Goal: Information Seeking & Learning: Learn about a topic

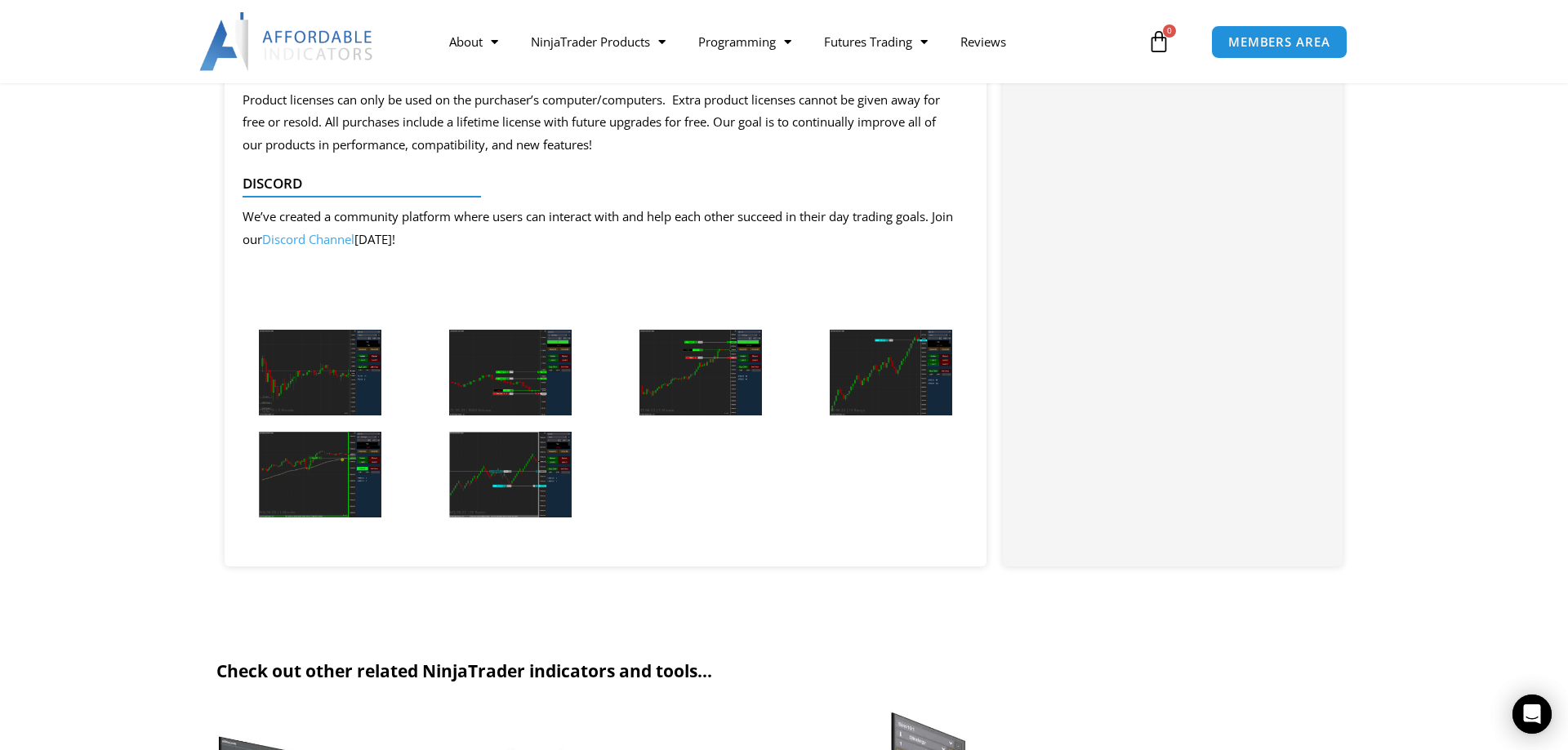
scroll to position [3998, 0]
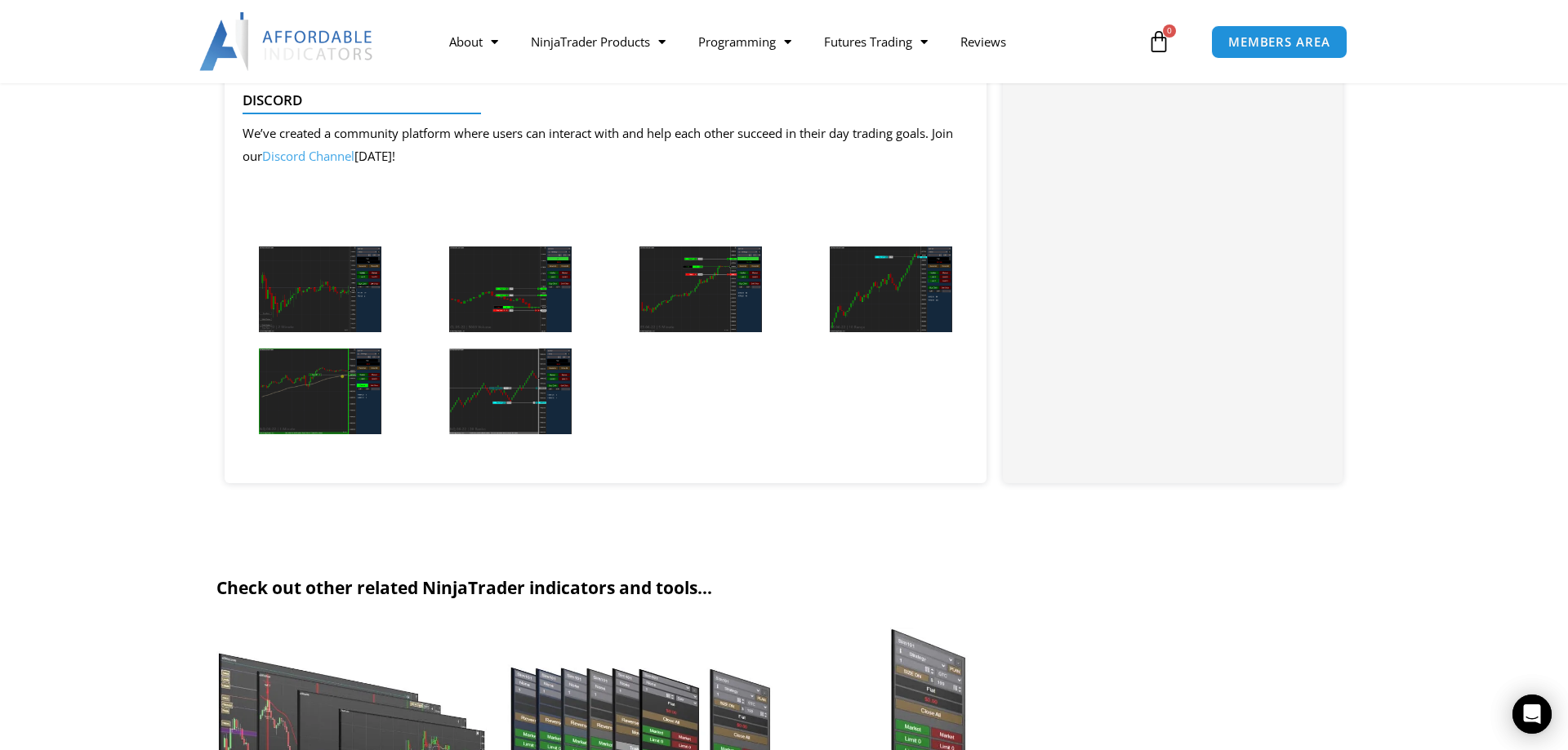
click at [324, 299] on img at bounding box center [320, 290] width 122 height 86
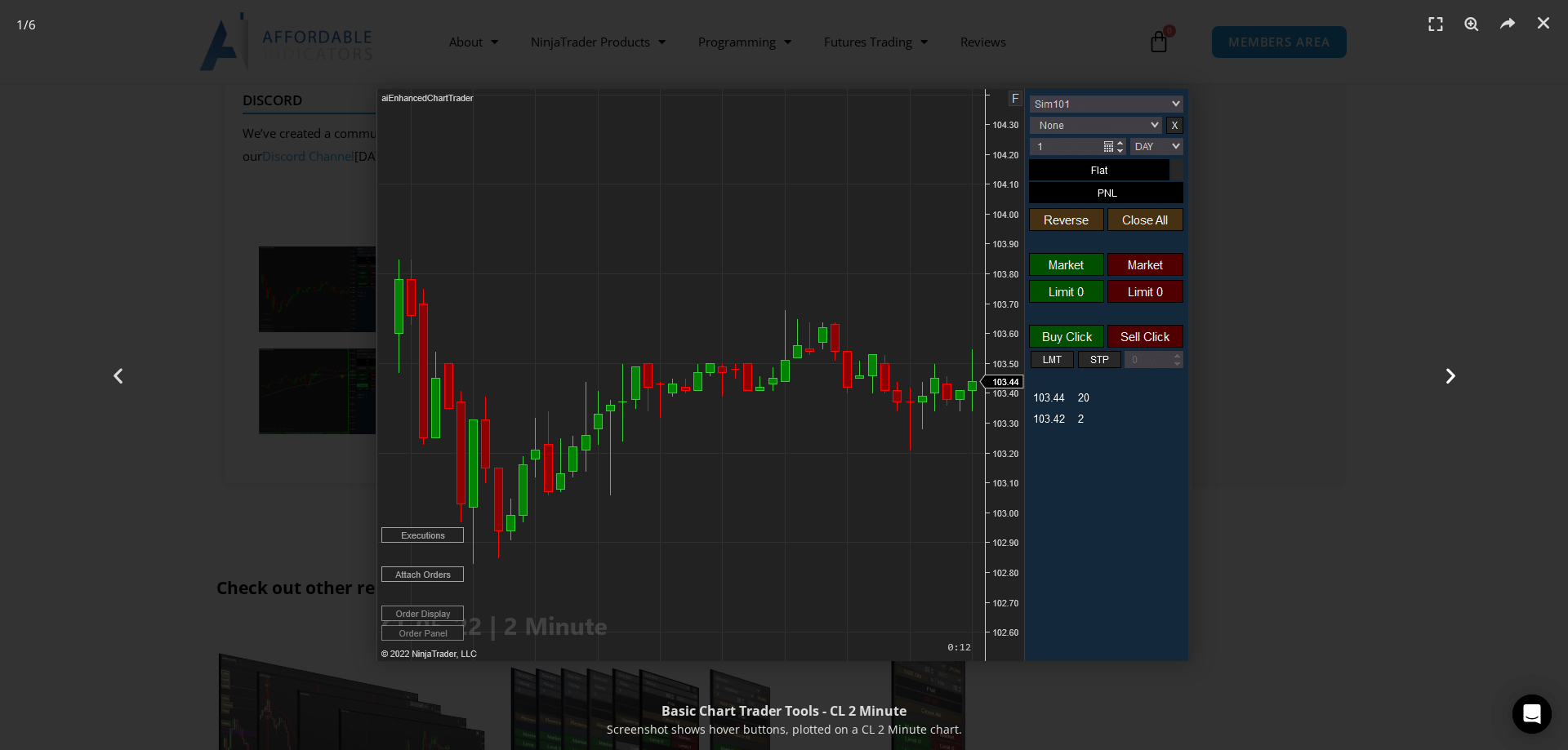
click at [1452, 375] on icon "Next slide" at bounding box center [1450, 375] width 21 height 21
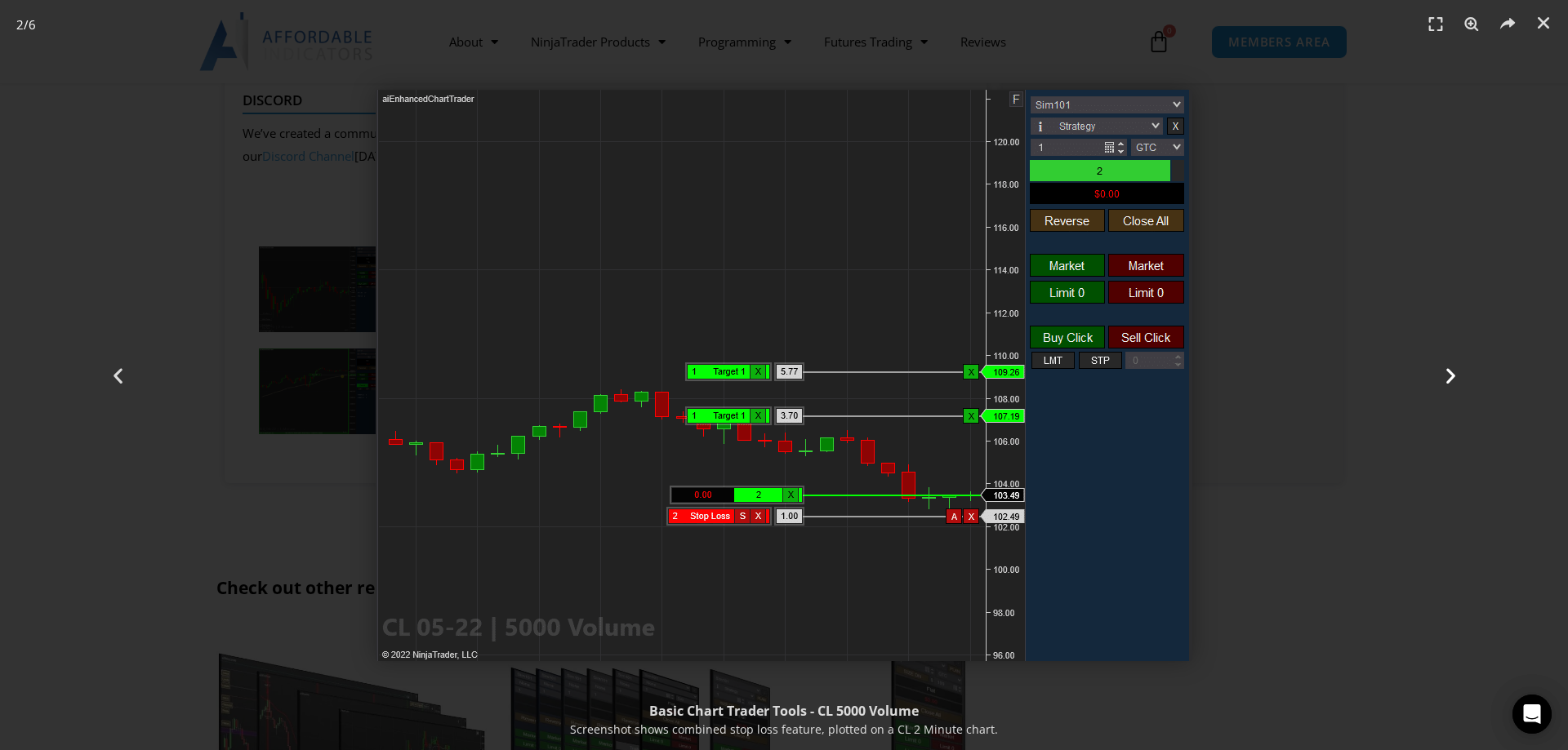
click at [1453, 373] on icon "Next slide" at bounding box center [1450, 375] width 21 height 21
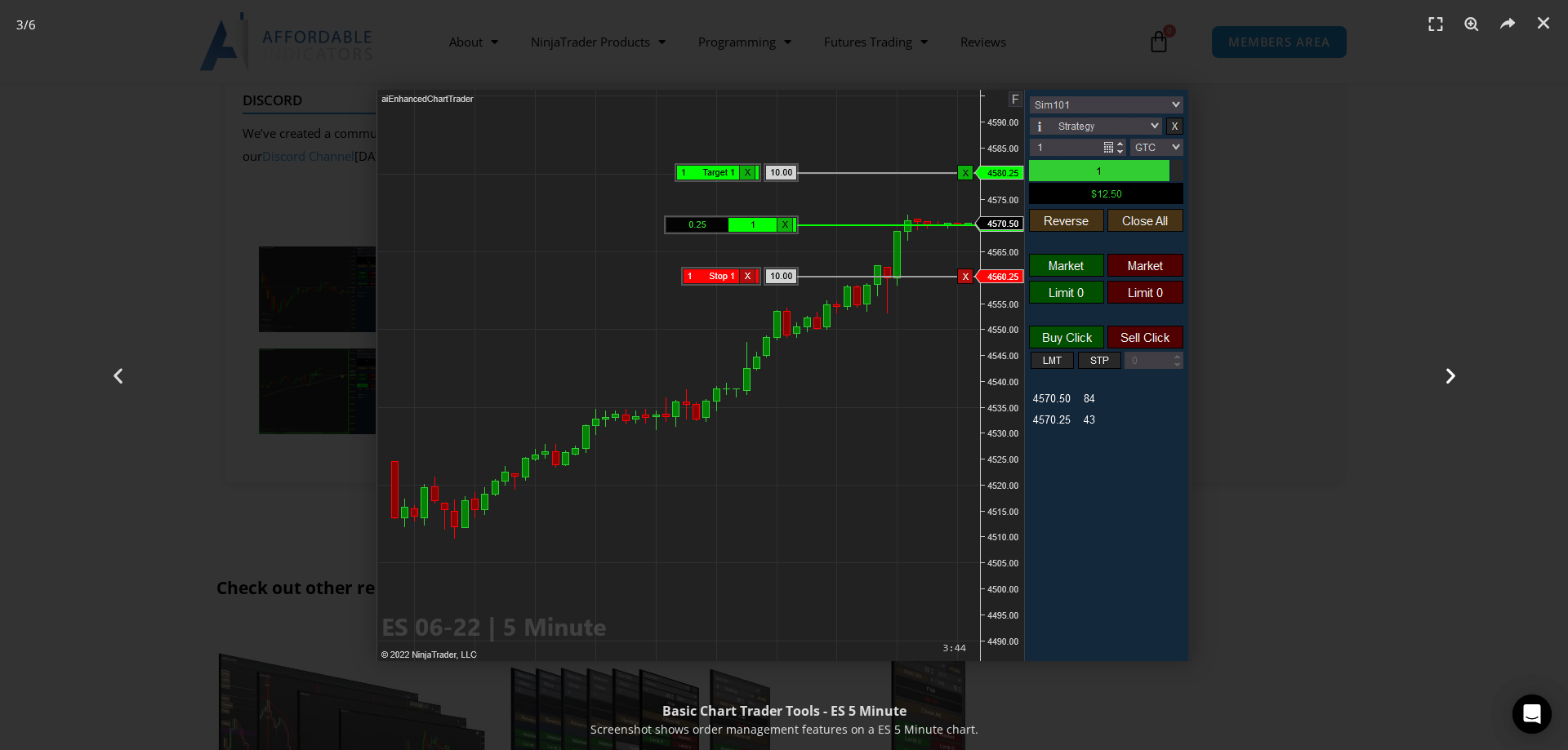
click at [1449, 375] on icon "Next slide" at bounding box center [1450, 375] width 21 height 21
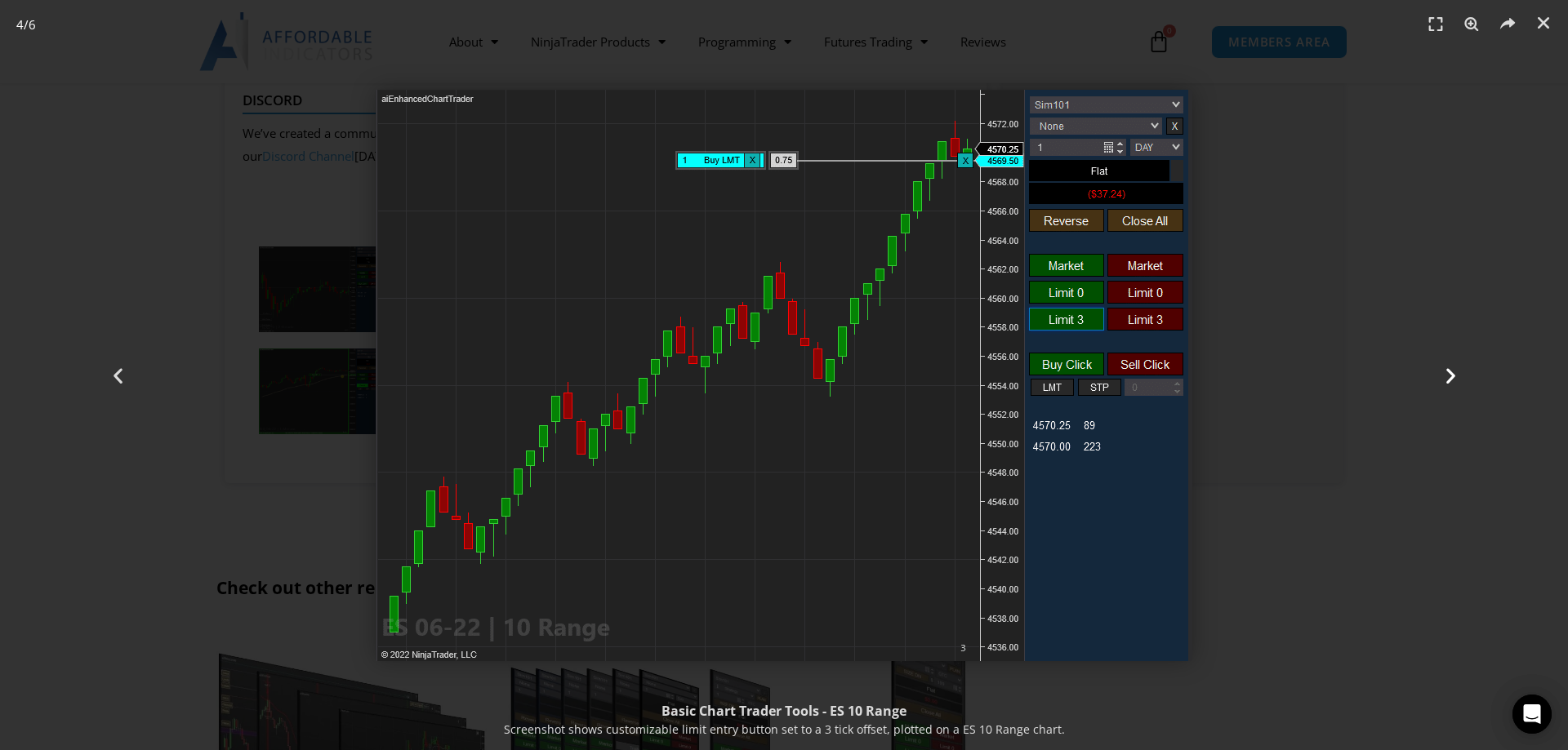
click at [1447, 375] on icon "Next slide" at bounding box center [1450, 375] width 21 height 21
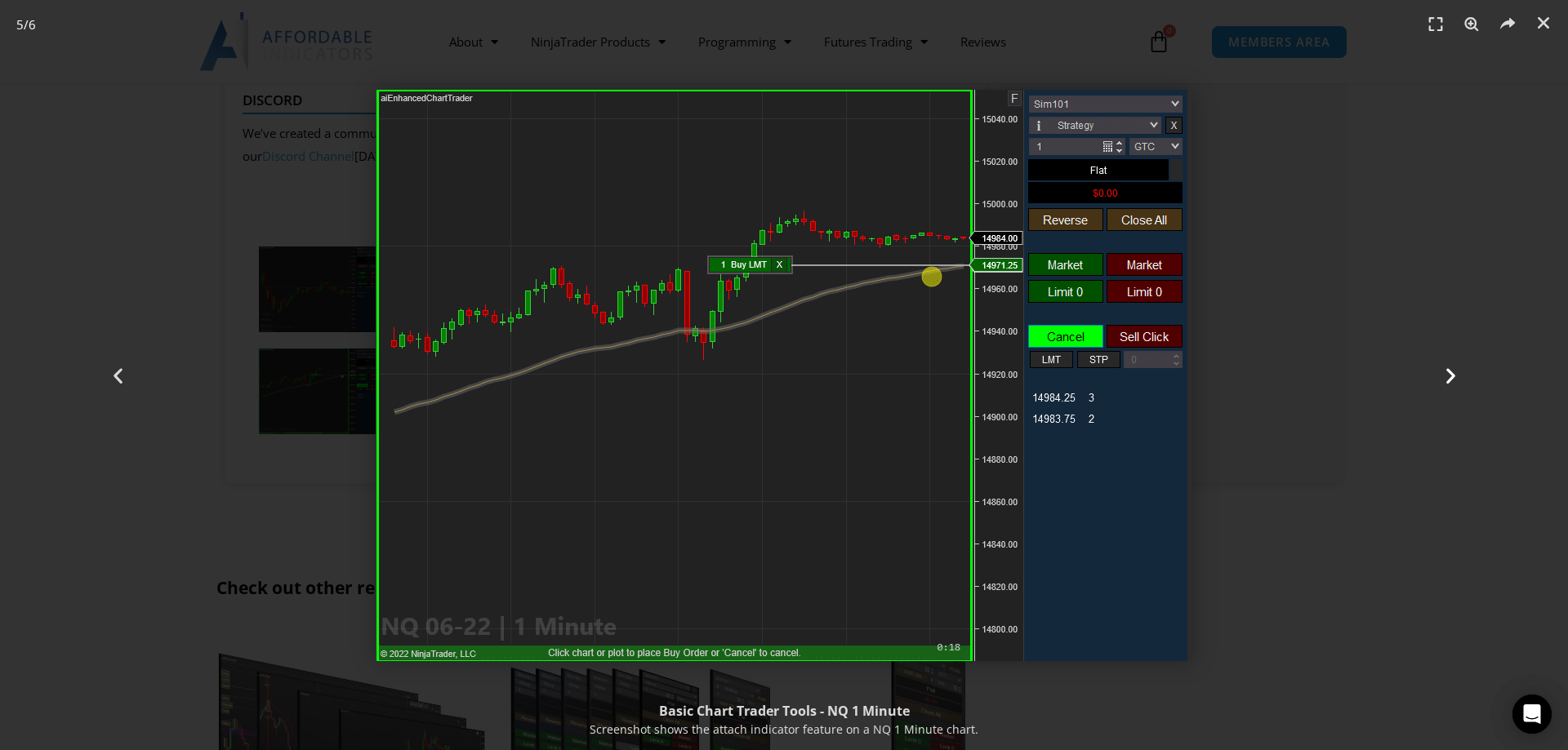
click at [1450, 373] on icon "Next slide" at bounding box center [1450, 375] width 21 height 21
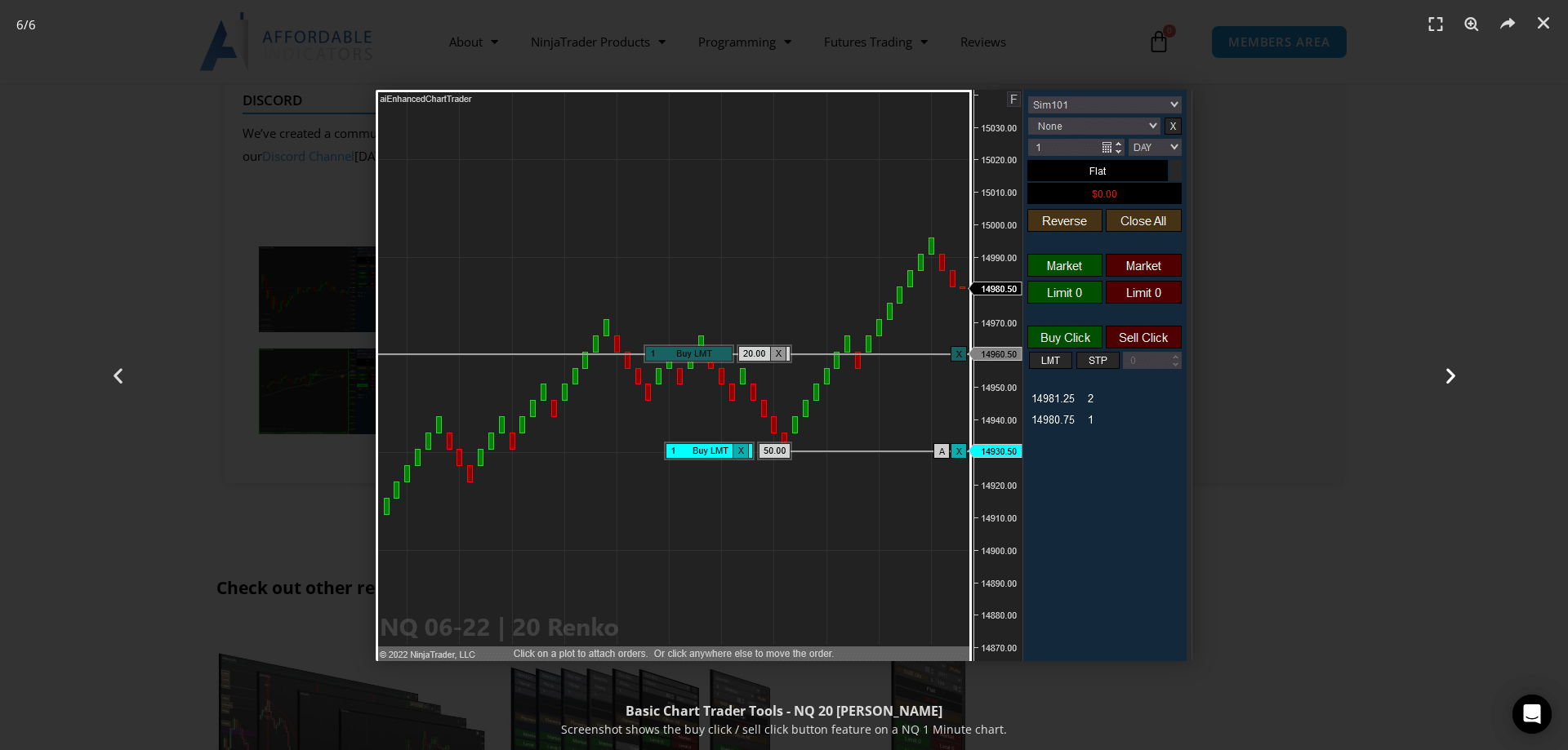
click at [1450, 375] on icon "Next slide" at bounding box center [1450, 375] width 21 height 21
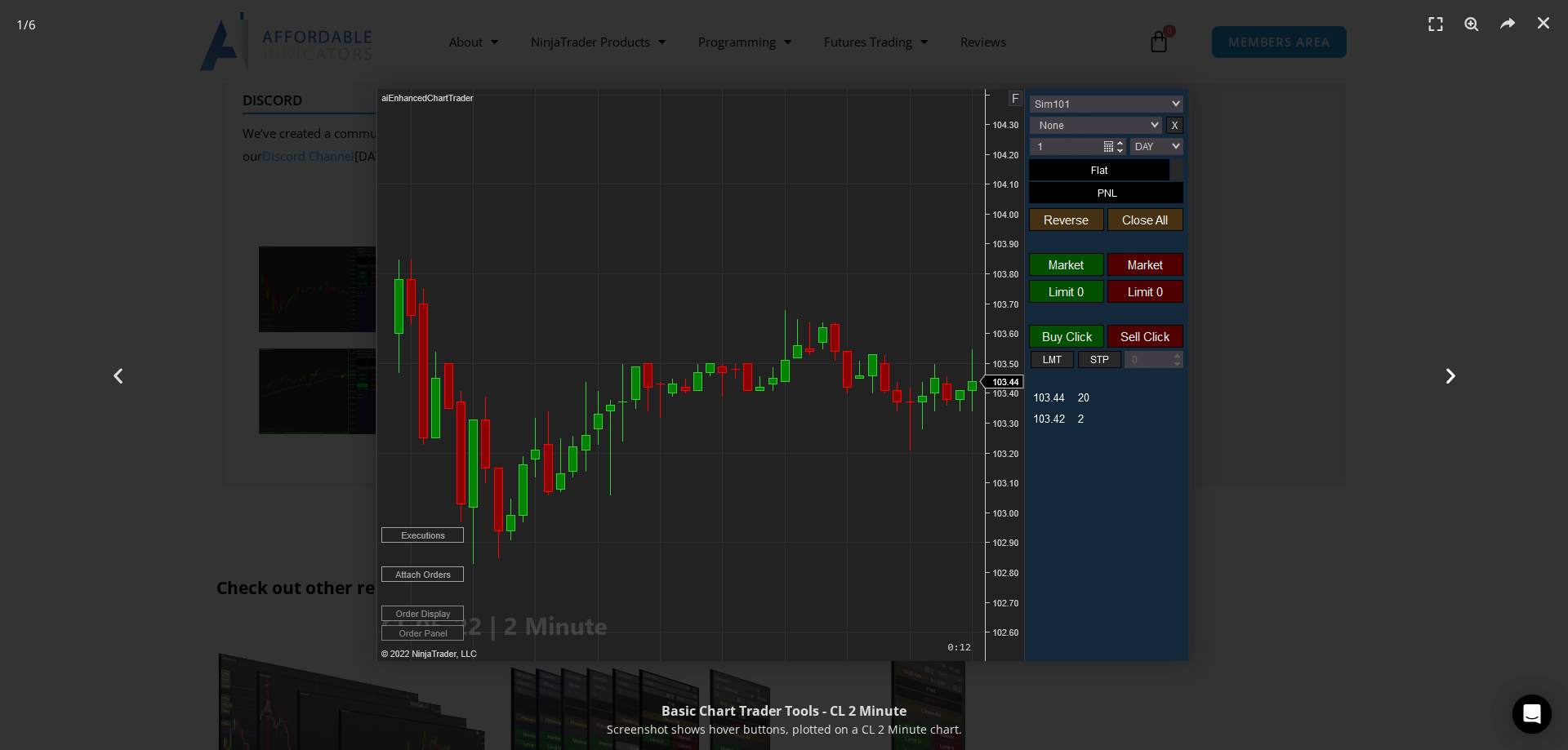
click at [1448, 374] on icon "Next slide" at bounding box center [1450, 375] width 21 height 21
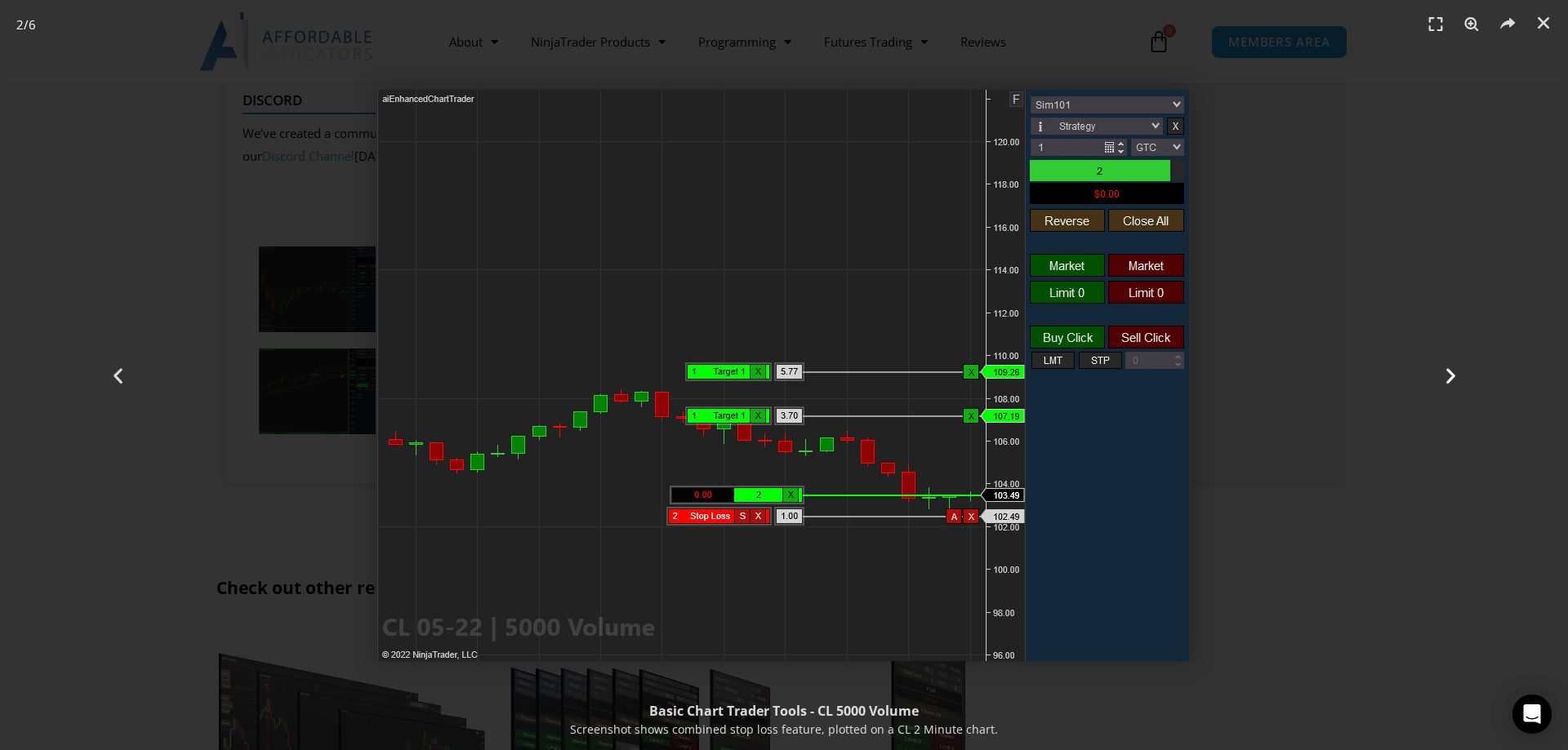
click at [1451, 374] on icon "Next slide" at bounding box center [1450, 375] width 21 height 21
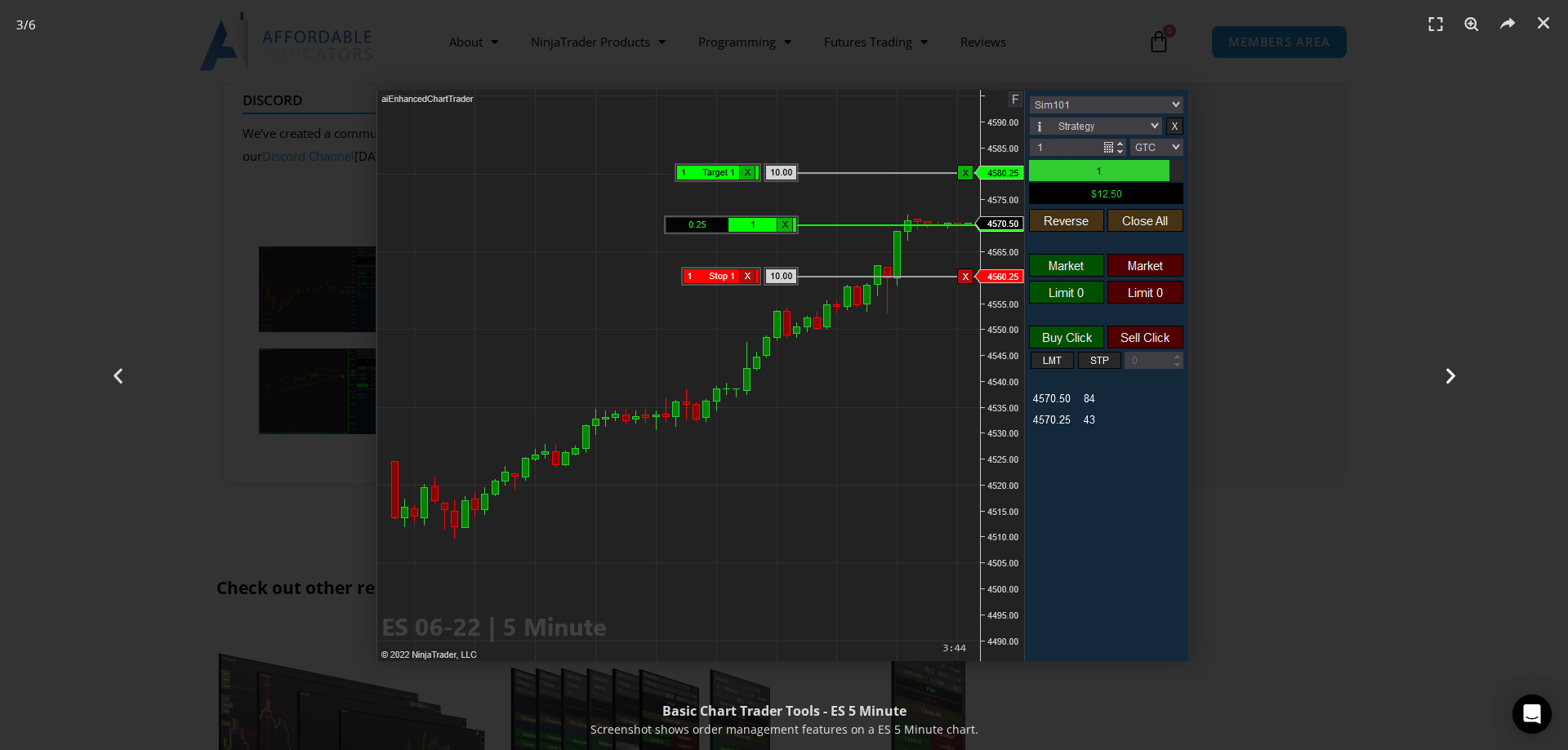
click at [1446, 374] on icon "Next slide" at bounding box center [1450, 375] width 21 height 21
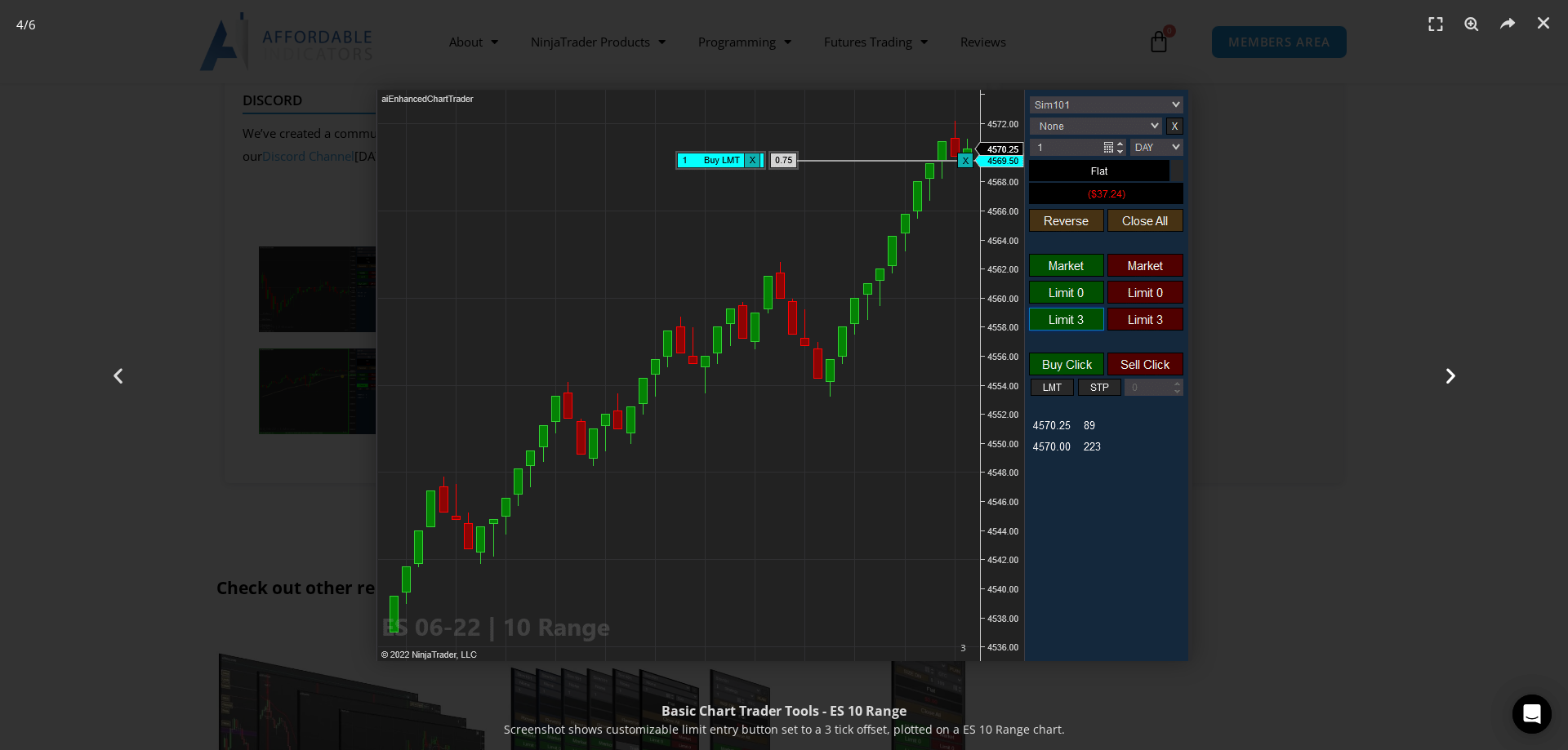
click at [1449, 375] on icon "Next slide" at bounding box center [1450, 375] width 21 height 21
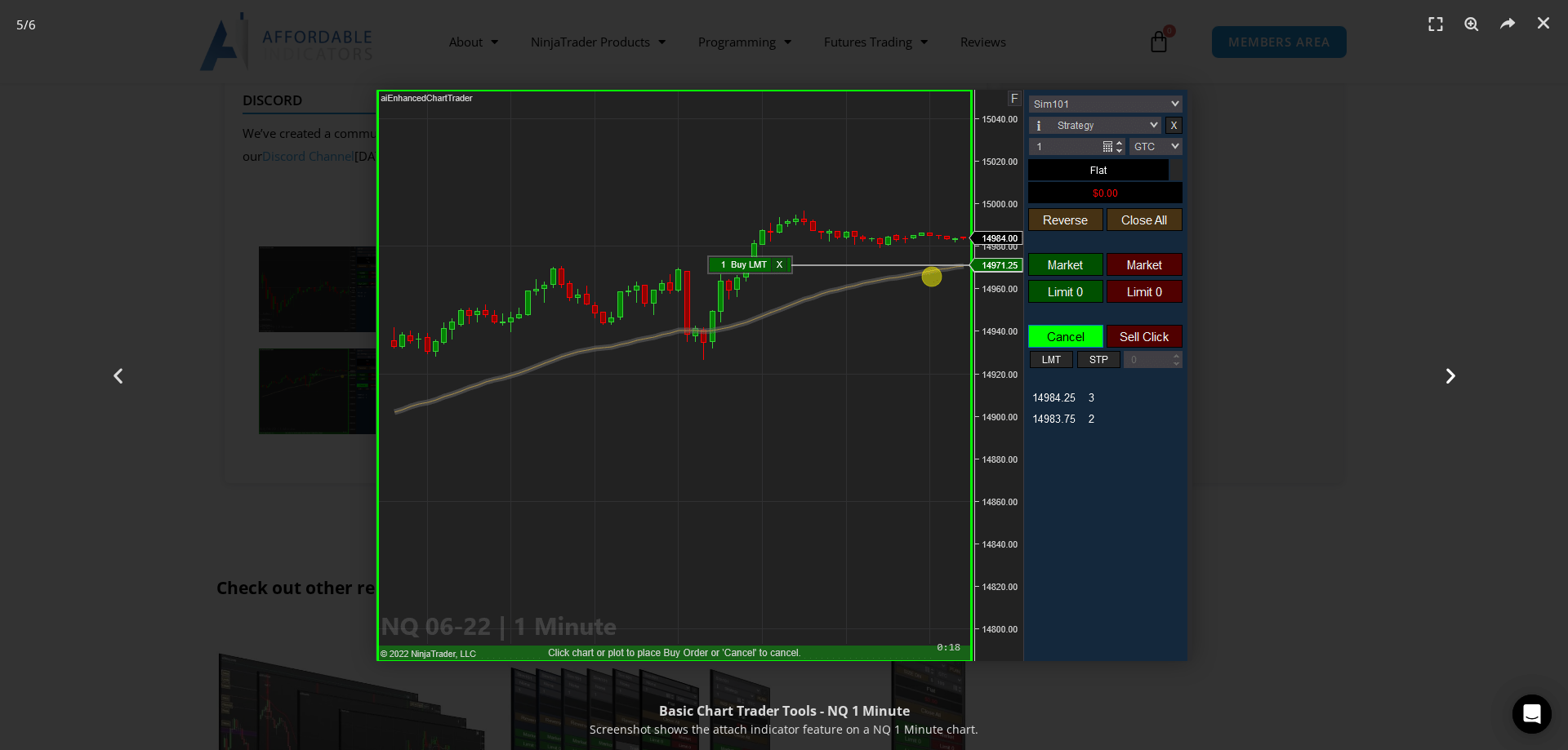
click at [1444, 375] on icon "Next slide" at bounding box center [1450, 375] width 21 height 21
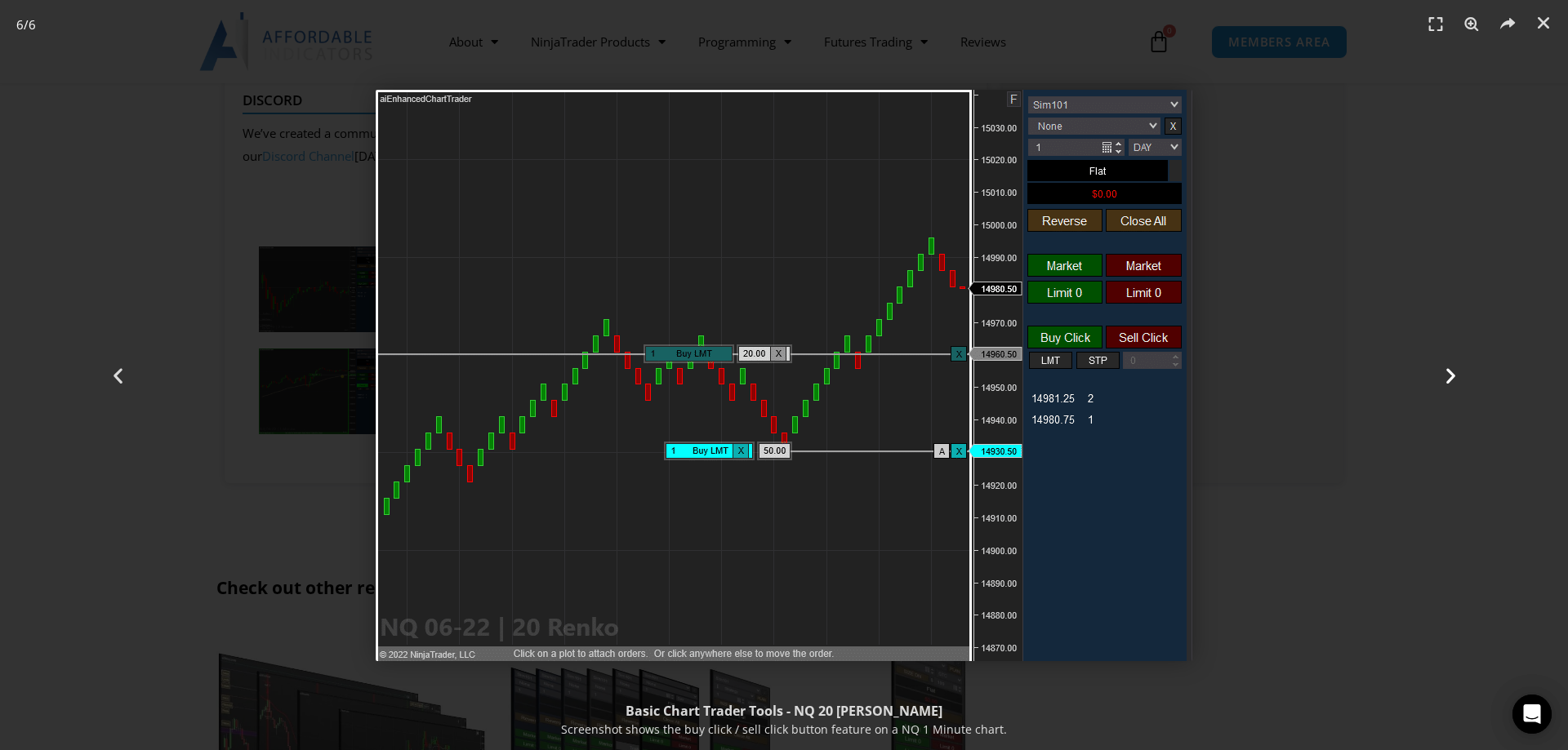
click at [1450, 371] on icon "Next slide" at bounding box center [1450, 375] width 21 height 21
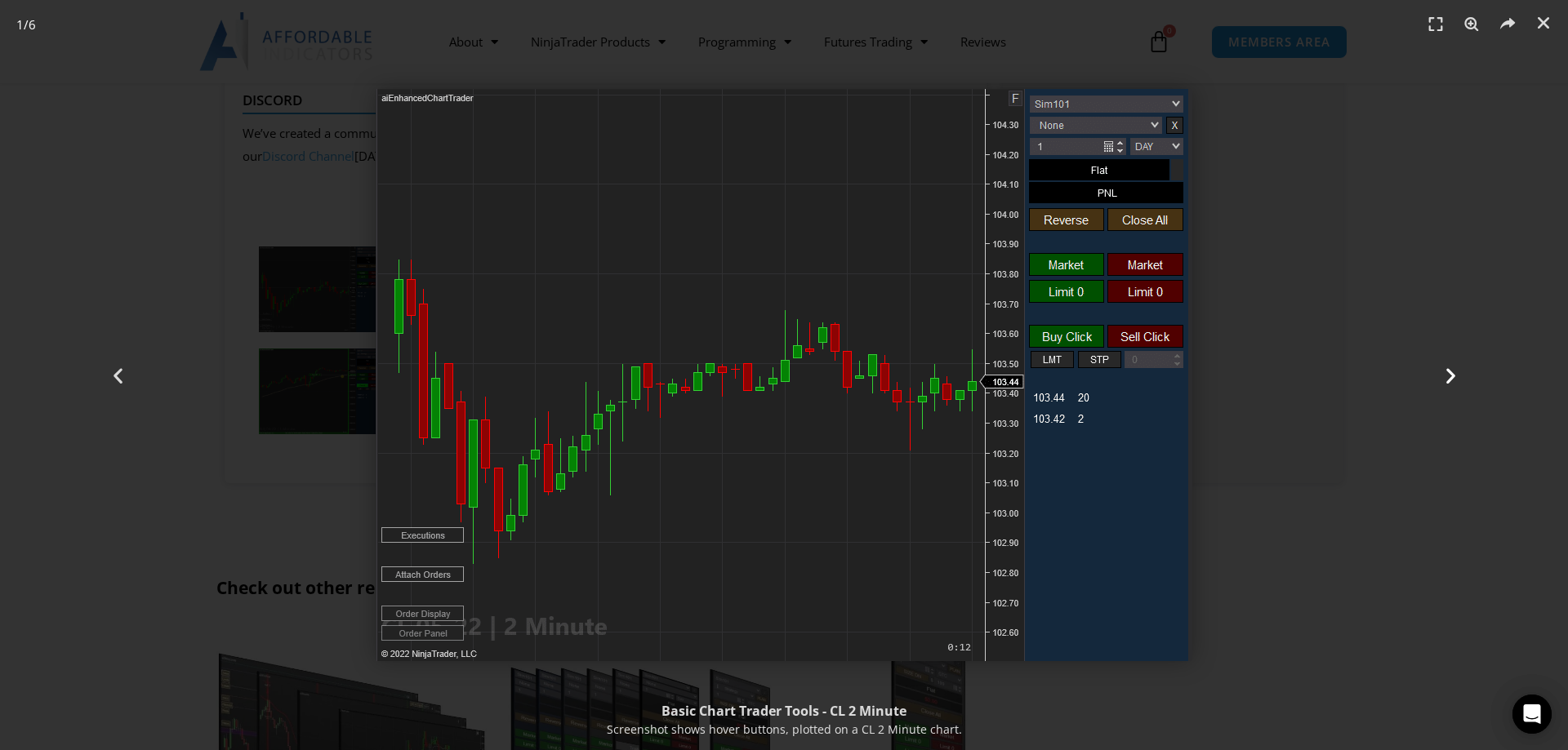
click at [1453, 368] on icon "Next slide" at bounding box center [1450, 375] width 21 height 21
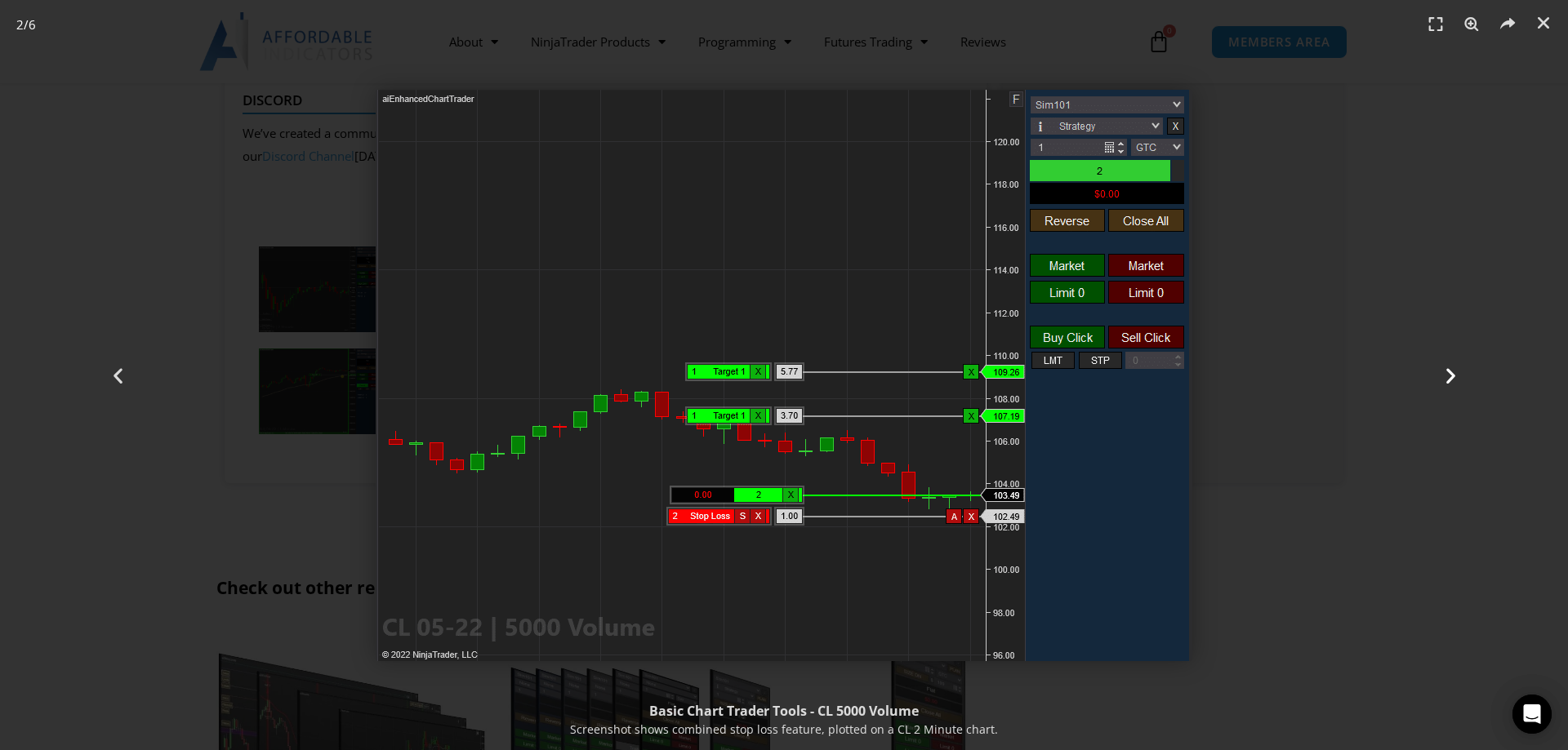
click at [1454, 371] on icon "Next slide" at bounding box center [1450, 375] width 21 height 21
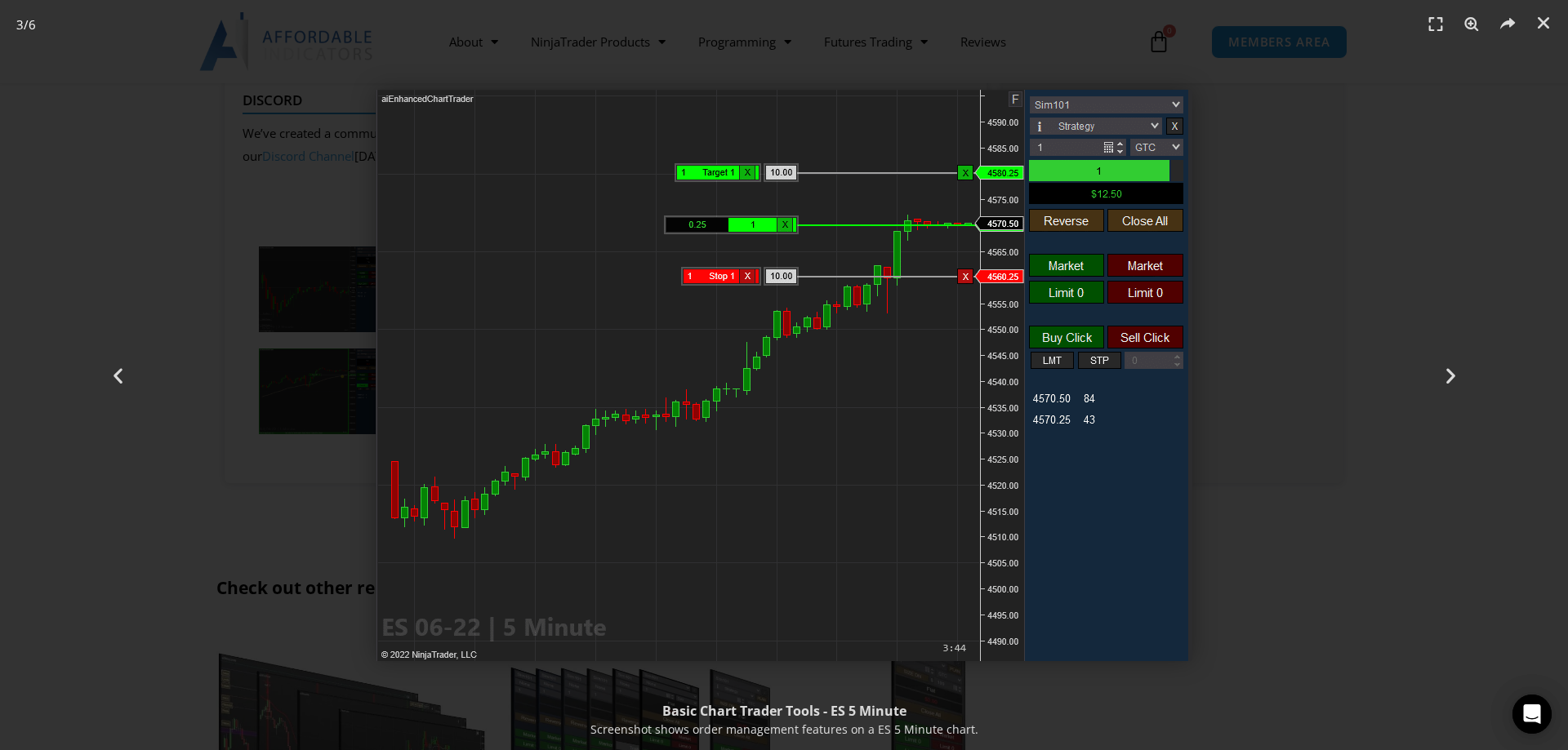
click at [933, 253] on img "3 / 6" at bounding box center [783, 375] width 816 height 571
click at [1455, 378] on icon "Next slide" at bounding box center [1450, 375] width 21 height 21
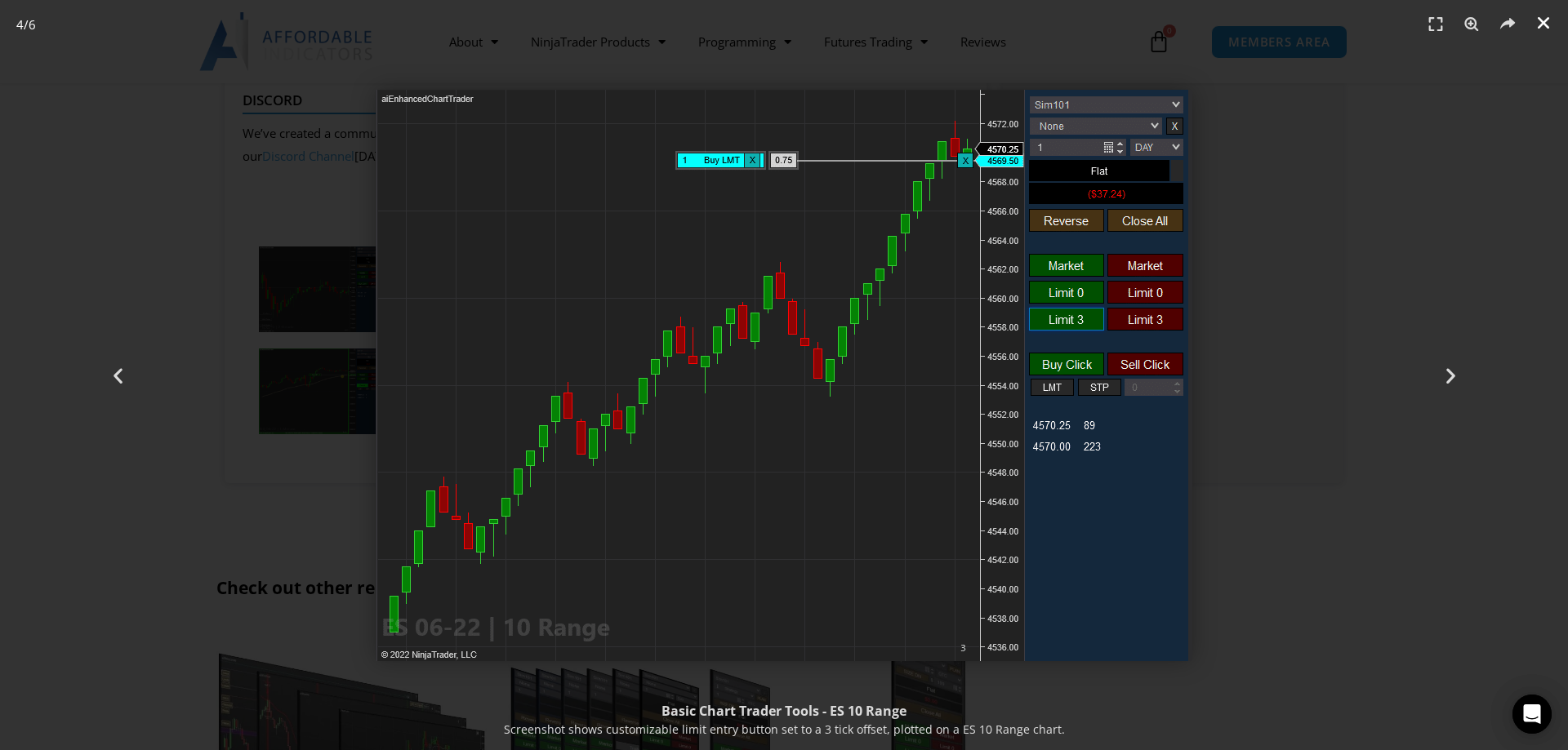
click at [1542, 27] on icon "Close (Esc)" at bounding box center [1543, 22] width 16 height 16
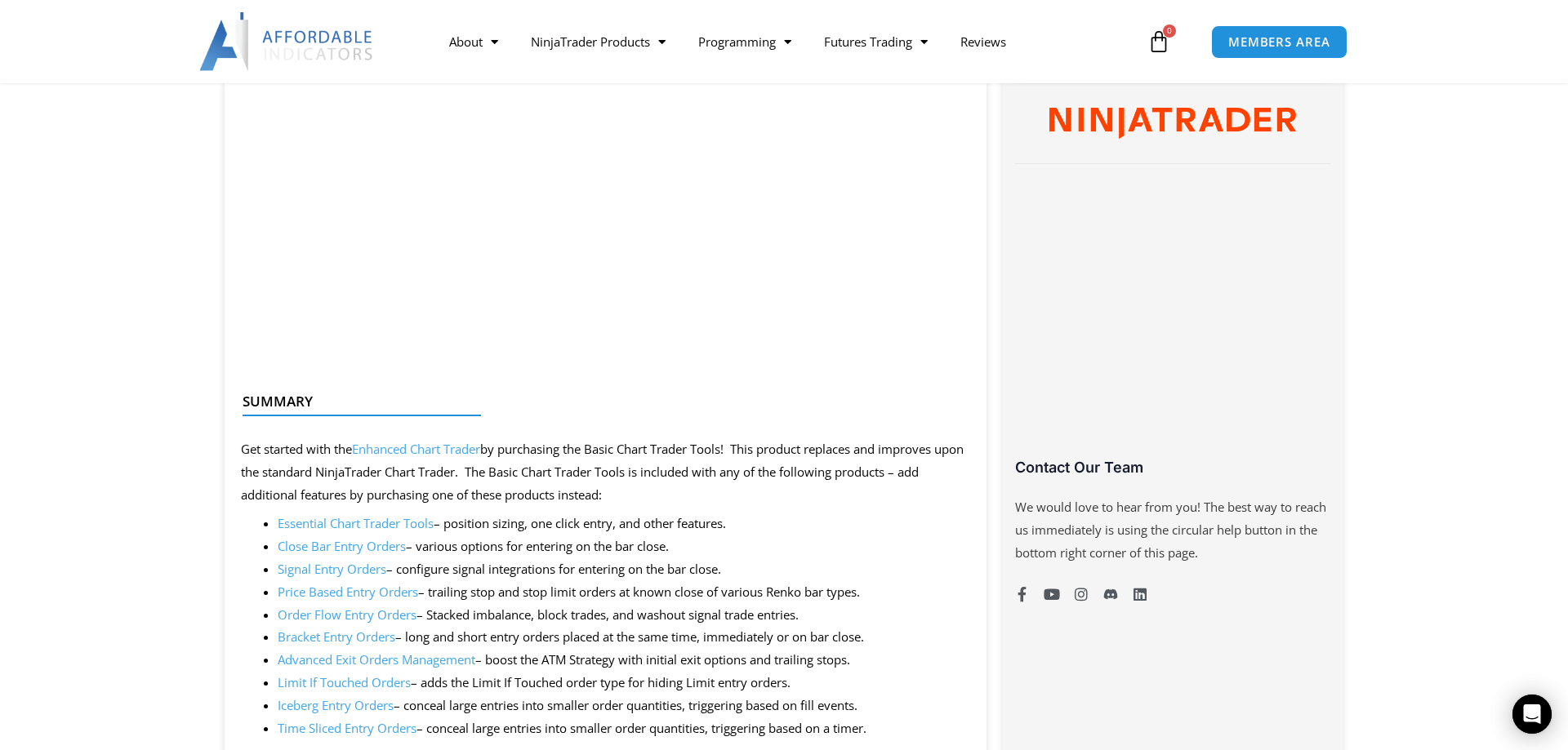
scroll to position [999, 0]
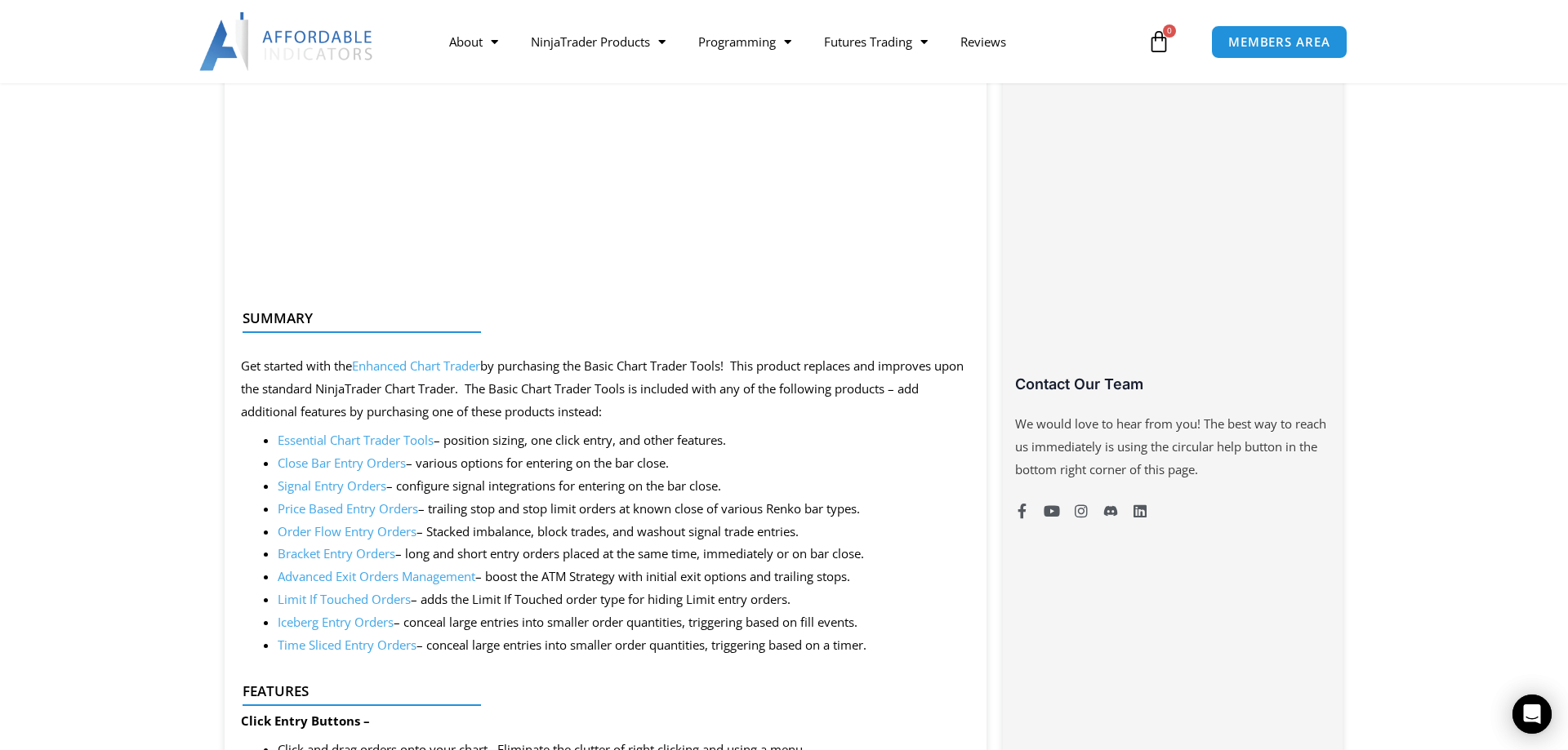
click at [424, 370] on link "Enhanced Chart Trader" at bounding box center [416, 366] width 128 height 16
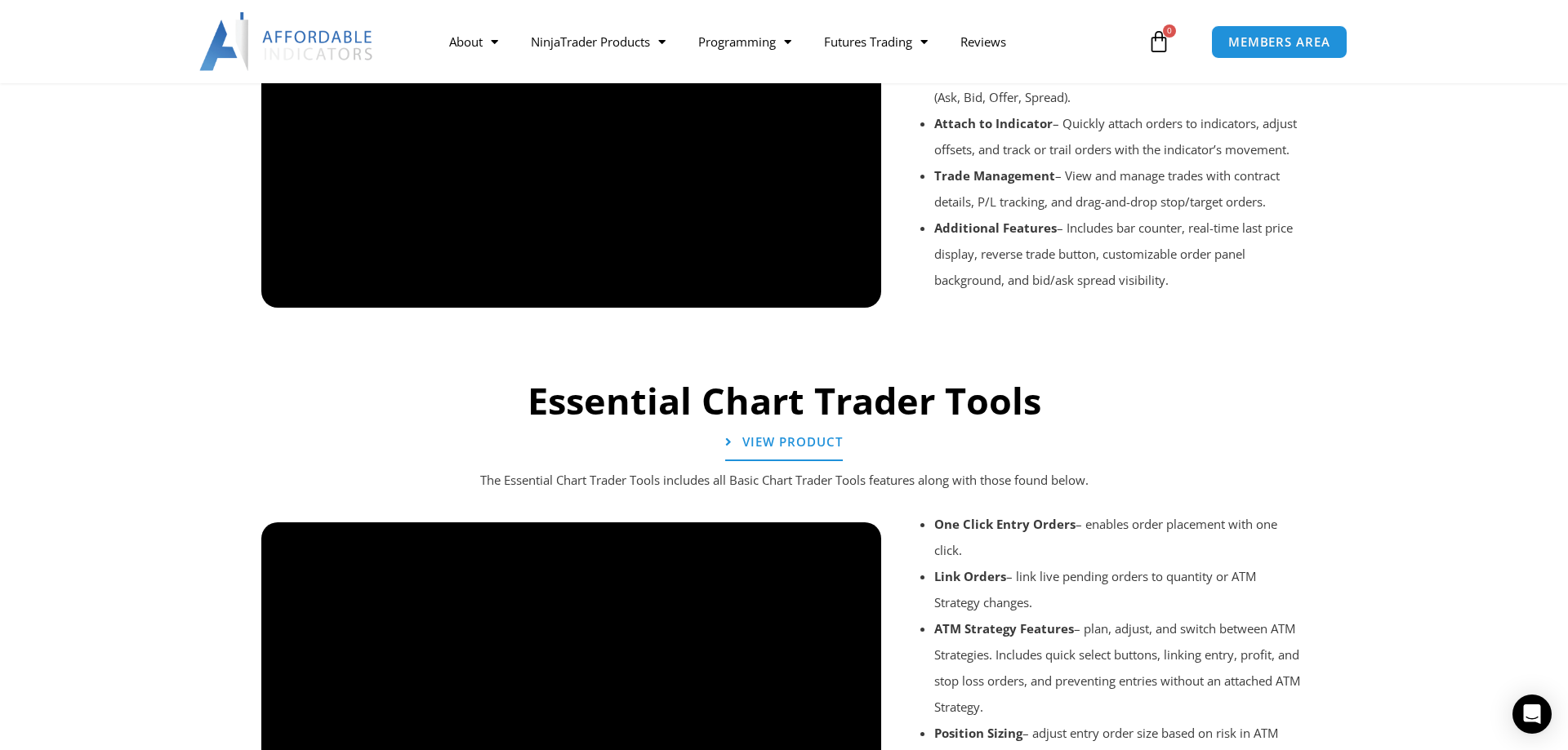
scroll to position [1582, 0]
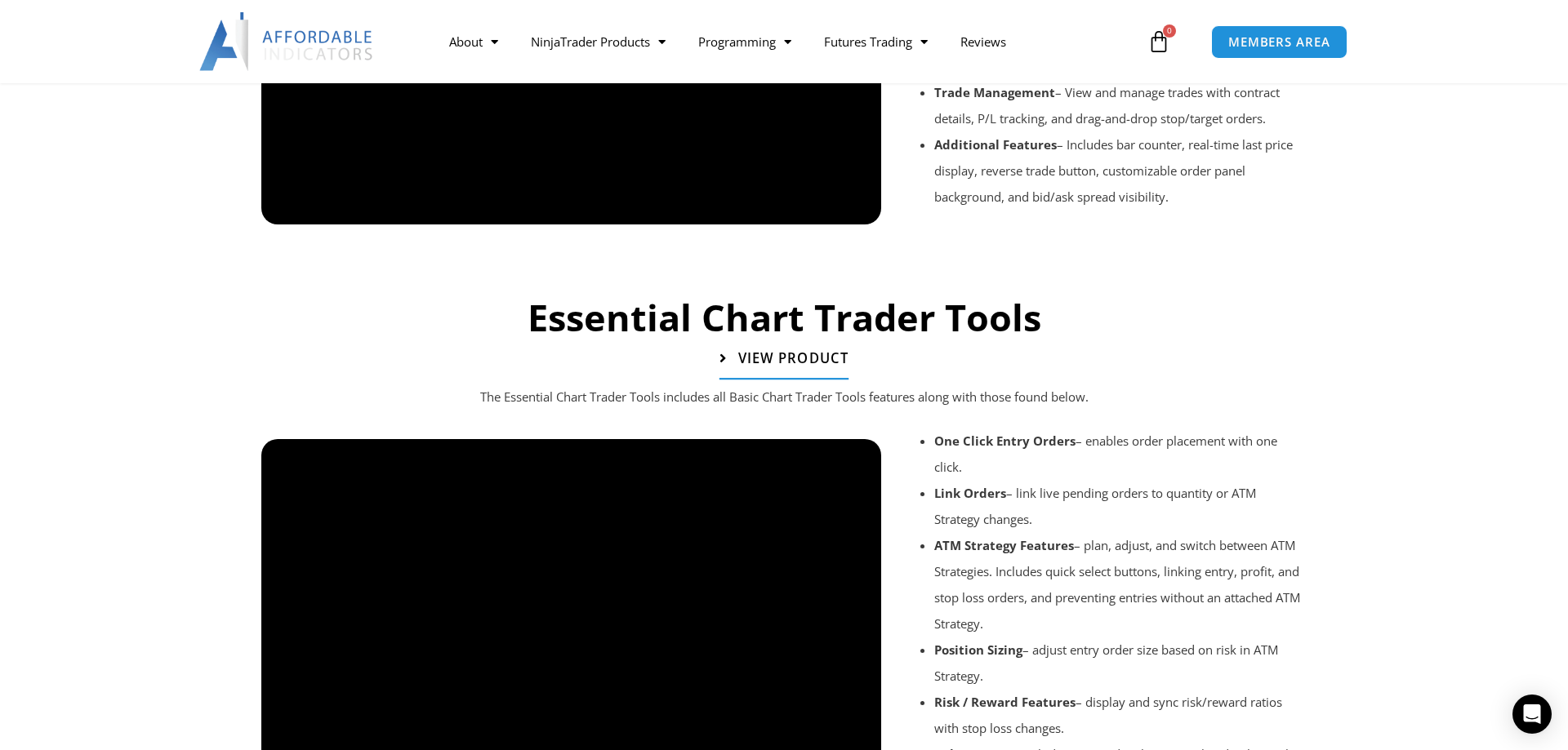
click at [793, 362] on span "View Product" at bounding box center [793, 359] width 110 height 14
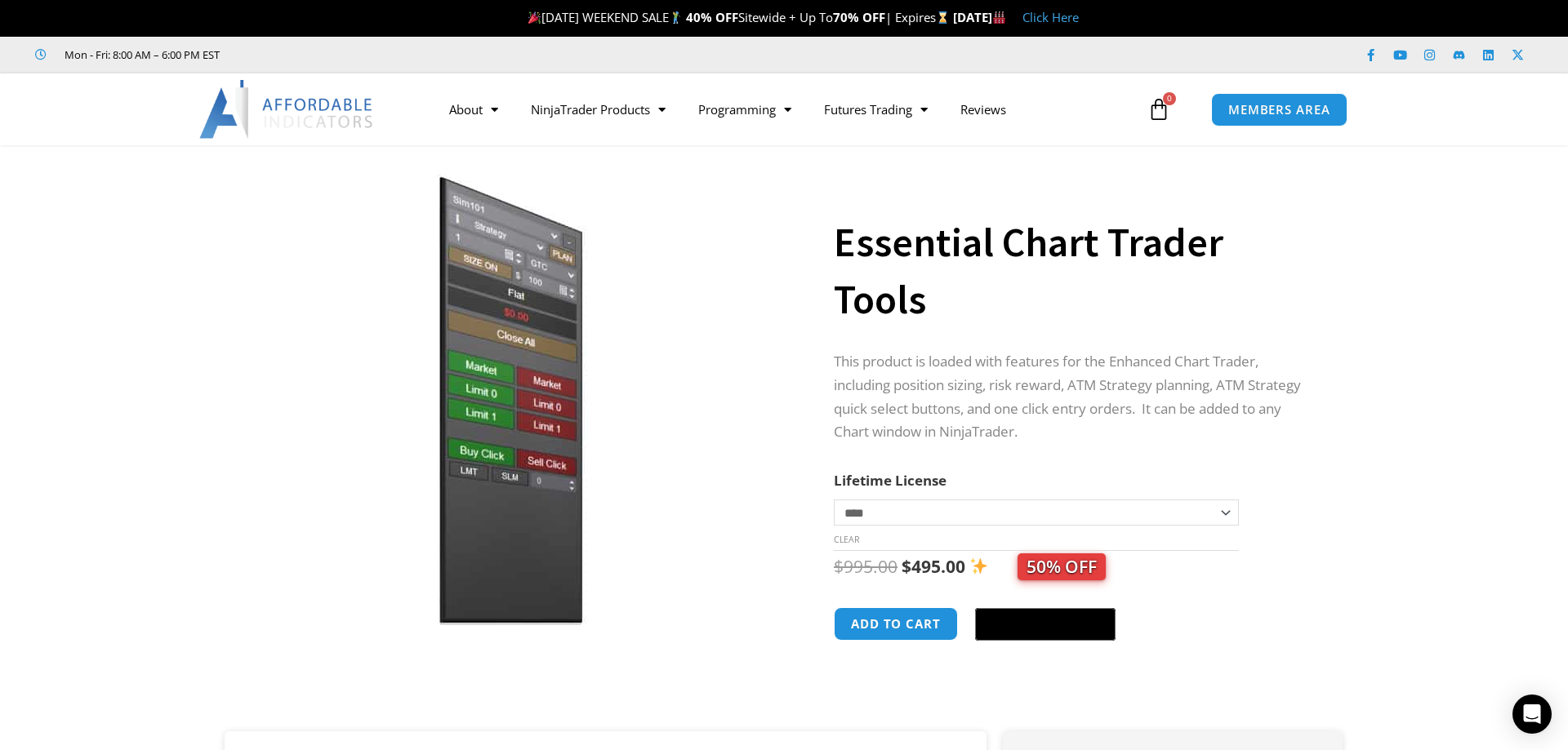
click at [1079, 19] on link "Click Here" at bounding box center [1050, 17] width 56 height 16
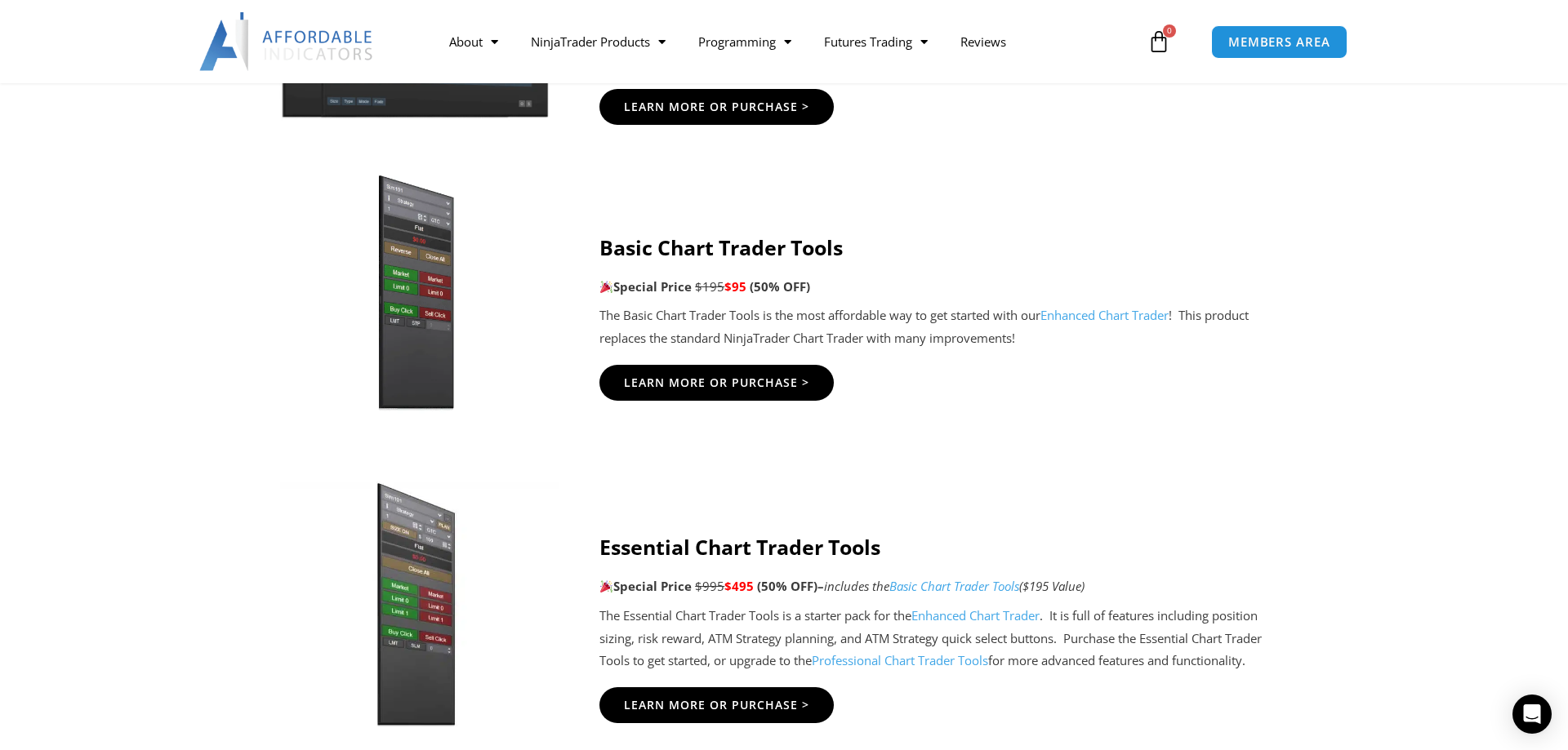
scroll to position [1083, 0]
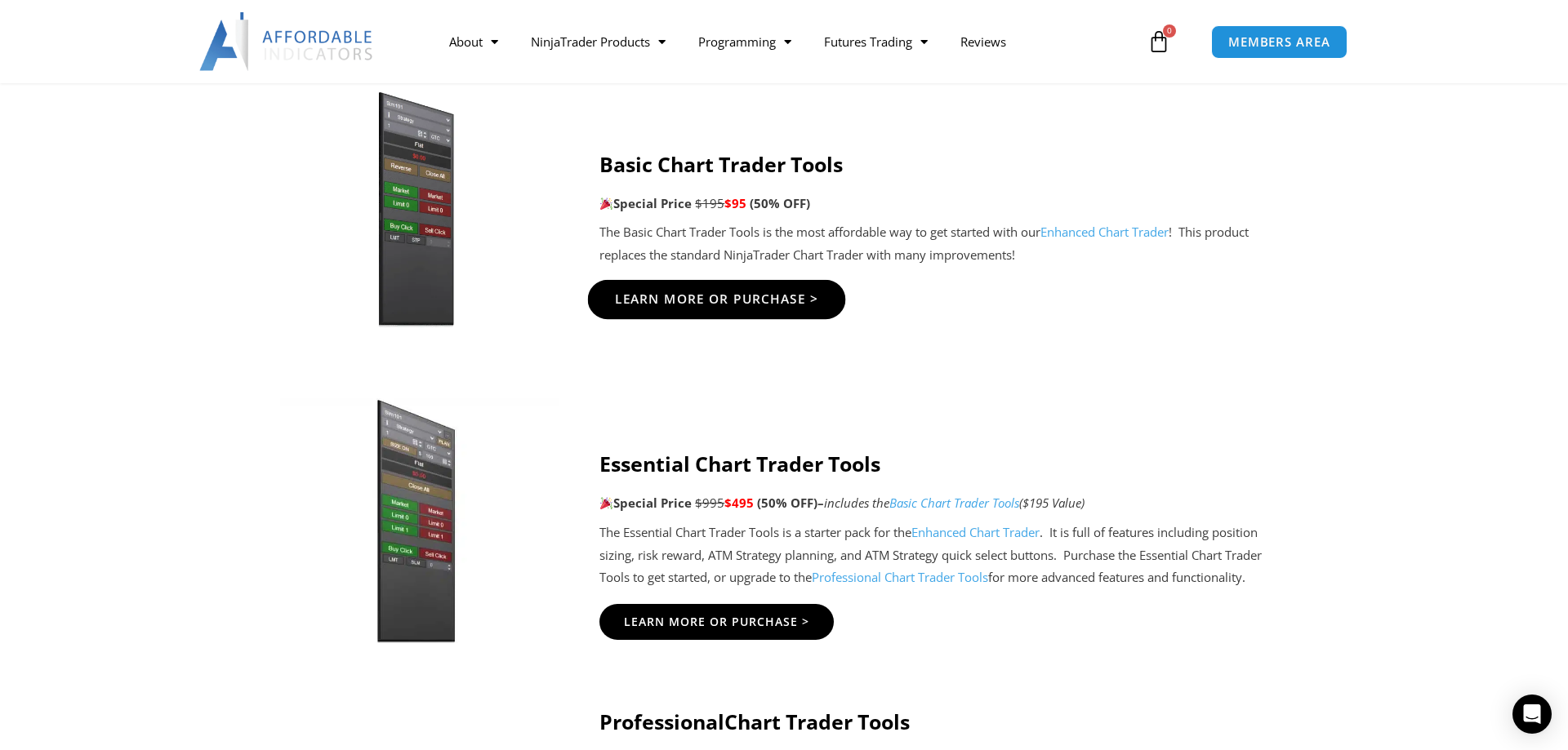
click at [718, 301] on span "Learn More Or Purchase >" at bounding box center [717, 299] width 204 height 13
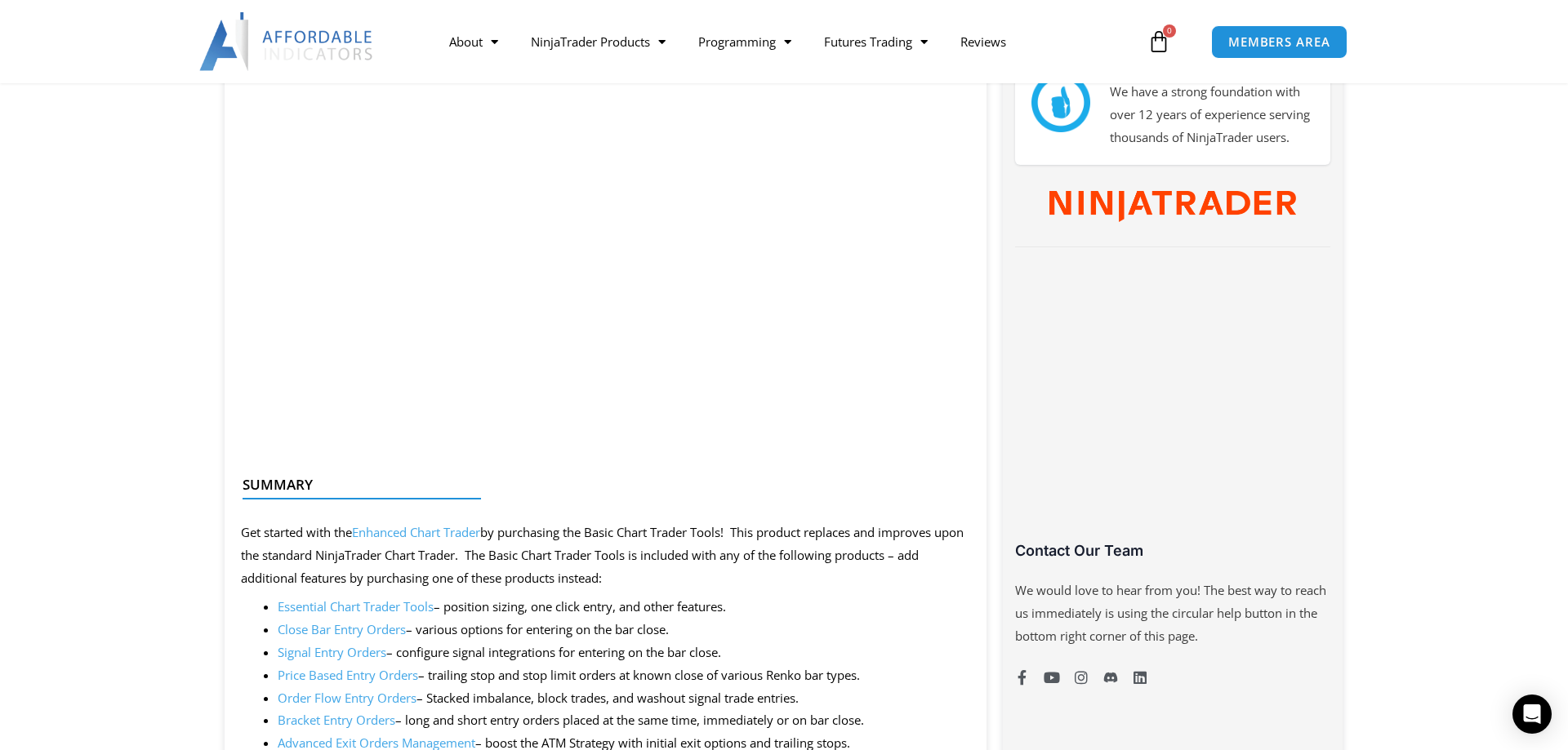
scroll to position [916, 0]
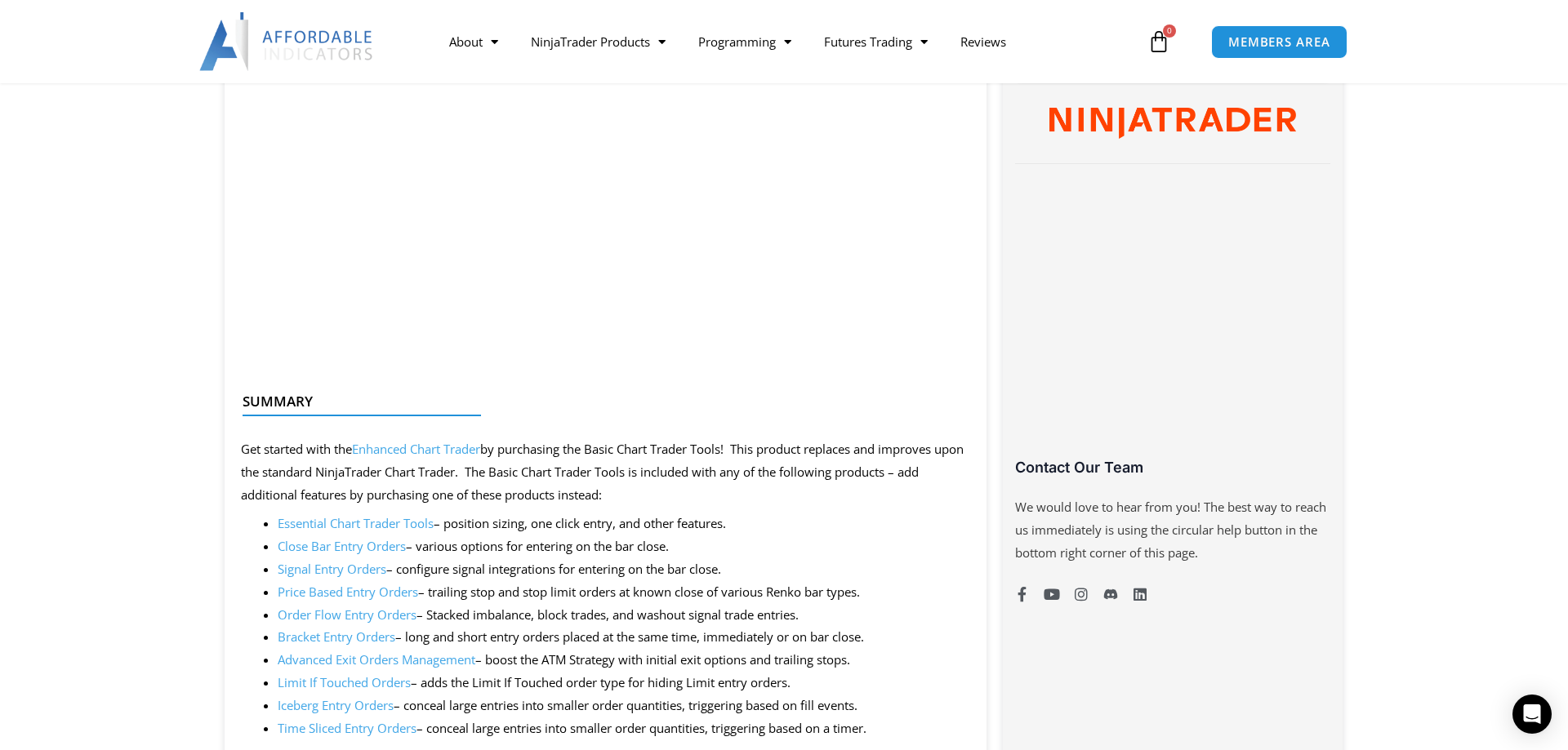
click at [441, 454] on link "Enhanced Chart Trader" at bounding box center [416, 449] width 128 height 16
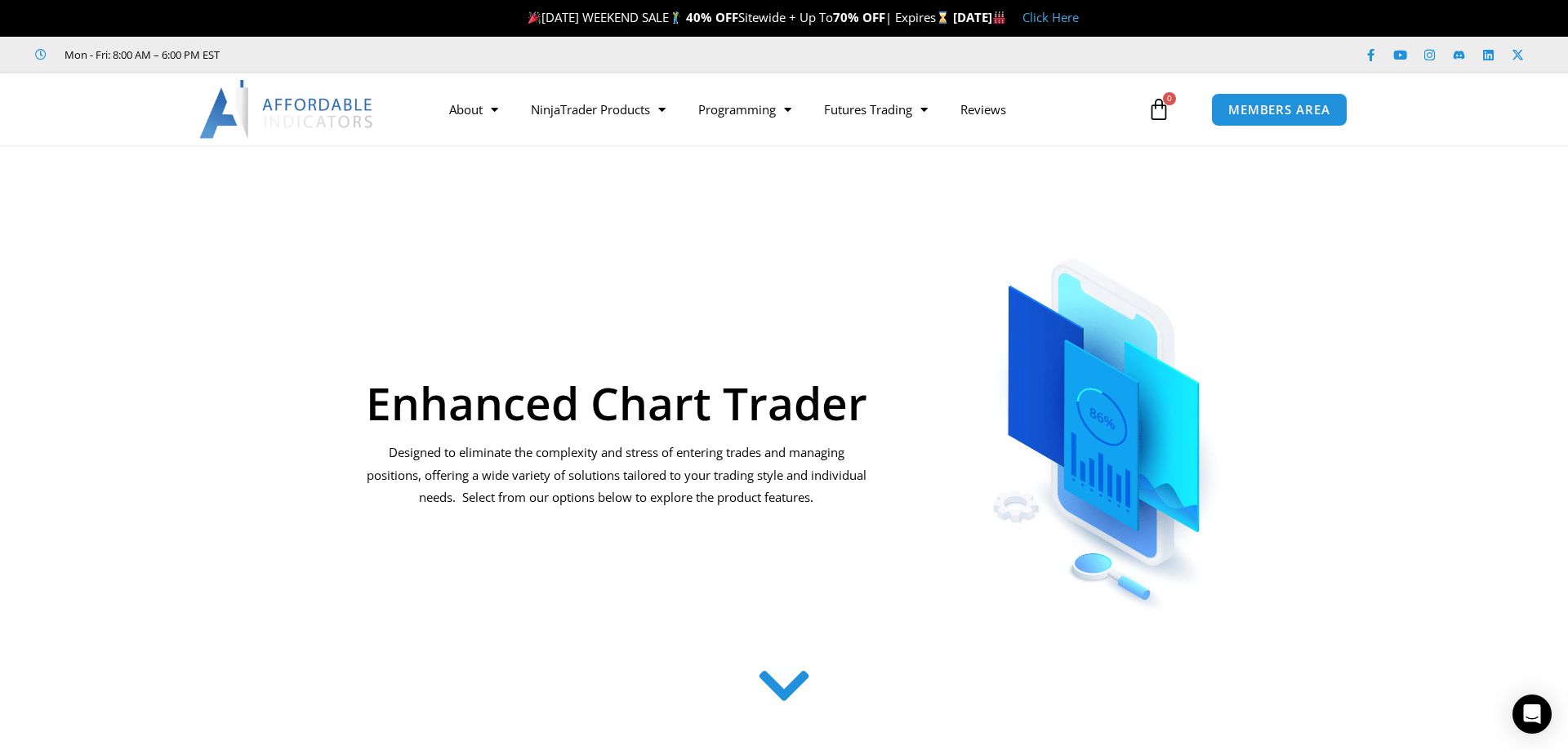
click at [1079, 23] on link "Click Here" at bounding box center [1050, 17] width 56 height 16
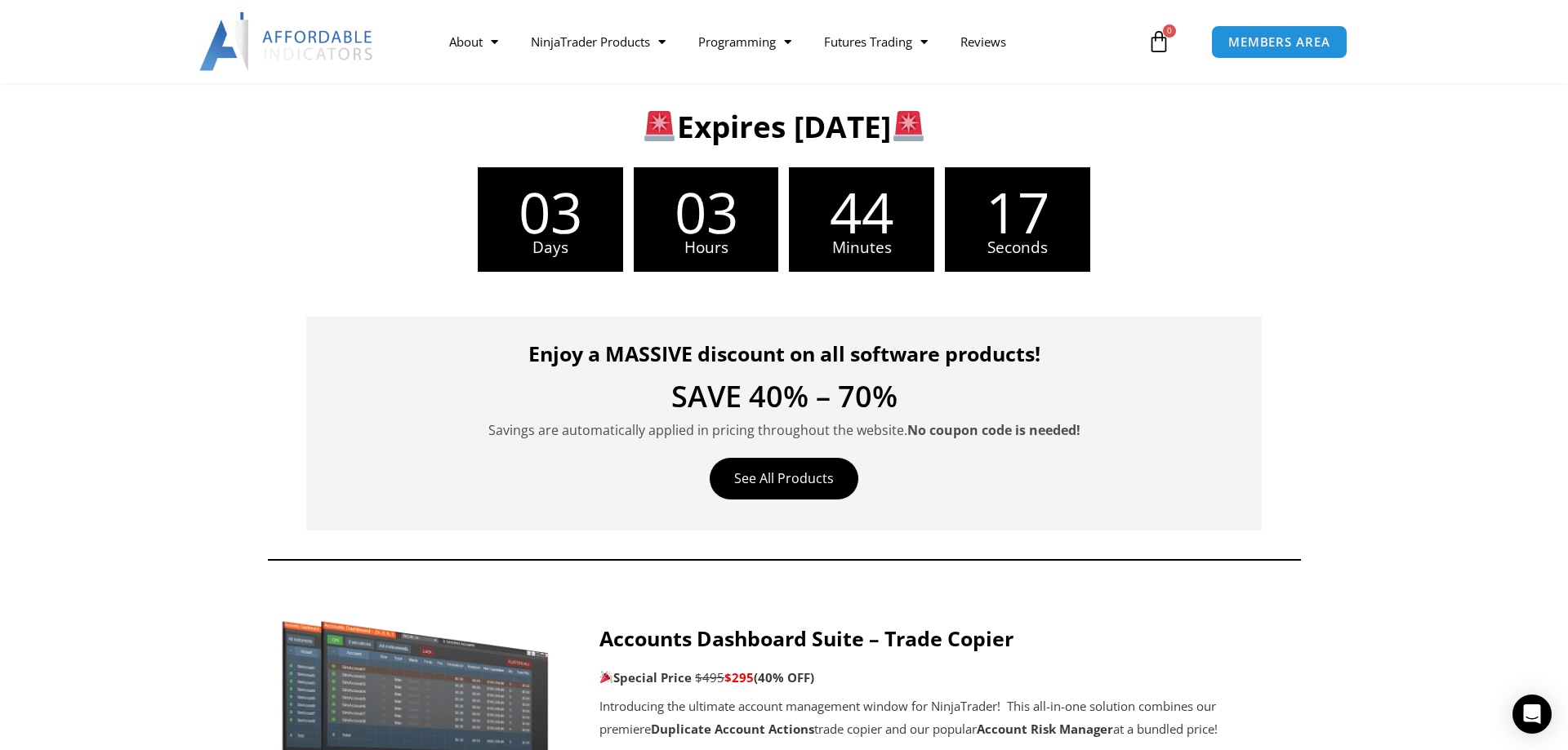
scroll to position [417, 0]
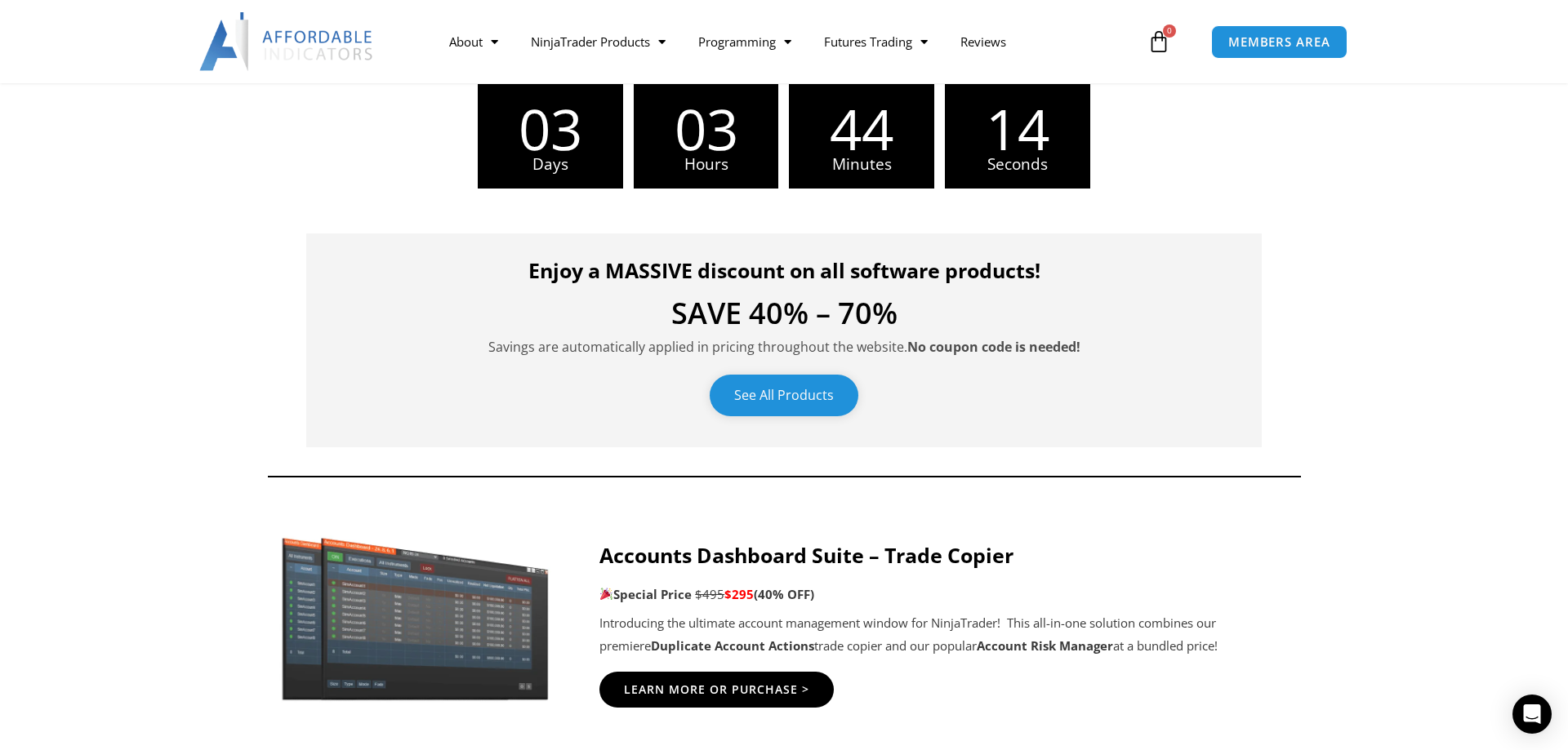
click at [777, 394] on link "See All Products" at bounding box center [784, 395] width 148 height 42
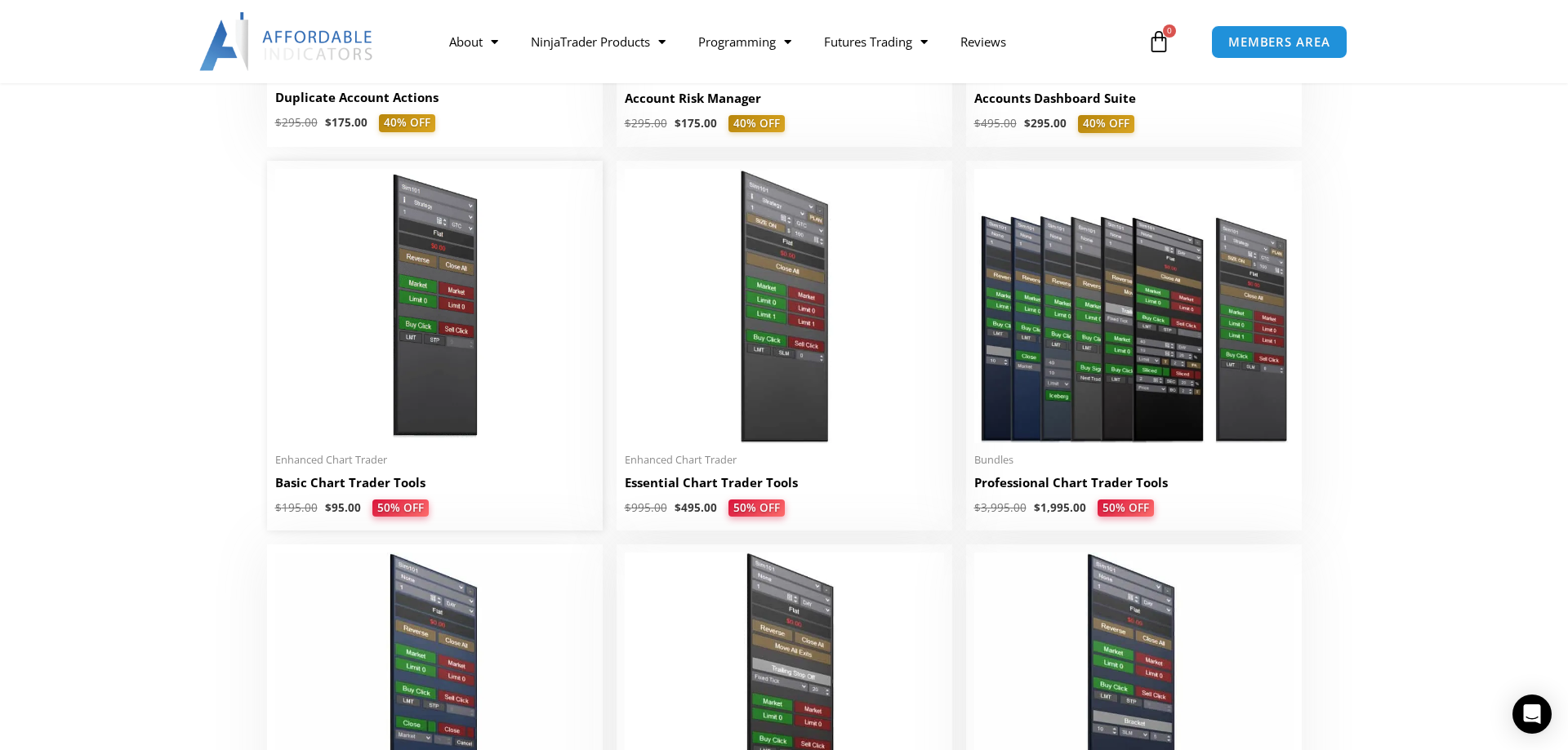
scroll to position [750, 0]
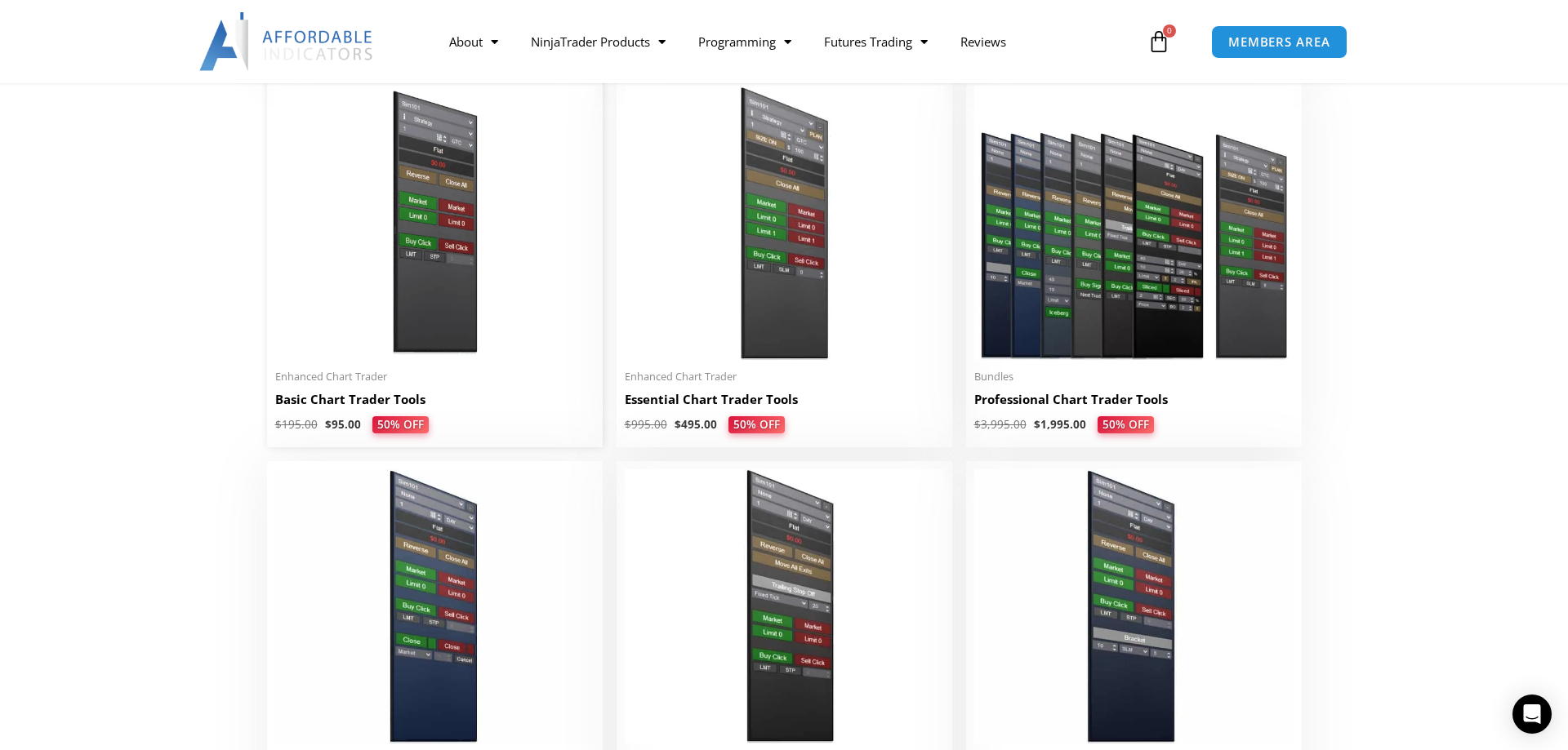
click at [354, 403] on h2 "Basic Chart Trader Tools" at bounding box center [434, 400] width 319 height 17
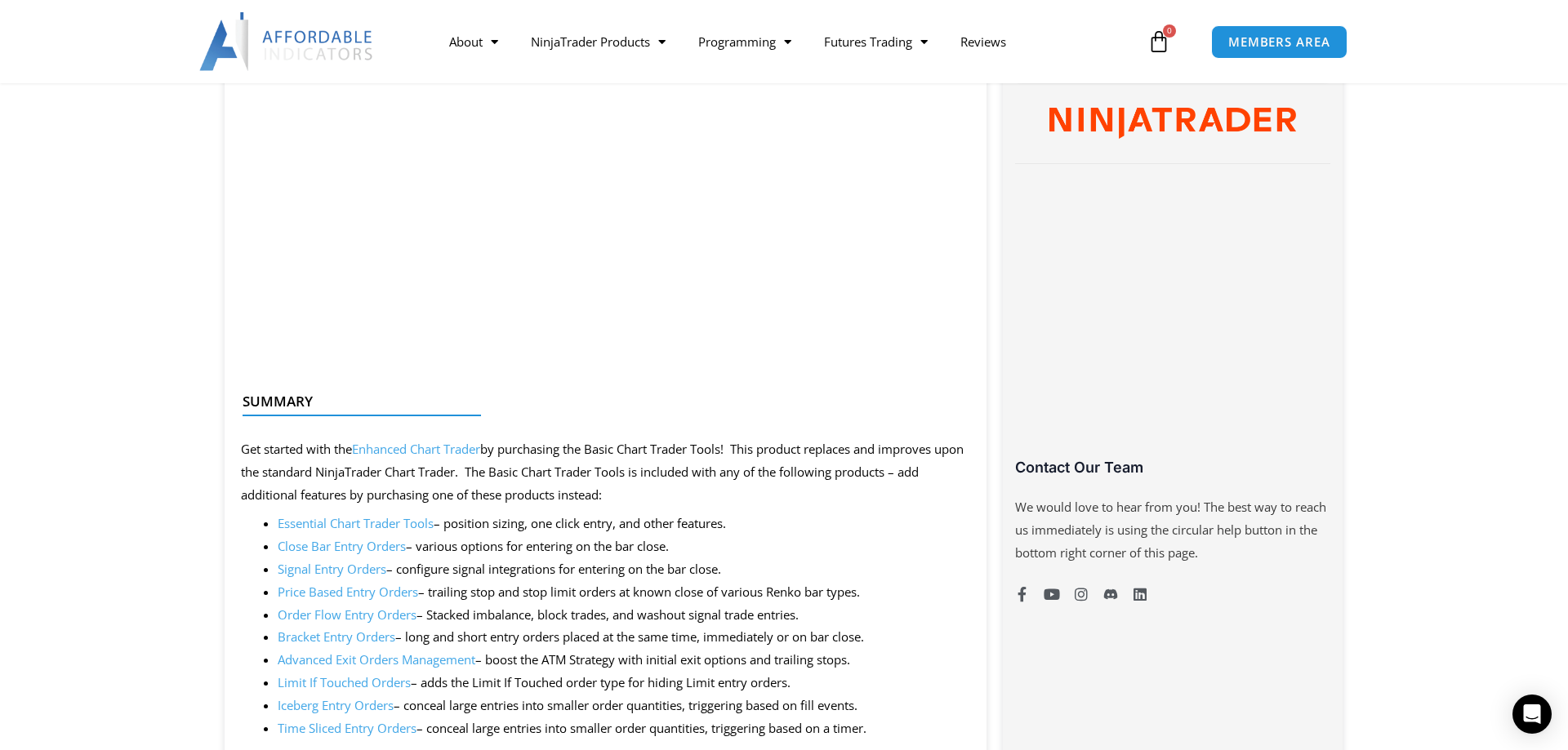
scroll to position [999, 0]
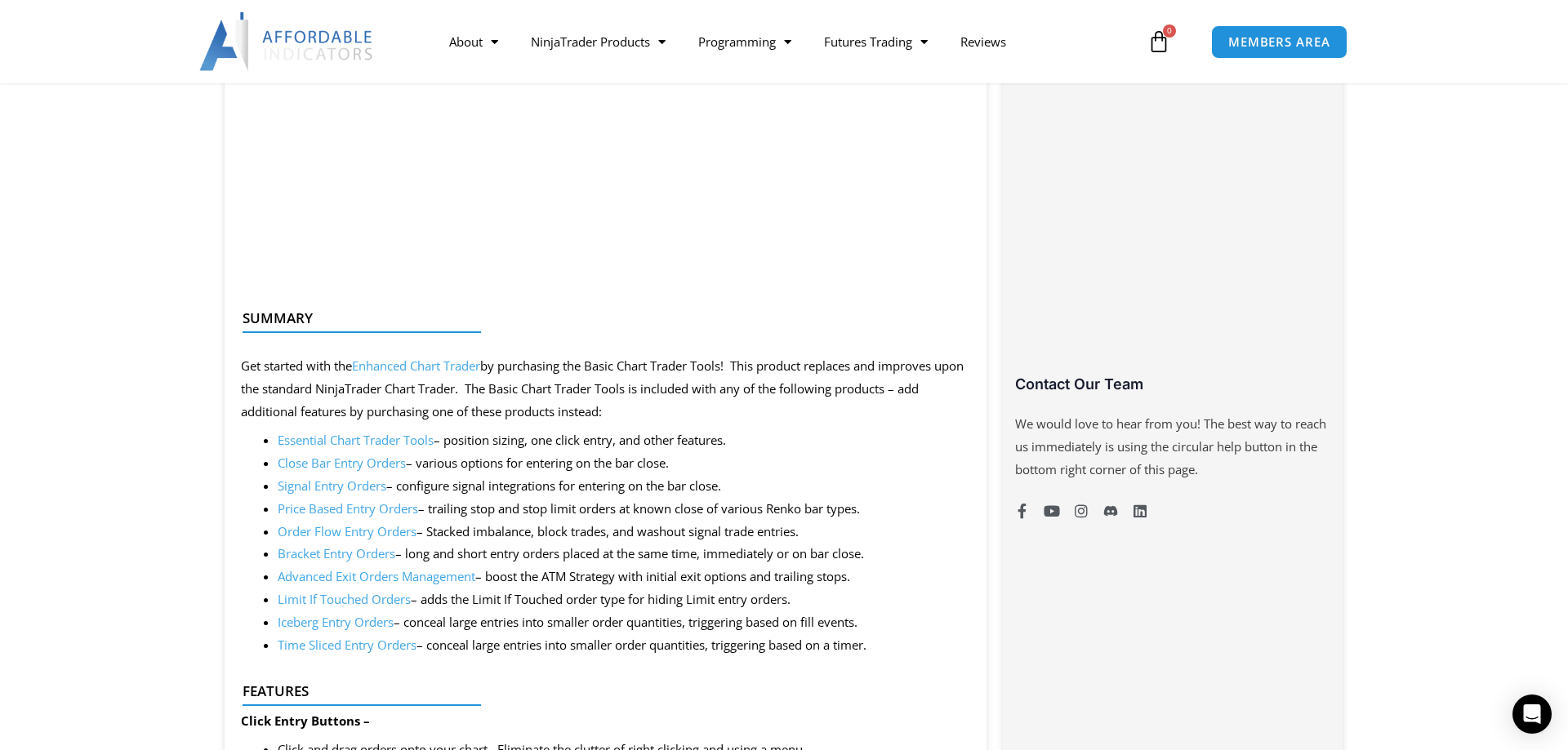
click at [399, 580] on link "Advanced Exit Orders Management" at bounding box center [376, 577] width 198 height 16
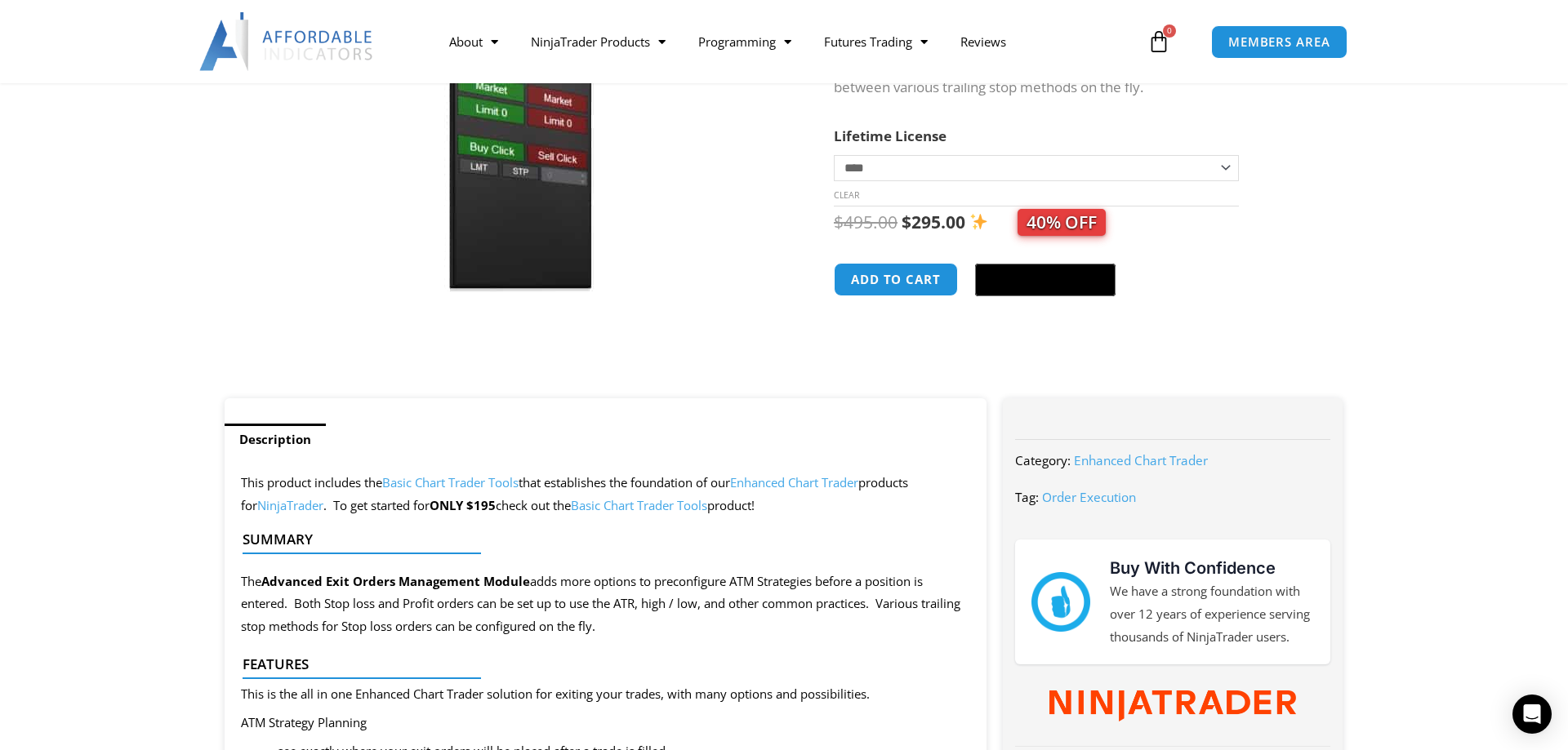
scroll to position [417, 0]
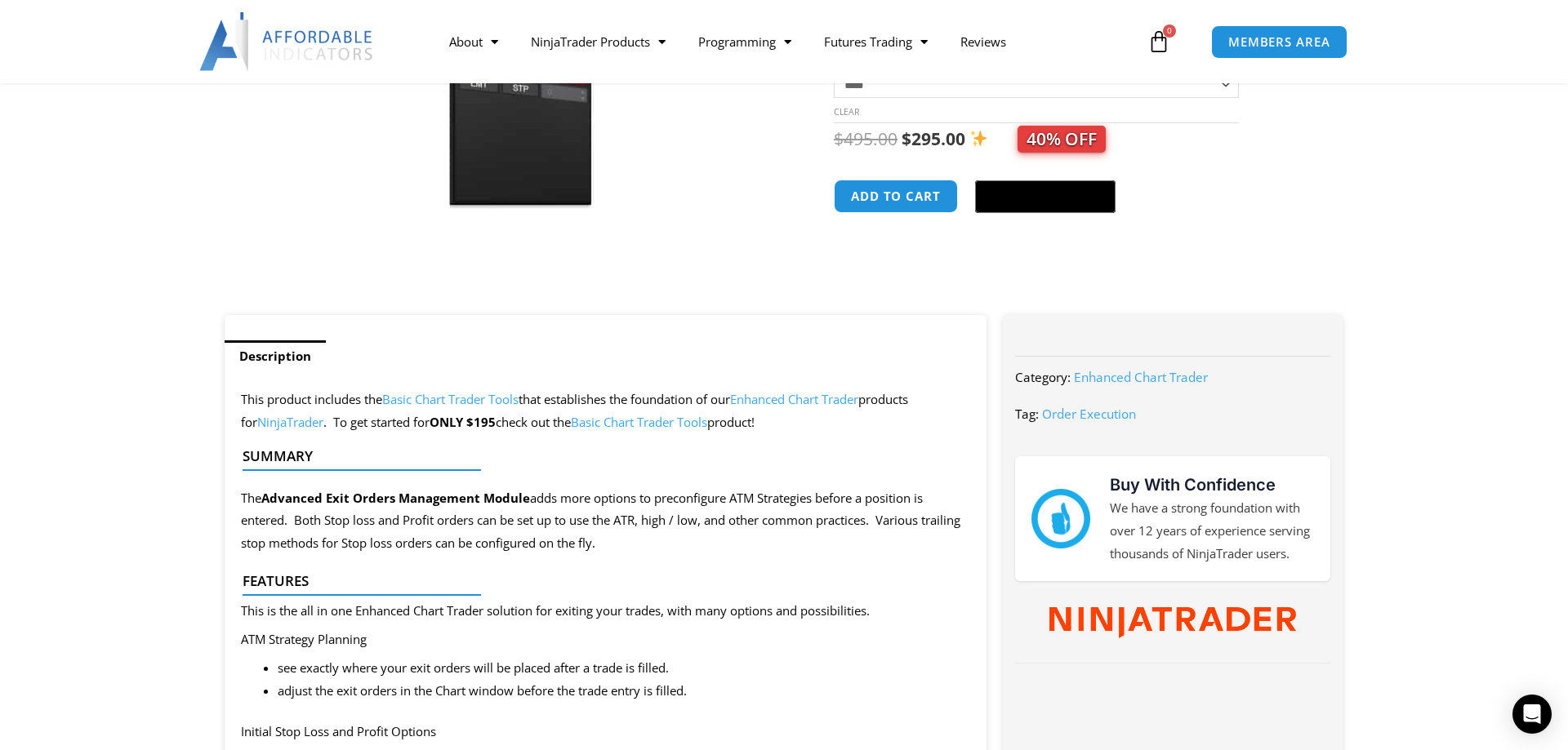
click at [636, 423] on link "Basic Chart Trader Tools" at bounding box center [638, 422] width 137 height 16
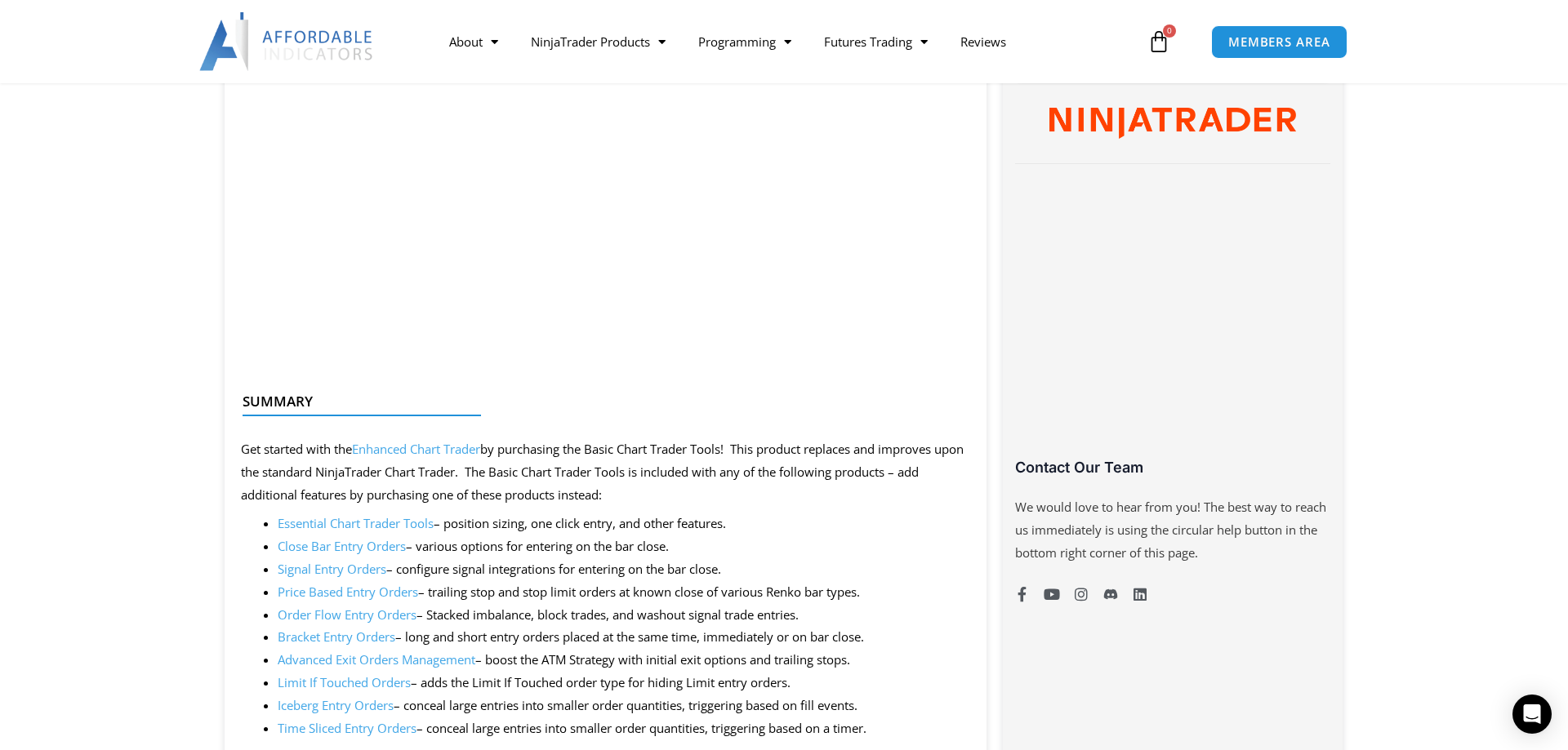
scroll to position [999, 0]
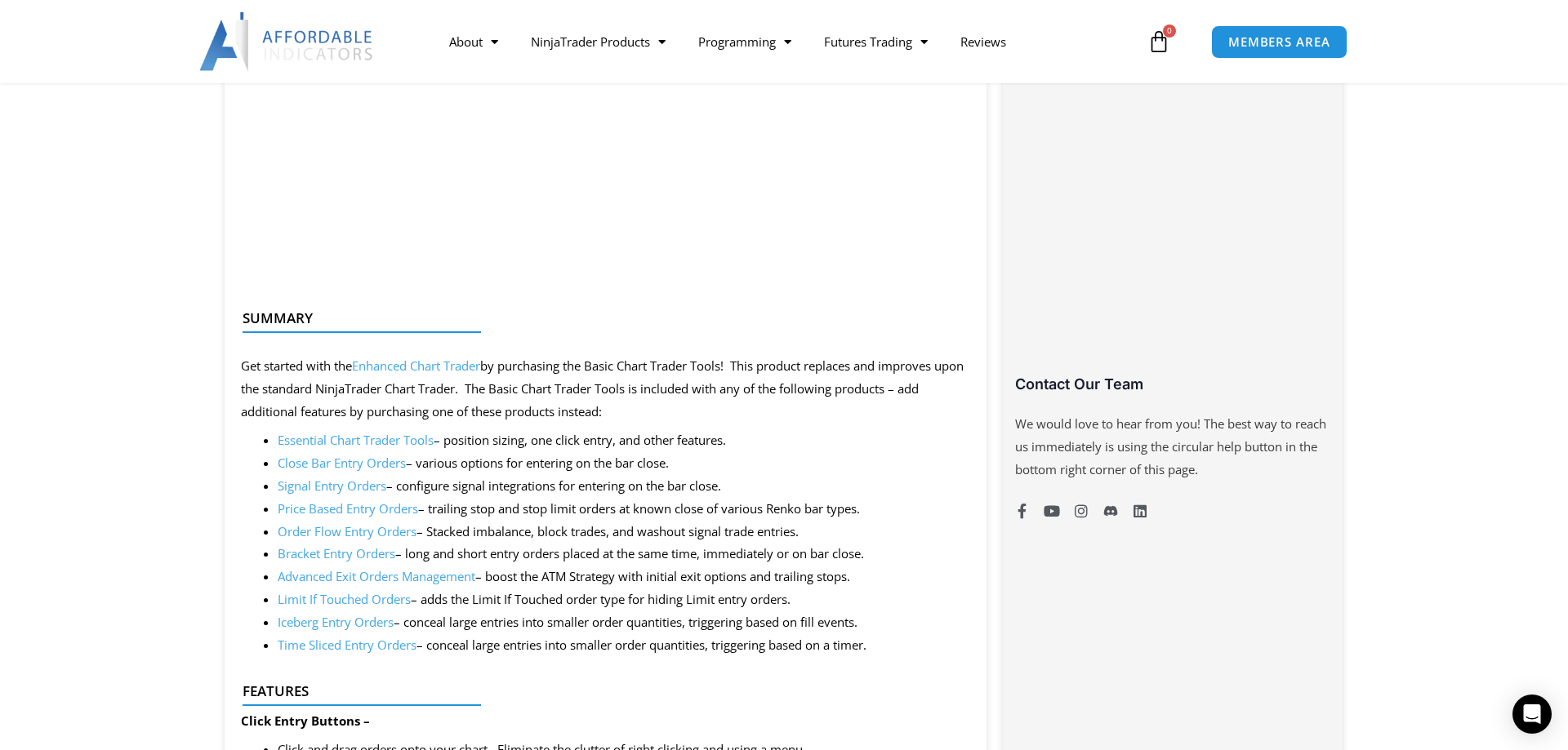
click at [419, 366] on link "Enhanced Chart Trader" at bounding box center [416, 366] width 128 height 16
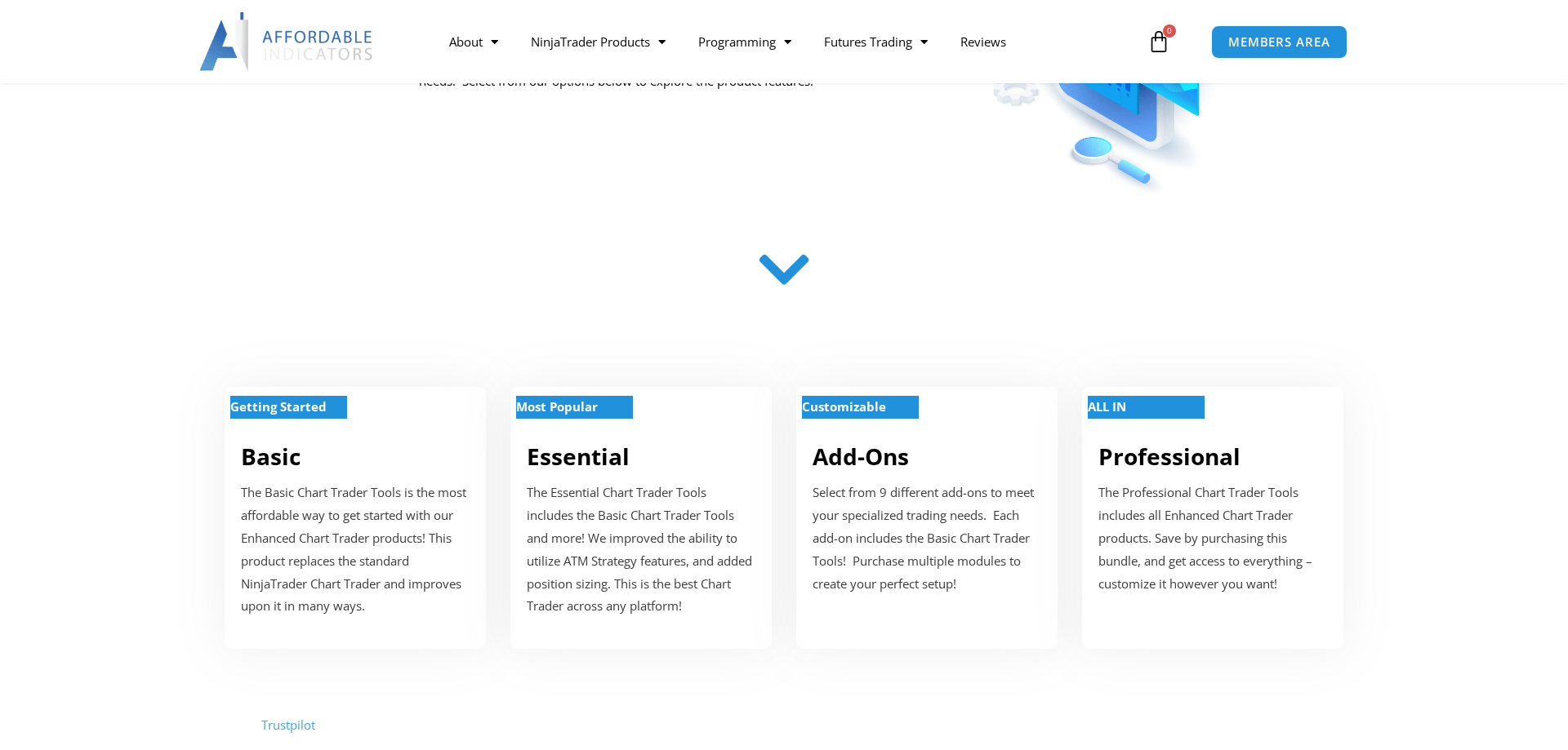
scroll to position [500, 0]
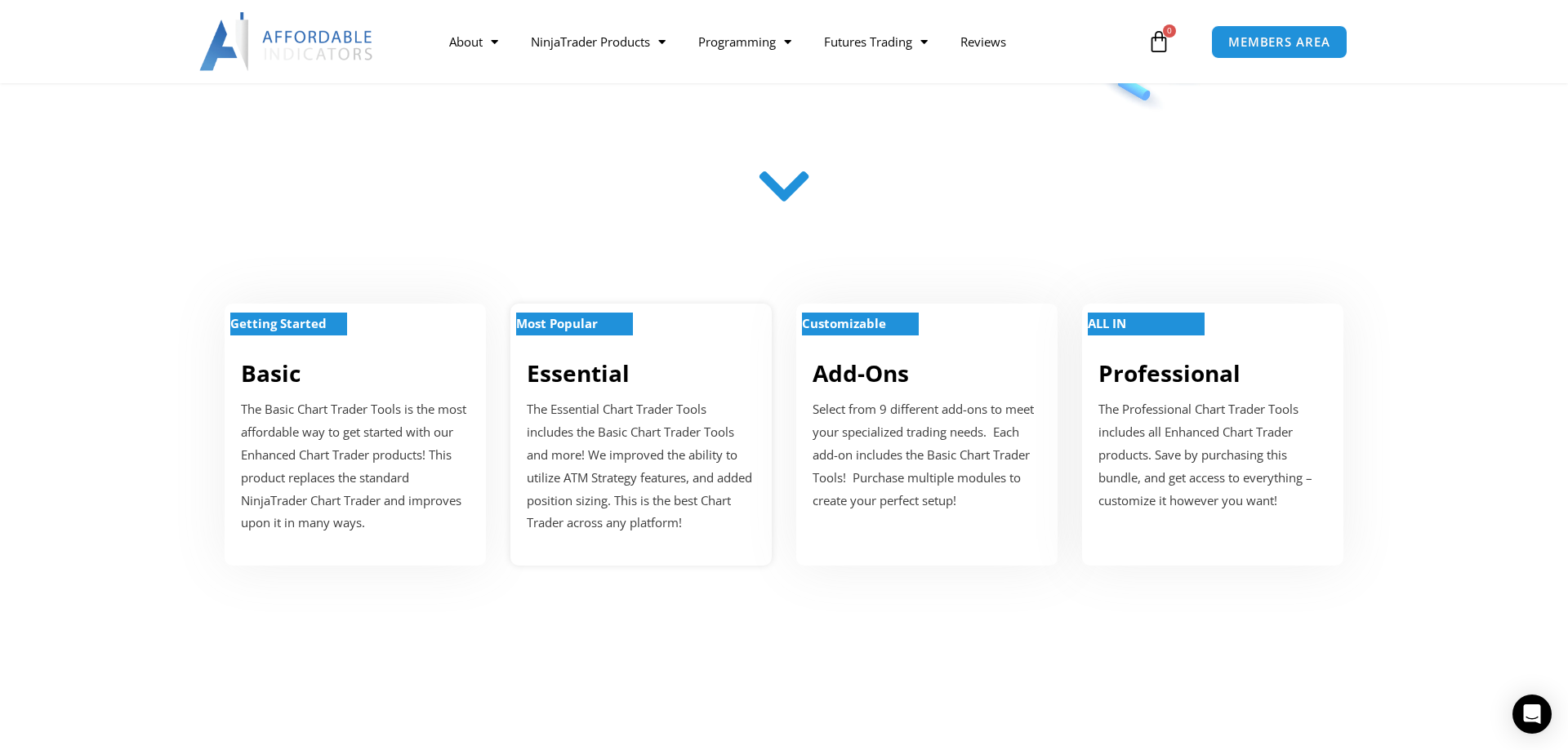
click at [578, 326] on strong "Most Popular" at bounding box center [556, 324] width 81 height 16
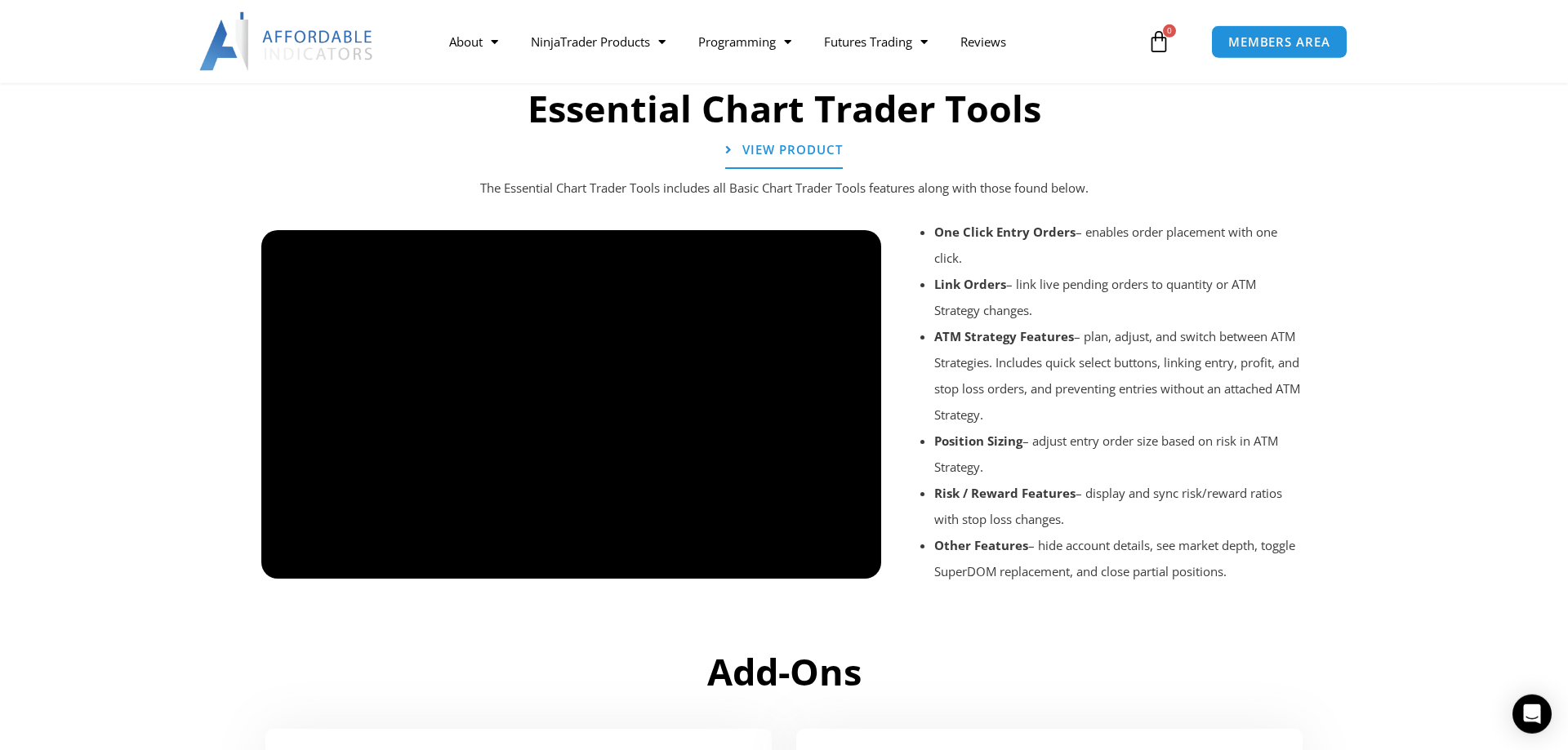
scroll to position [1708, 0]
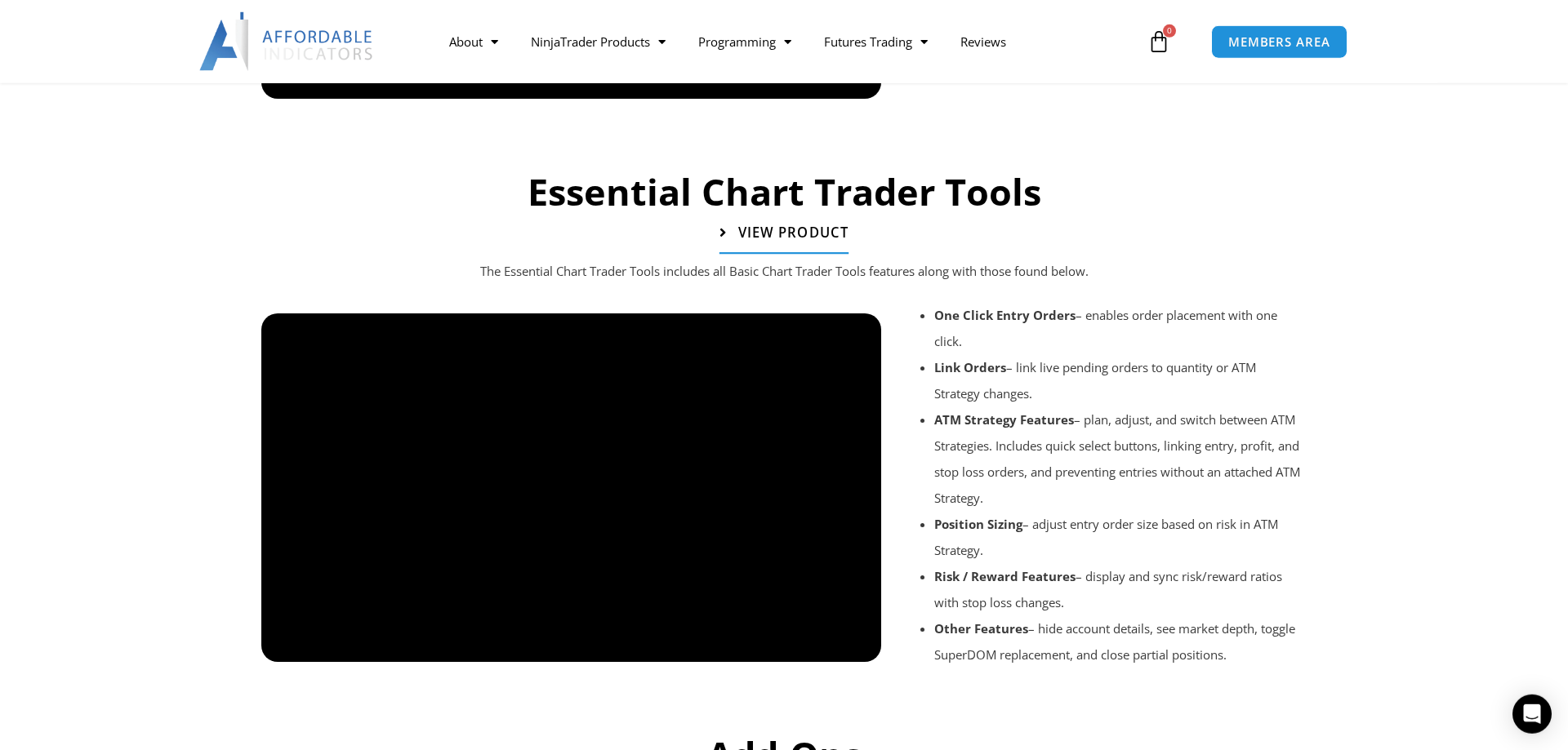
click at [797, 232] on span "View Product" at bounding box center [793, 233] width 110 height 14
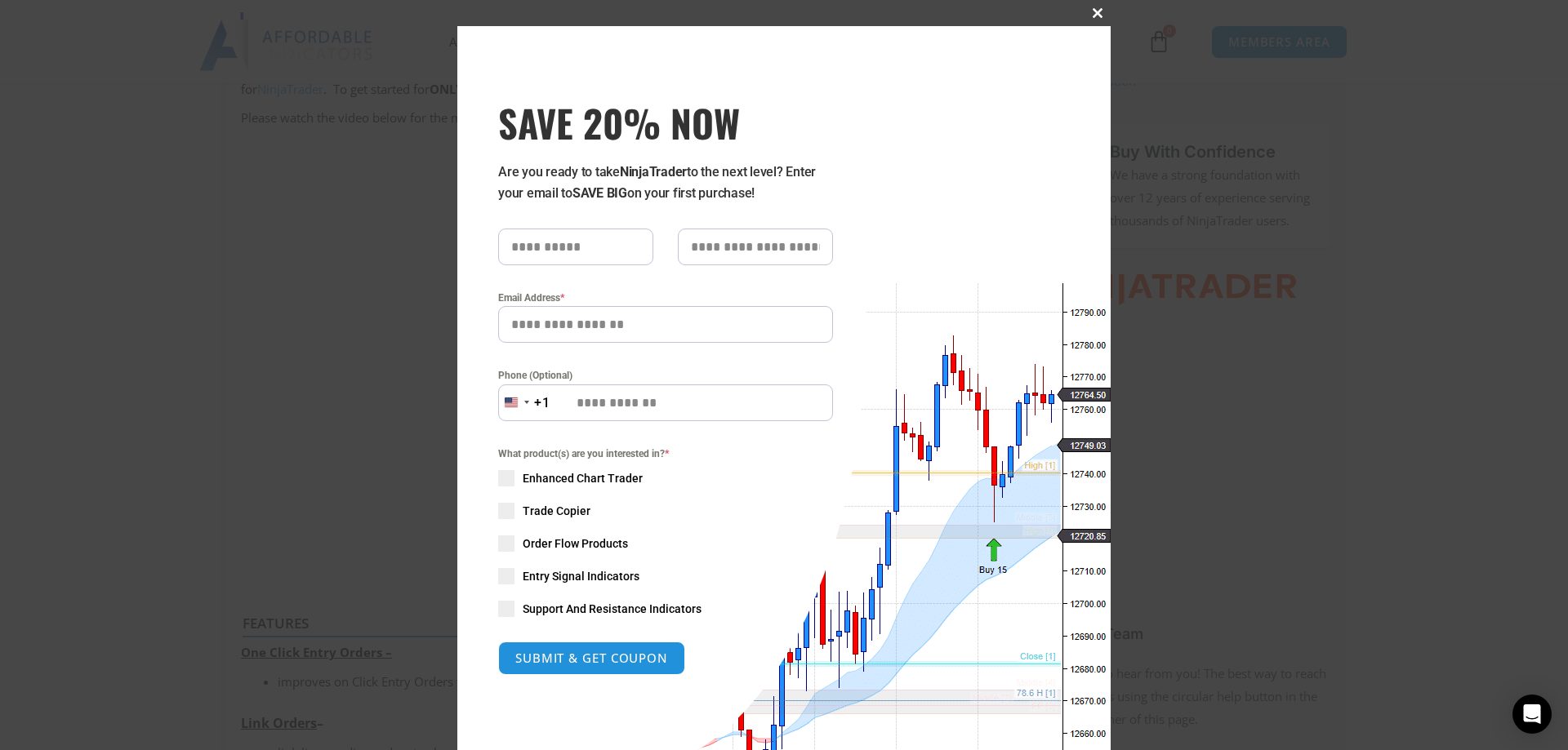
click at [1098, 18] on button "Close this module" at bounding box center [1097, 13] width 26 height 26
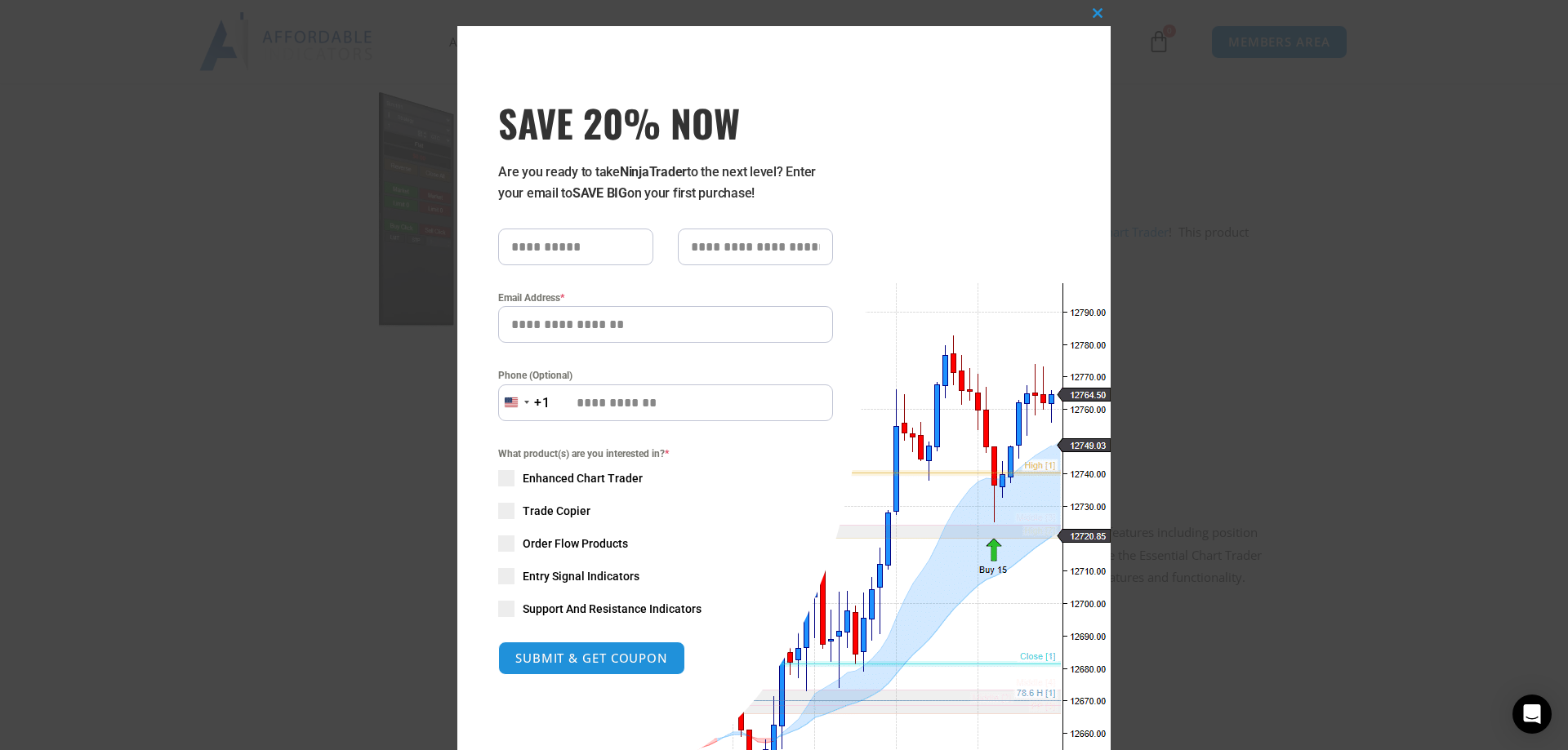
scroll to position [1083, 0]
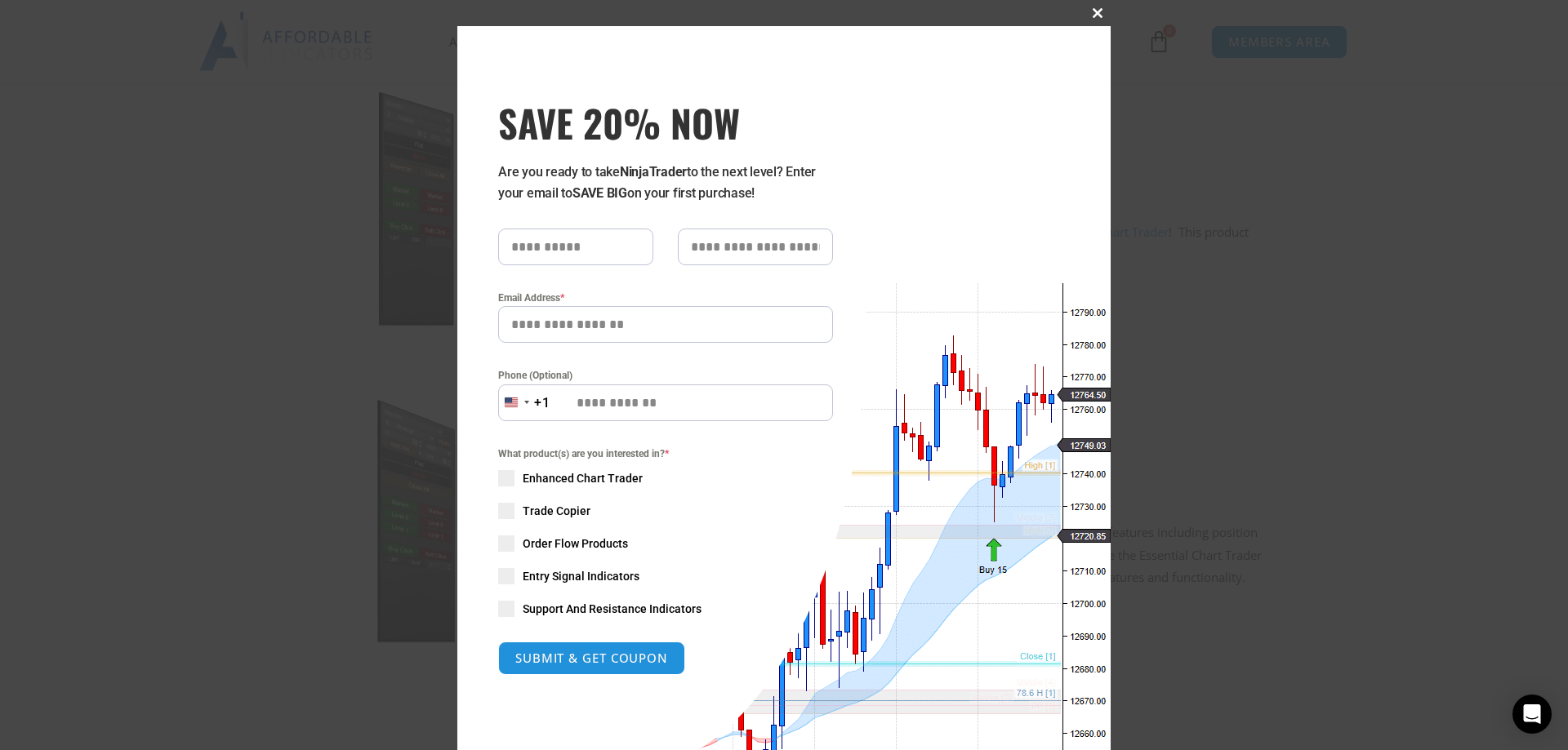
click at [1094, 16] on span at bounding box center [1097, 13] width 26 height 10
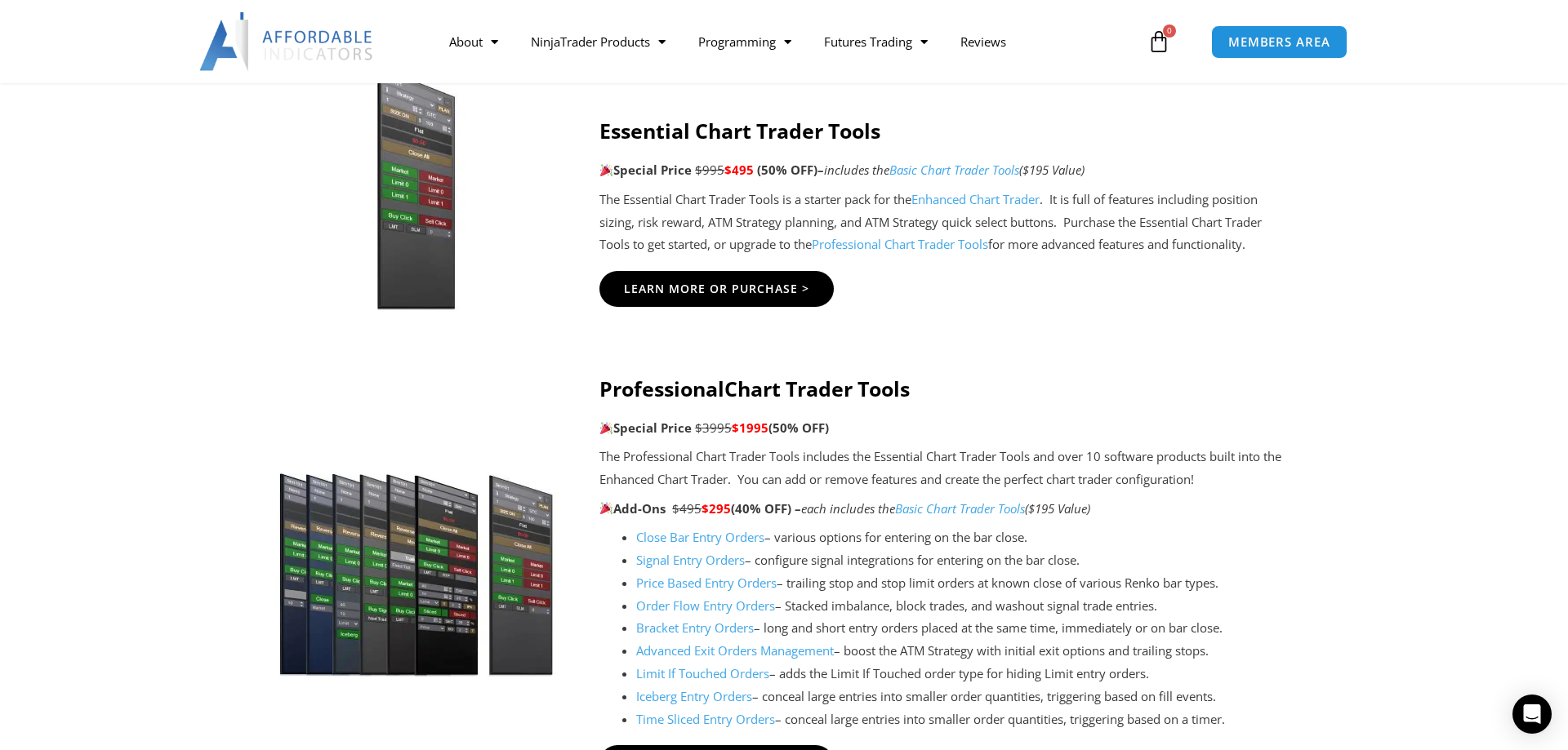
scroll to position [1499, 0]
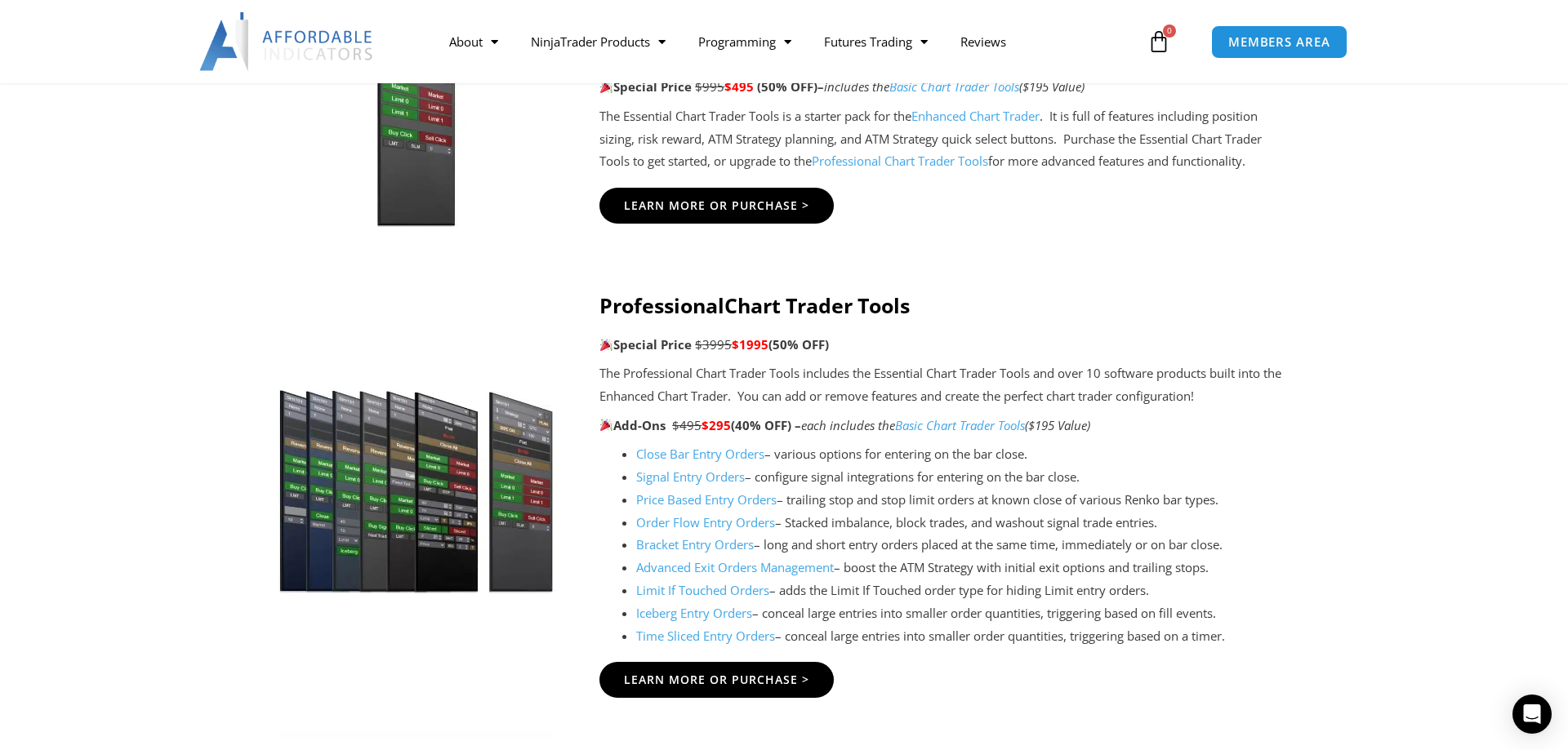
click at [712, 594] on link "Limit If Touched Orders" at bounding box center [703, 590] width 133 height 16
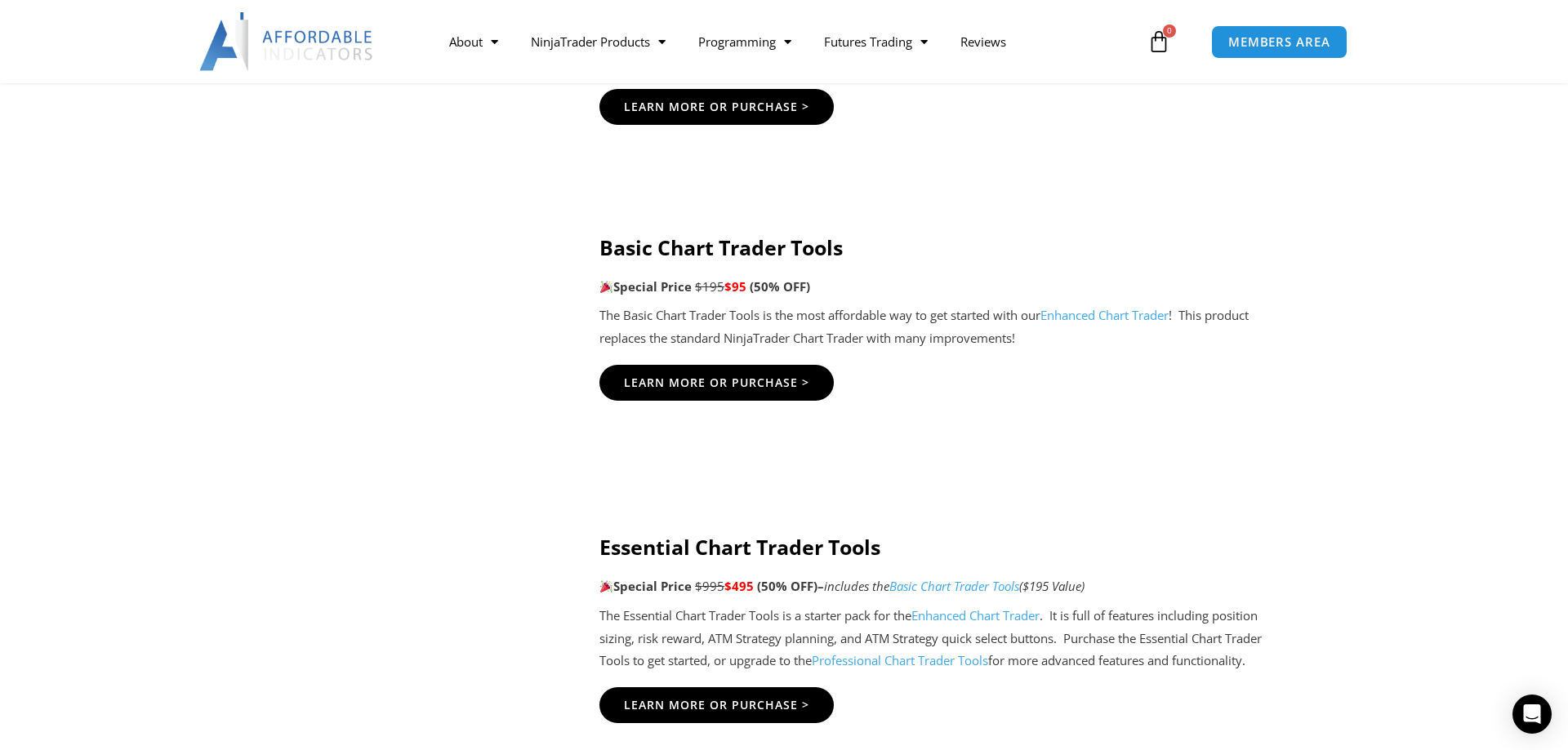
scroll to position [916, 0]
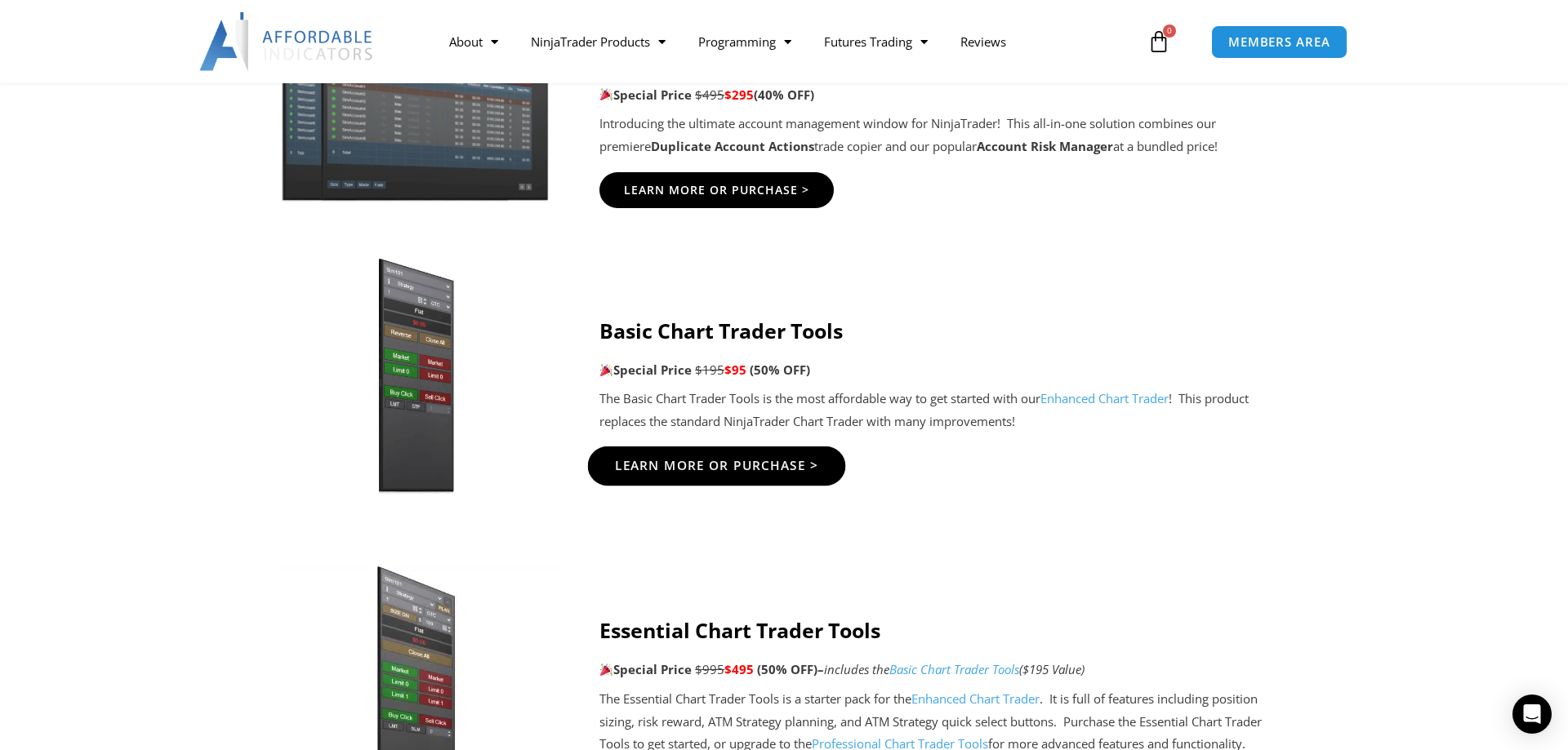
click at [703, 462] on span "Learn More Or Purchase >" at bounding box center [717, 466] width 204 height 13
click at [727, 468] on span "Learn More Or Purchase >" at bounding box center [717, 466] width 204 height 13
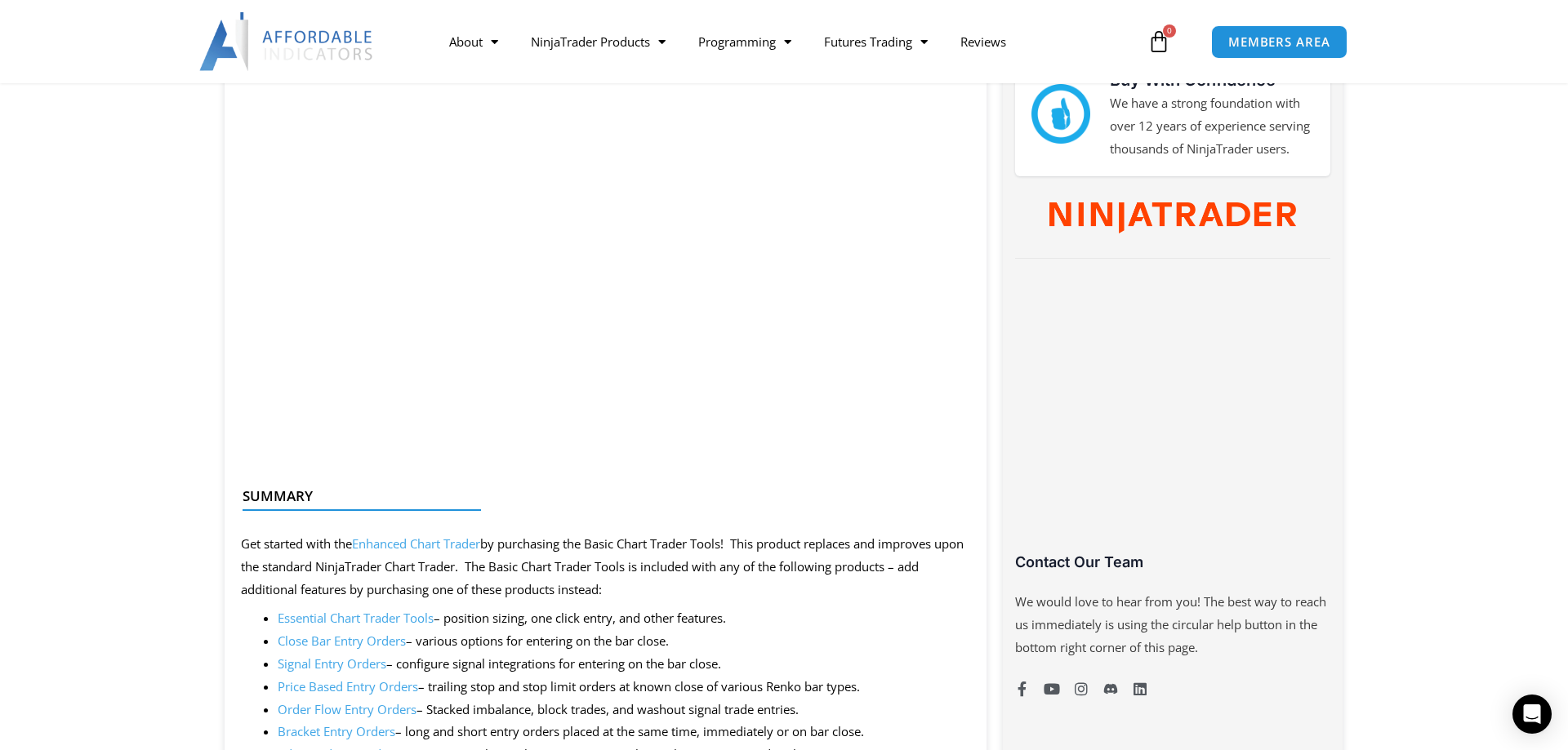
scroll to position [916, 0]
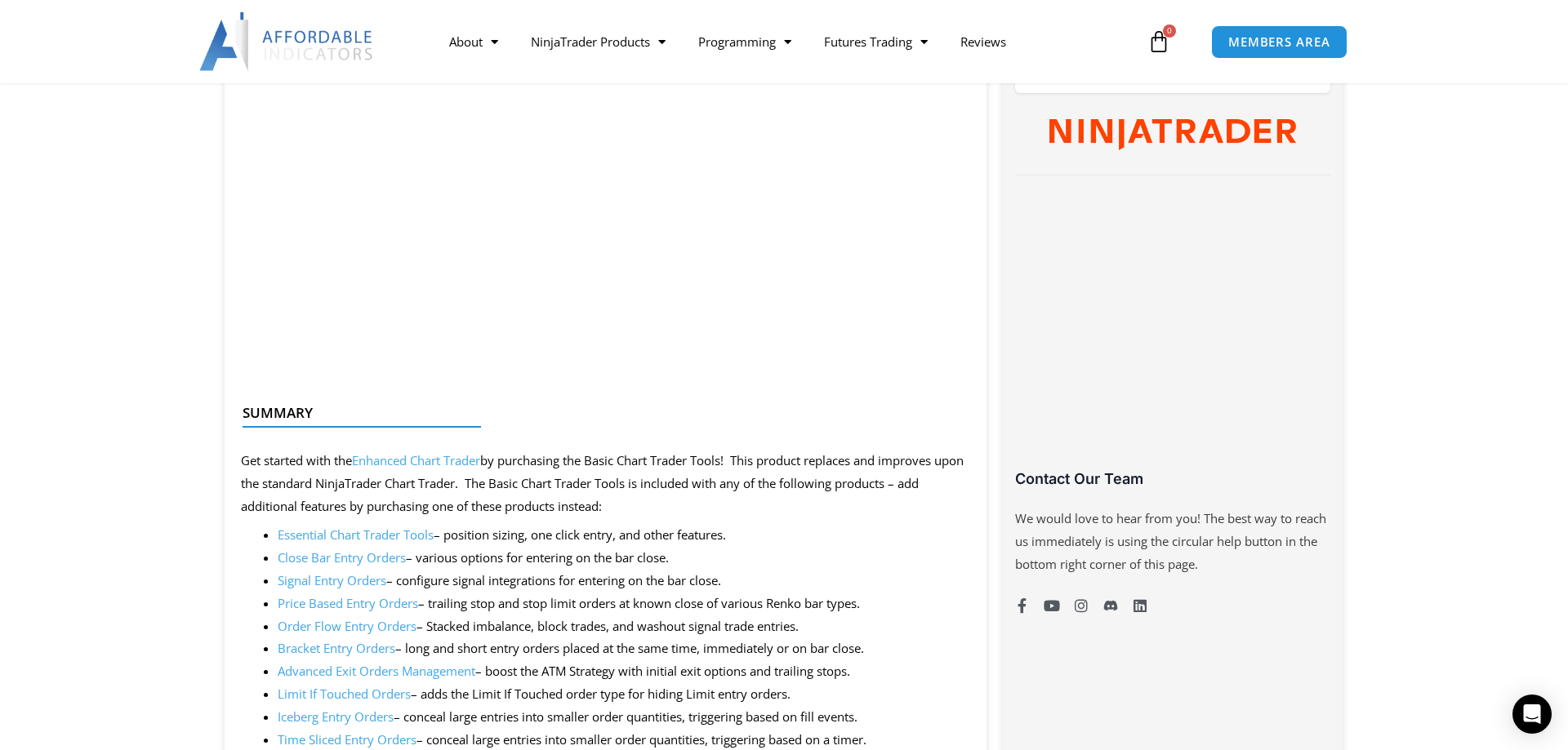
click at [325, 538] on link "Essential Chart Trader Tools" at bounding box center [356, 535] width 156 height 16
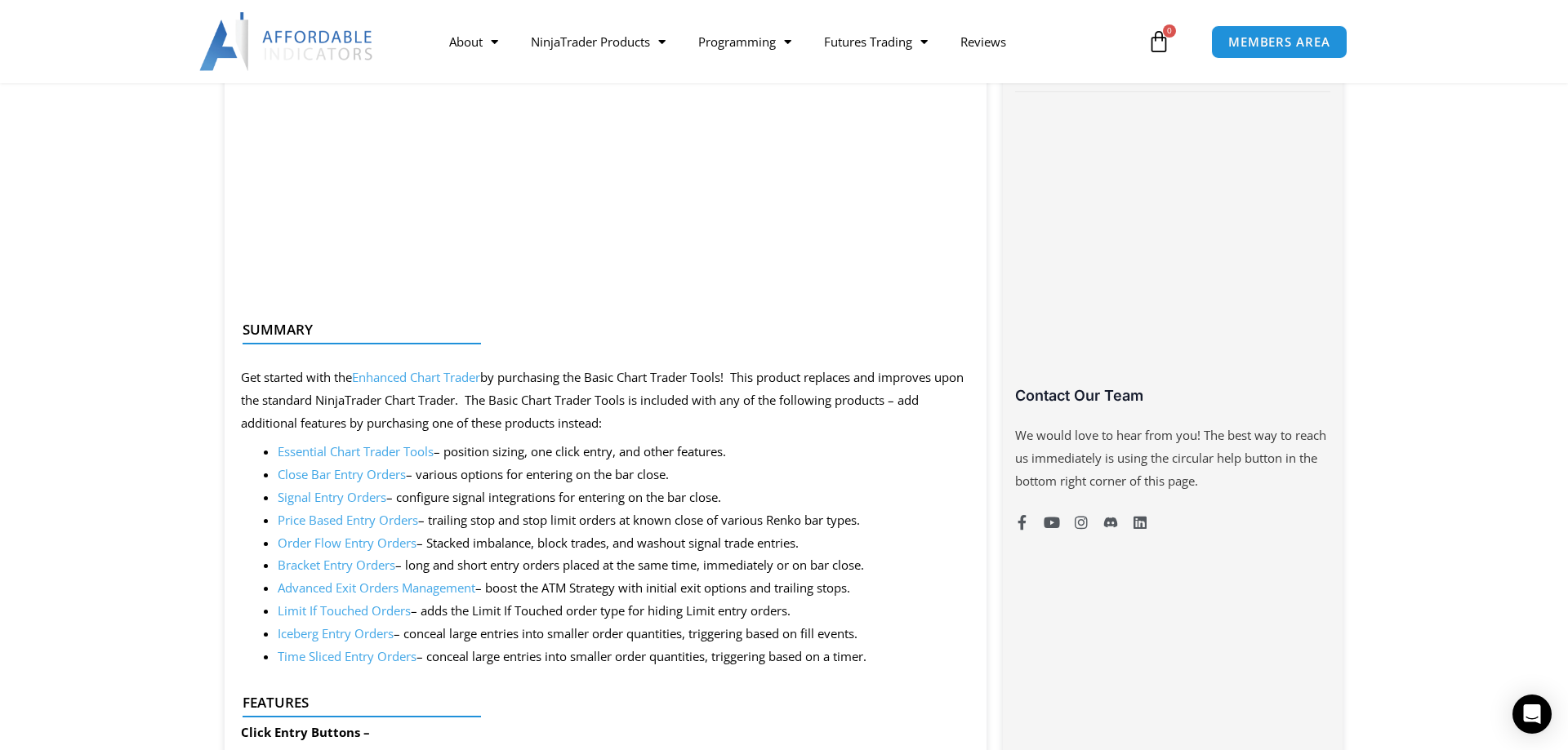
click at [325, 478] on link "Close Bar Entry Orders" at bounding box center [341, 475] width 128 height 16
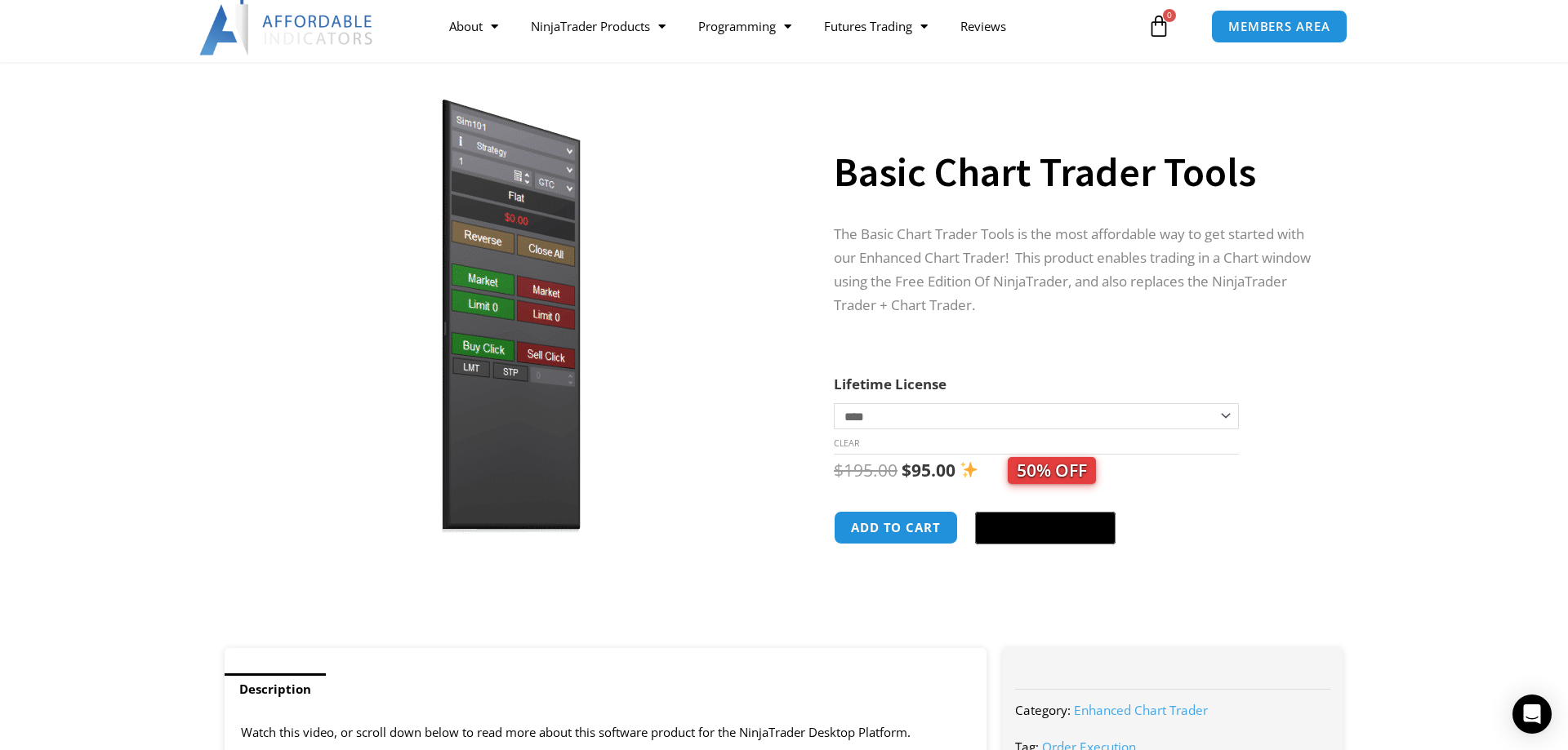
scroll to position [0, 0]
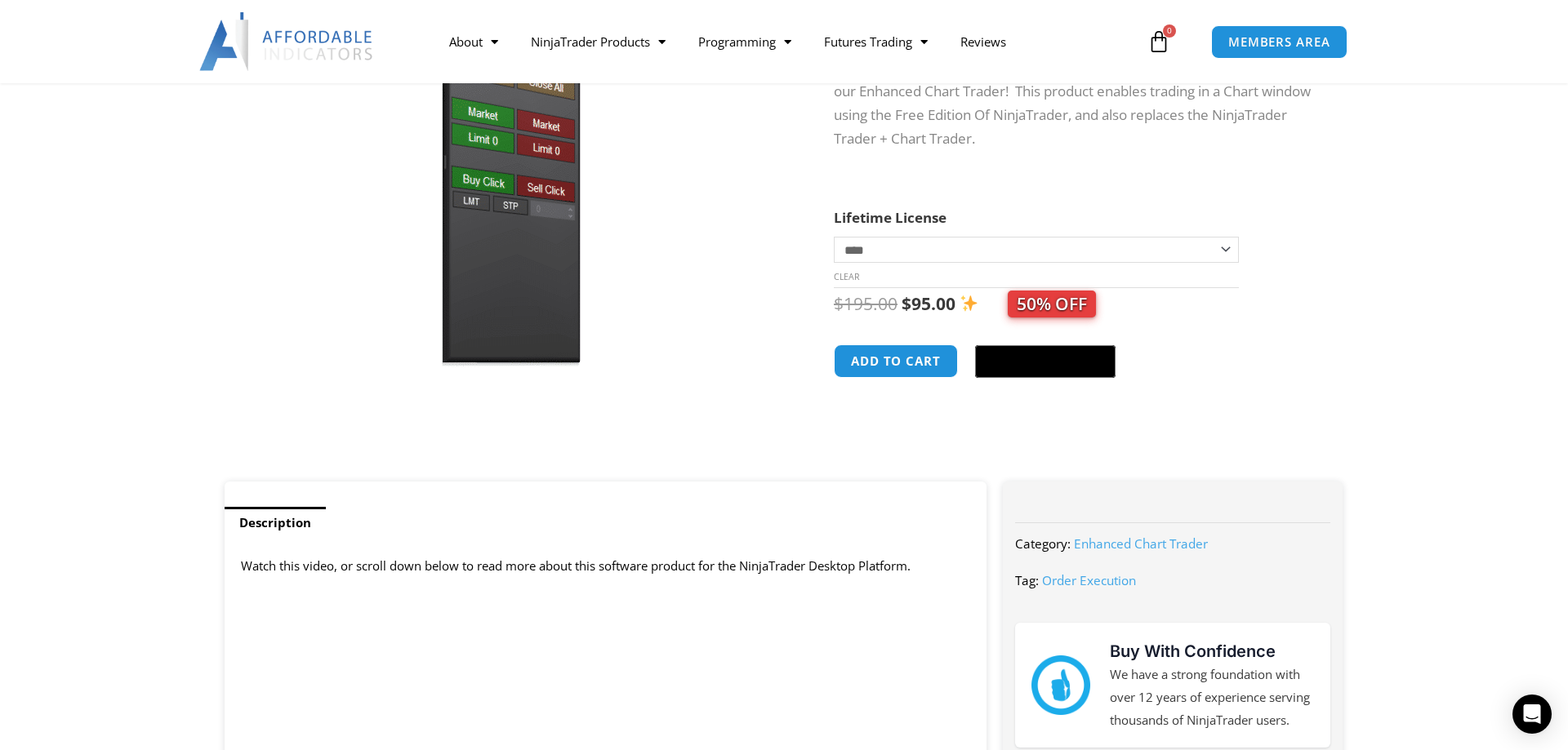
scroll to position [166, 0]
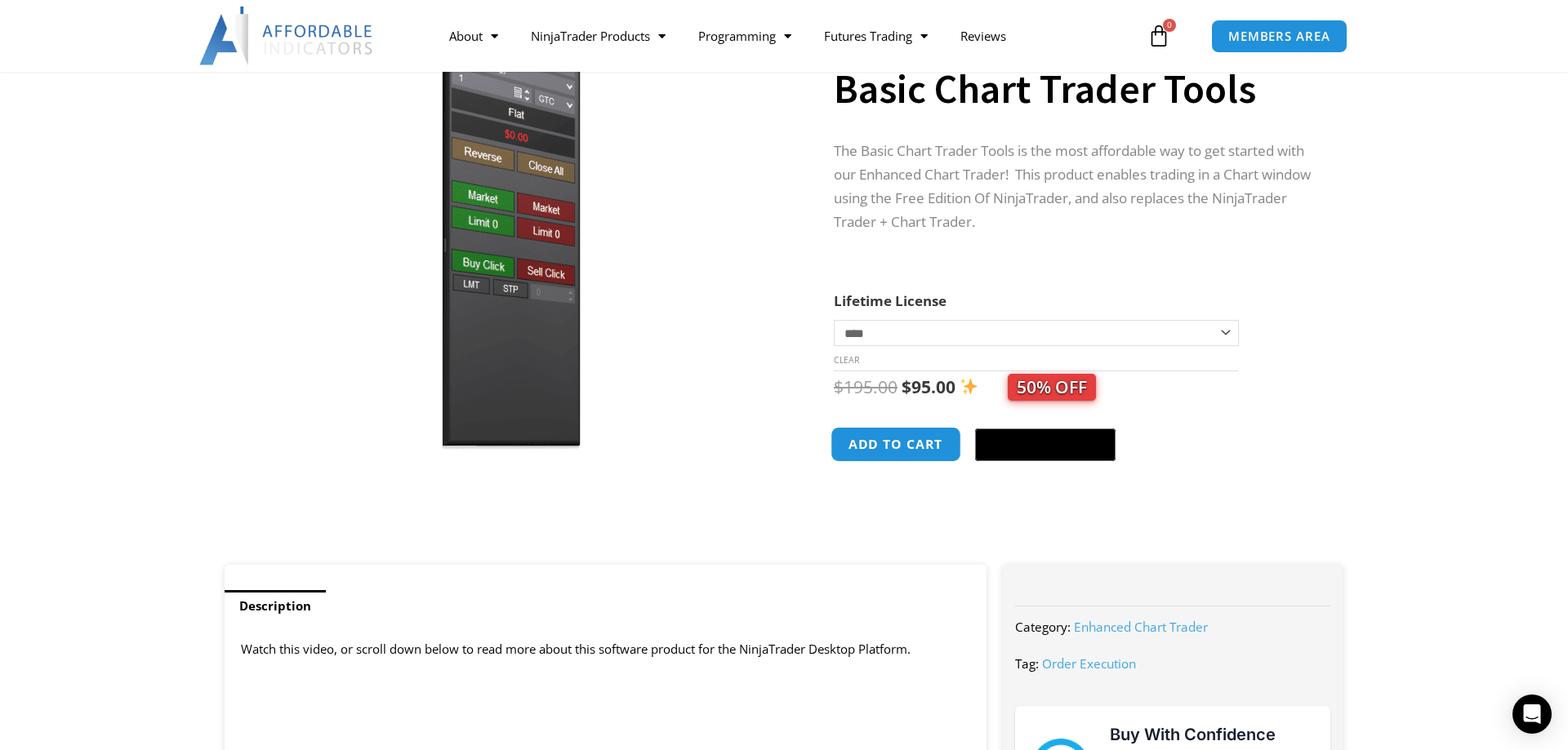
click at [907, 440] on button "Add to cart" at bounding box center [896, 444] width 131 height 35
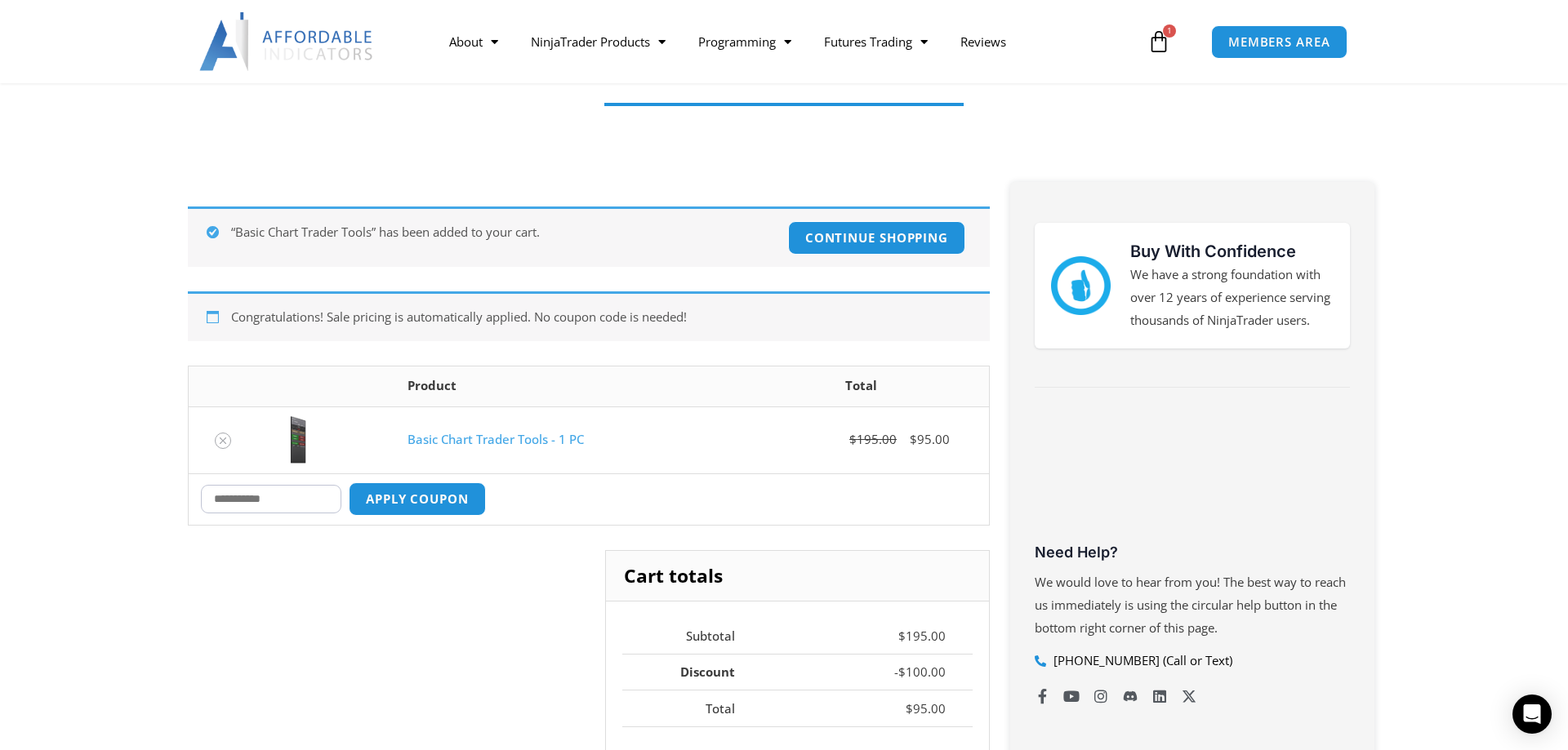
scroll to position [250, 0]
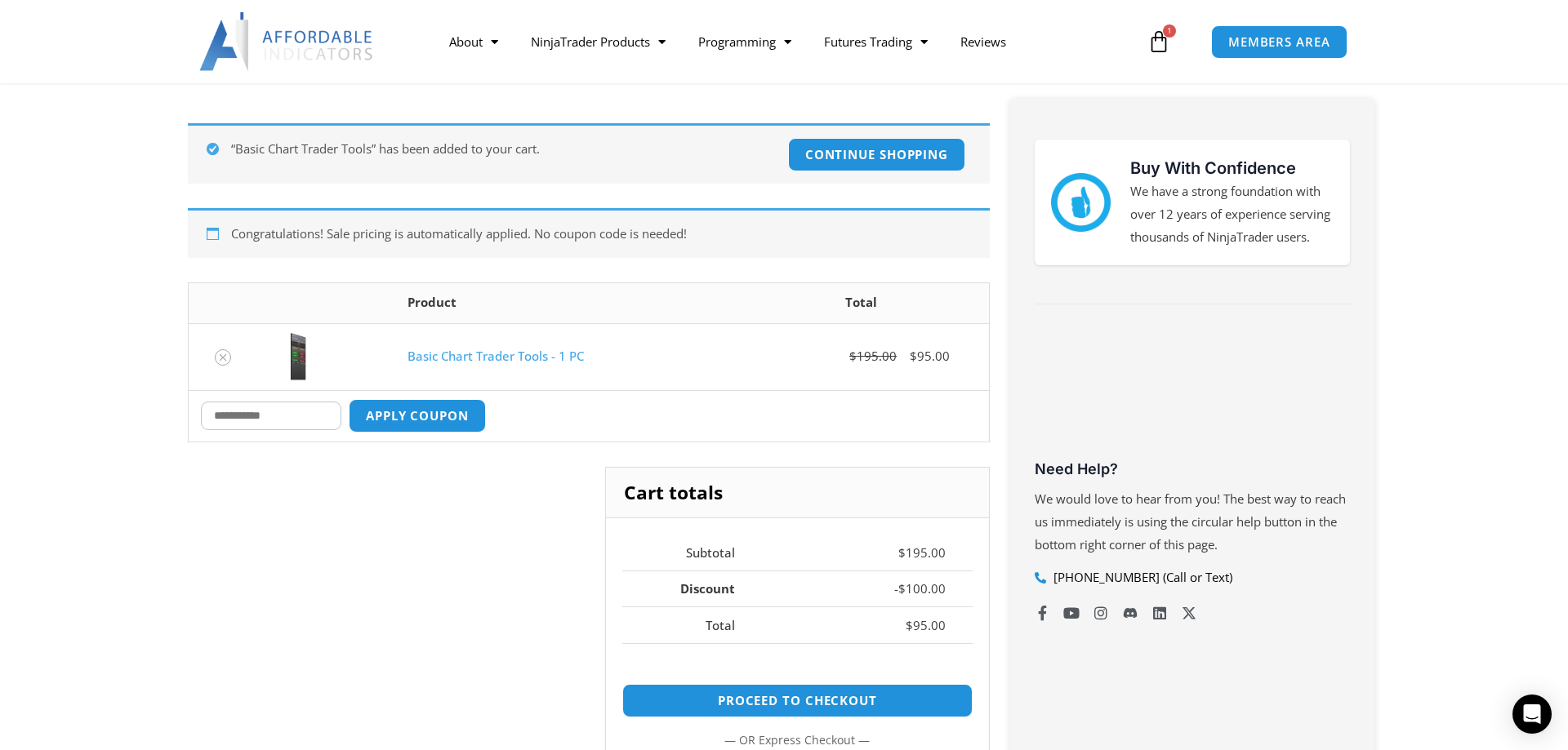
click at [237, 417] on input "Coupon:" at bounding box center [271, 416] width 140 height 29
type input "***"
click at [423, 410] on button "Apply coupon" at bounding box center [417, 416] width 144 height 35
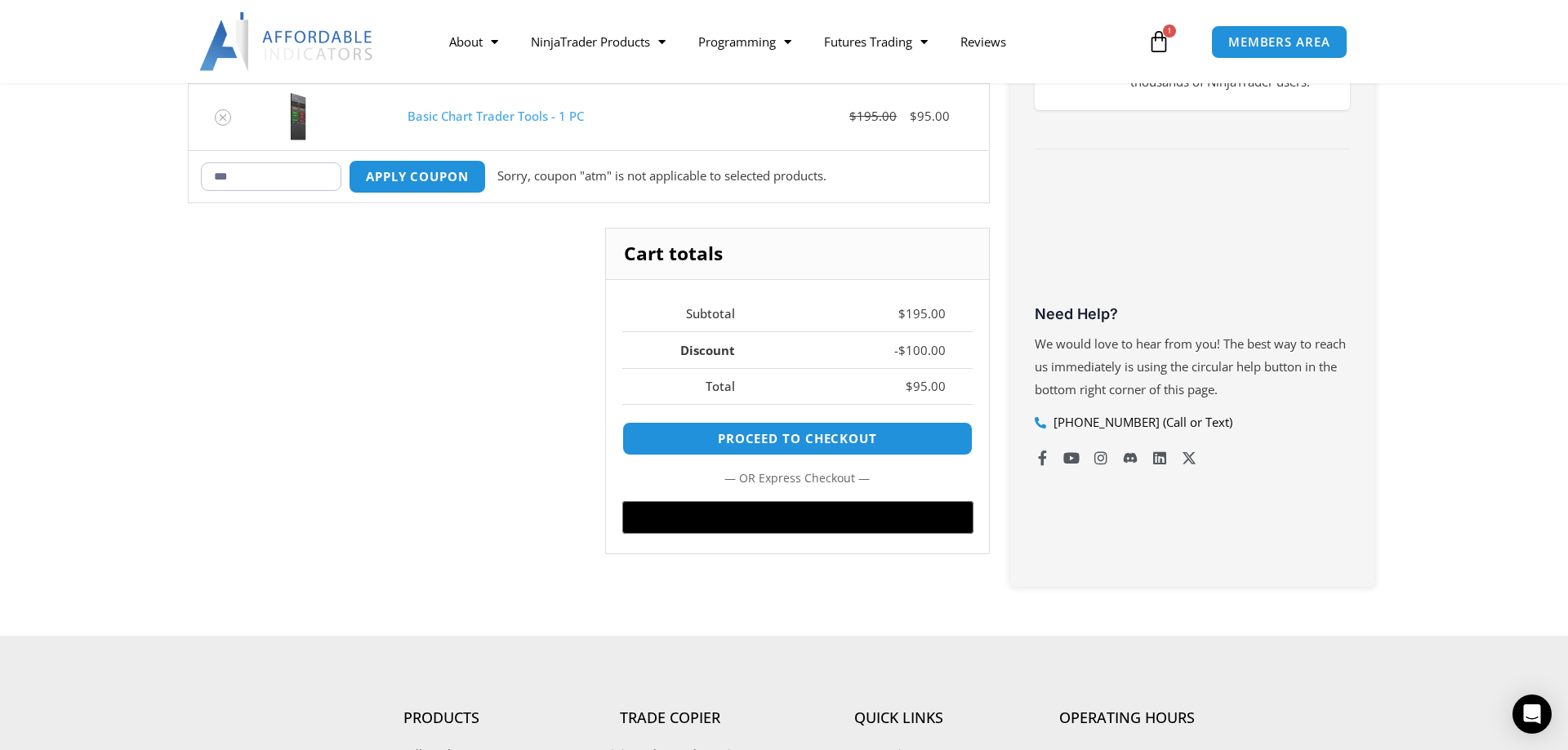
scroll to position [322, 0]
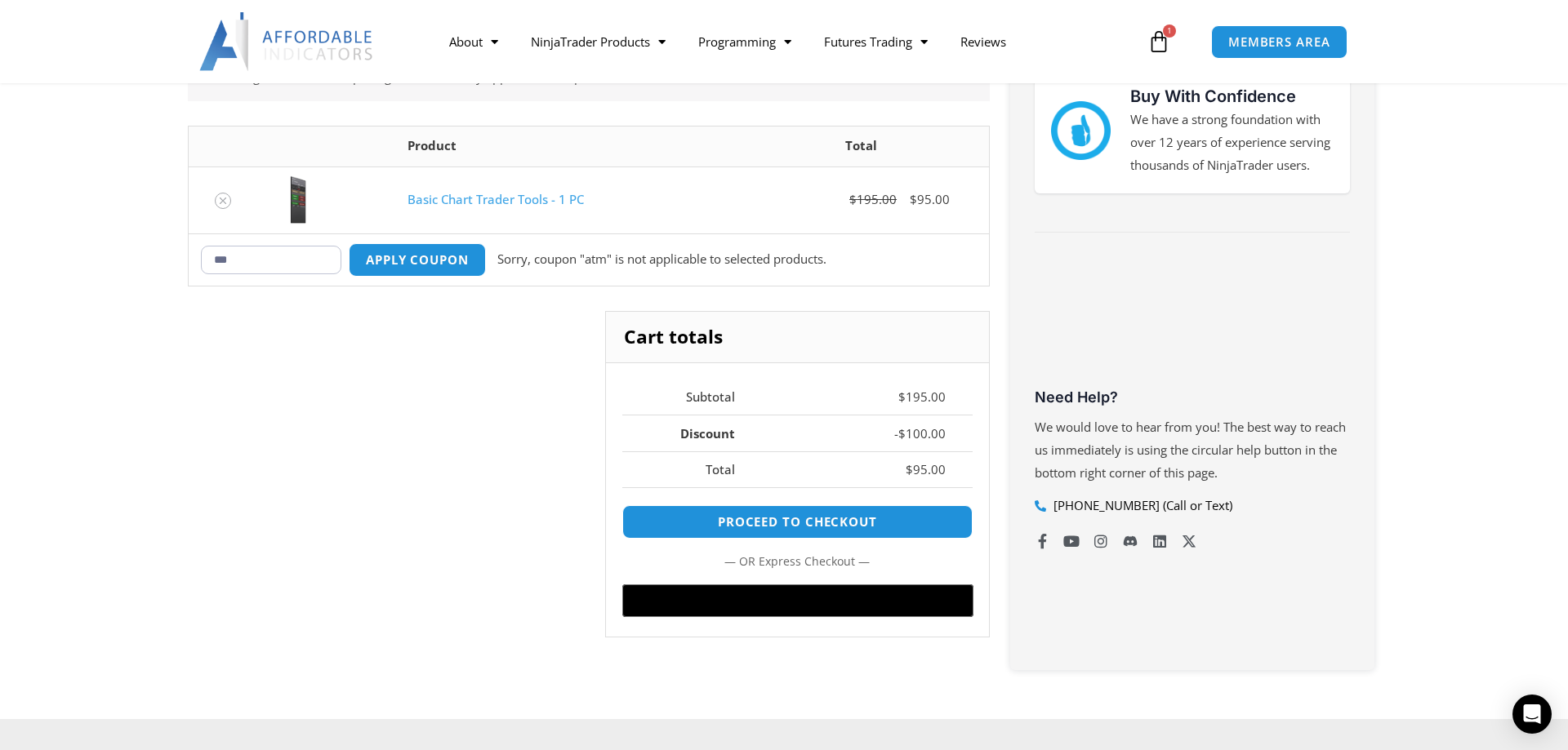
click at [252, 263] on input "***" at bounding box center [271, 260] width 140 height 29
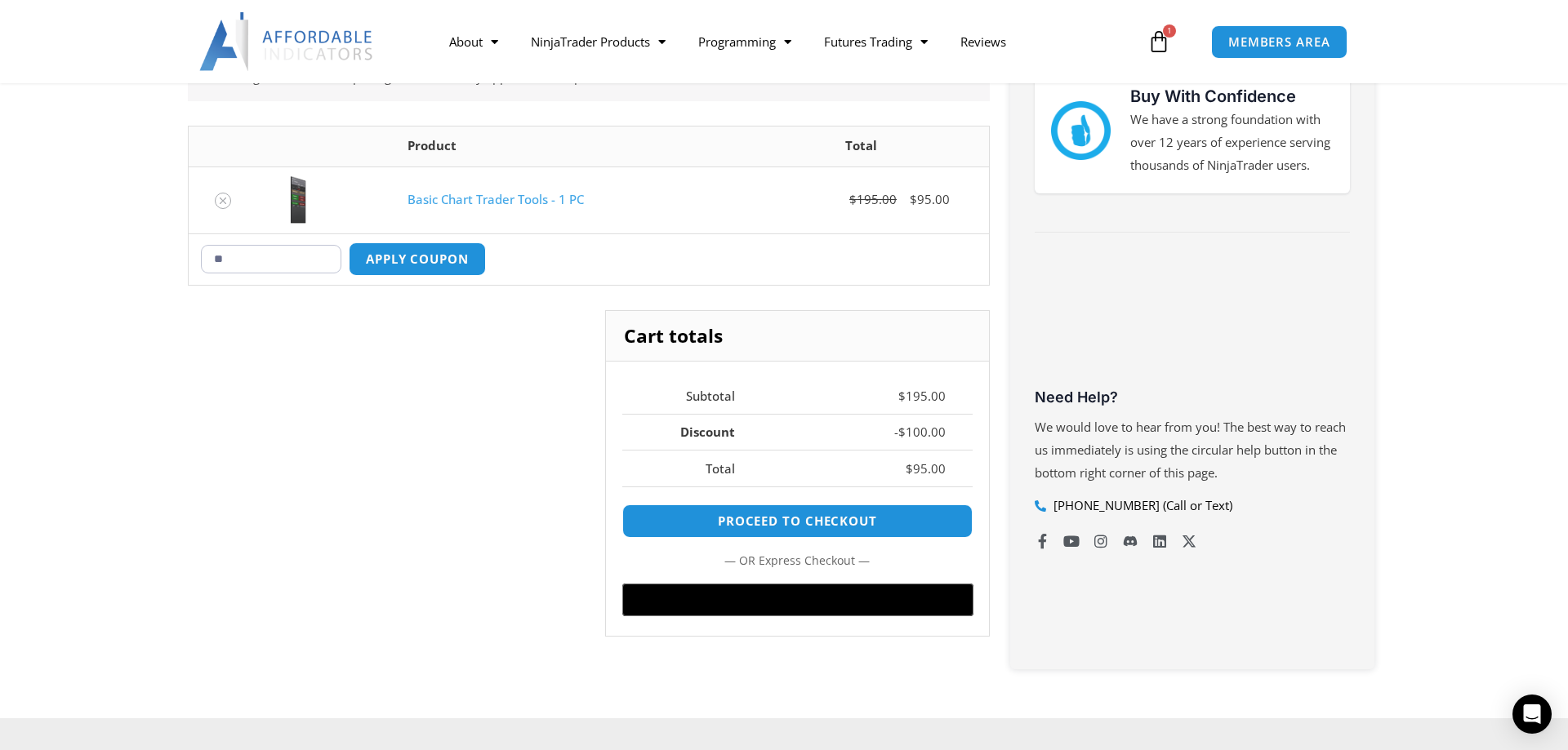
type input "*"
click at [175, 333] on div "Congratulations! Sale pricing is automatically applied. No coupon code is neede…" at bounding box center [784, 348] width 1225 height 659
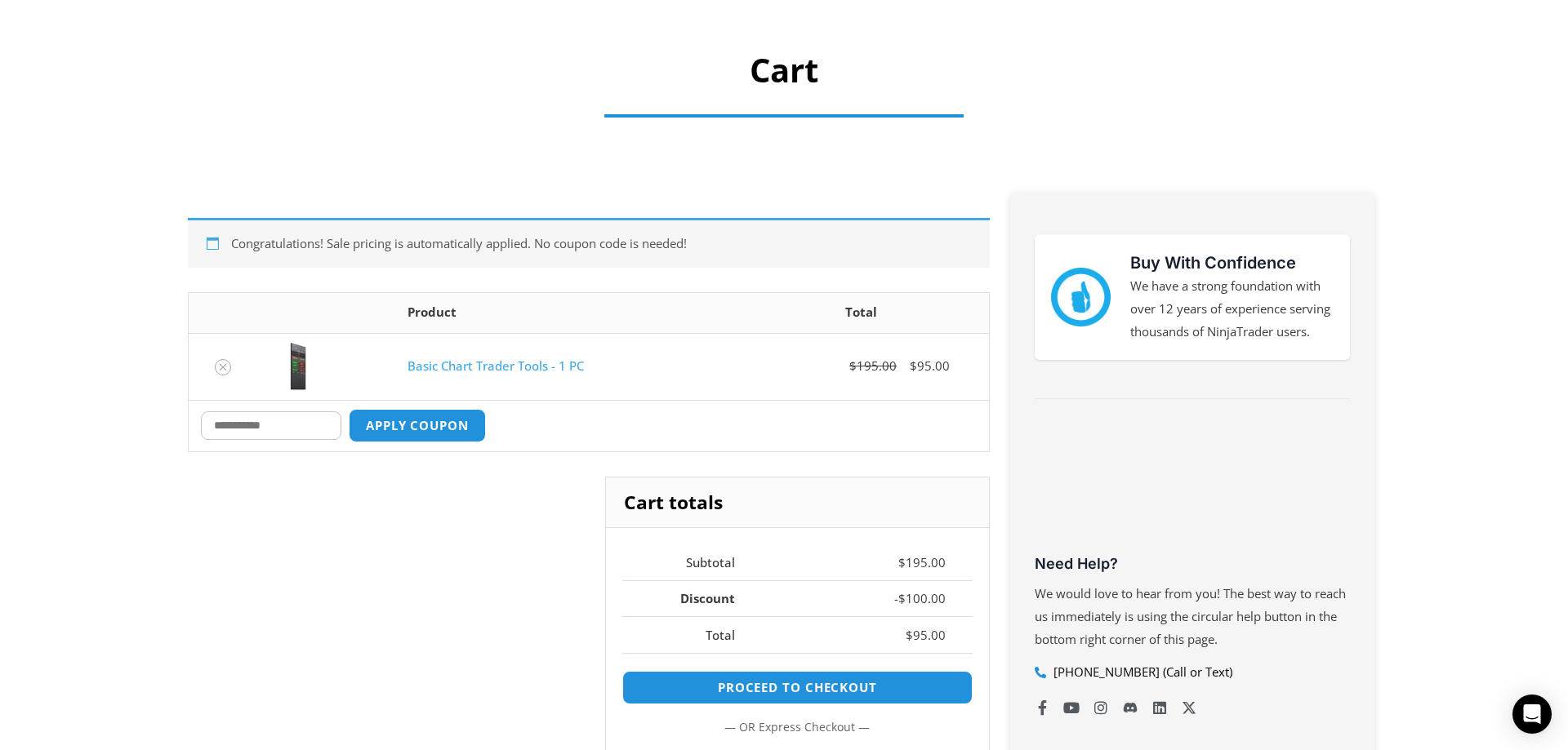
scroll to position [0, 0]
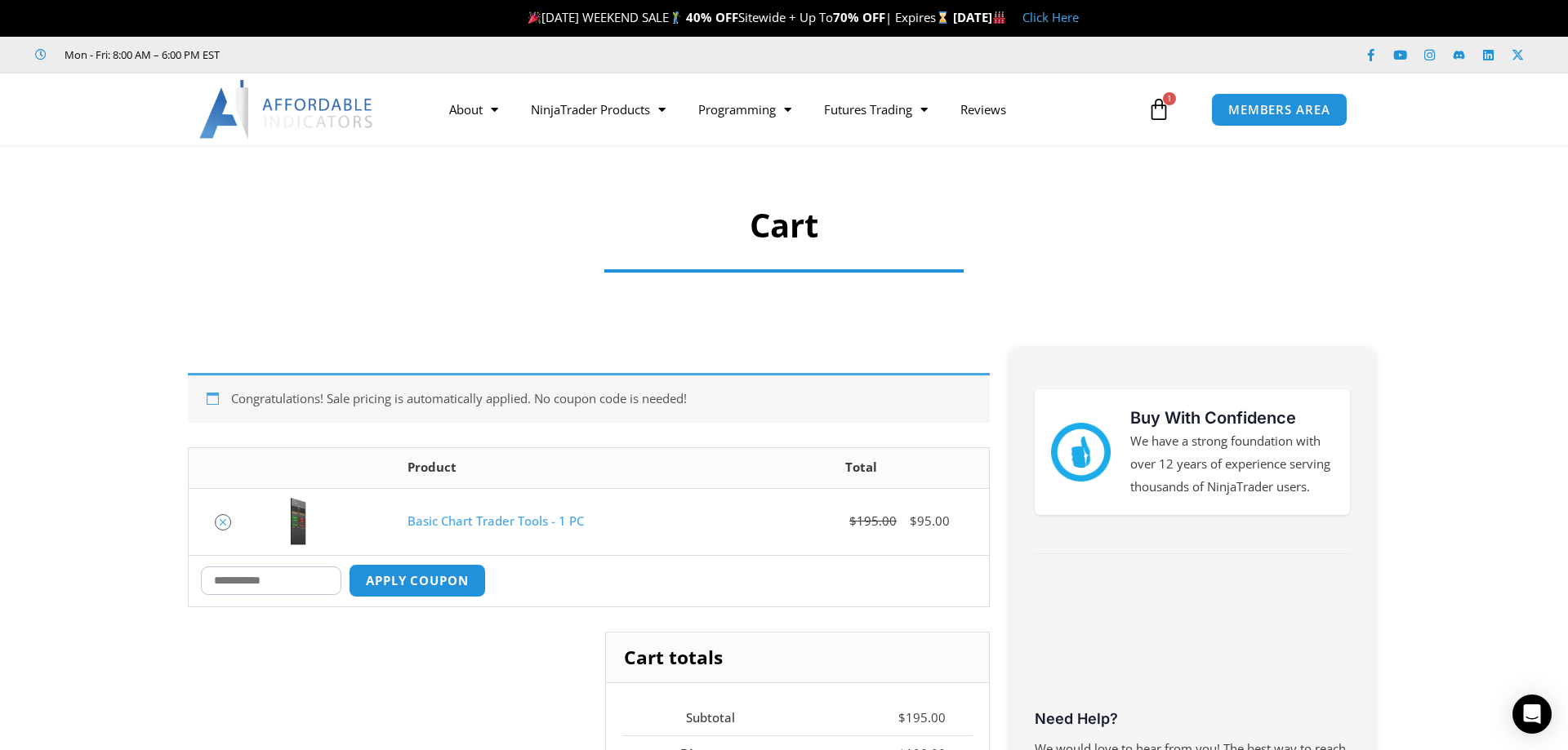
click at [223, 524] on icon "Remove Basic Chart Trader Tools - 1 PC from cart" at bounding box center [223, 522] width 12 height 12
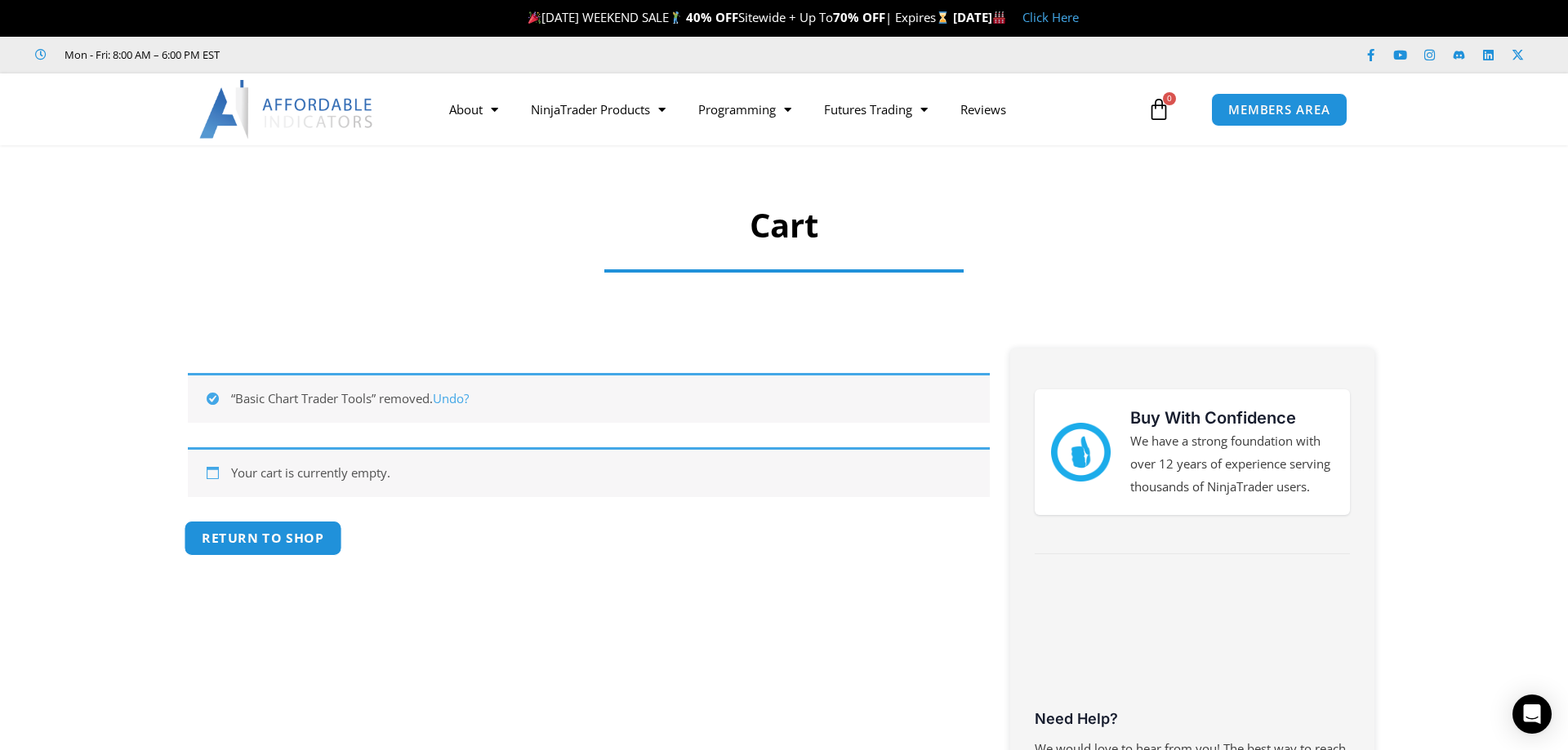
click at [260, 540] on link "Return to shop" at bounding box center [263, 538] width 157 height 35
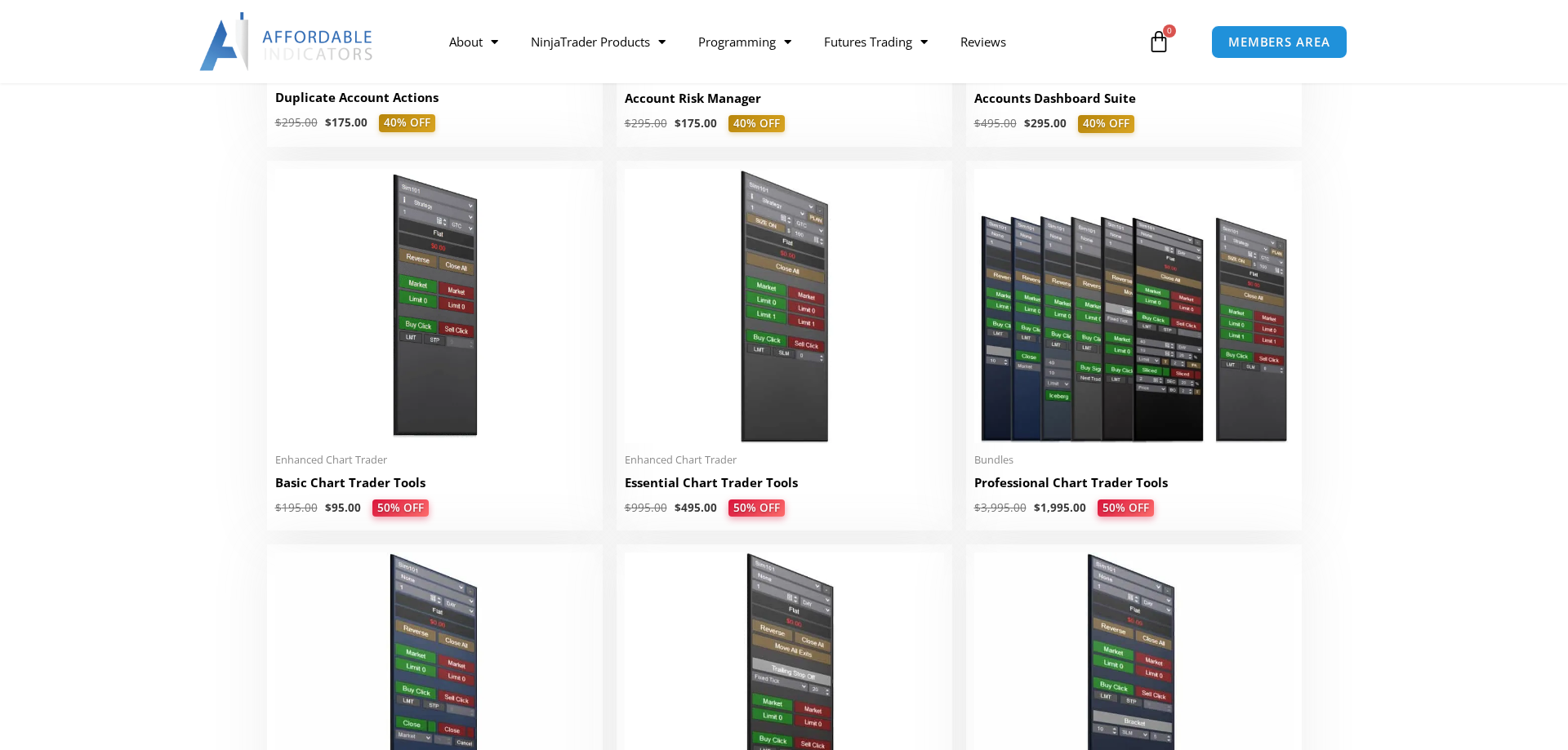
scroll to position [750, 0]
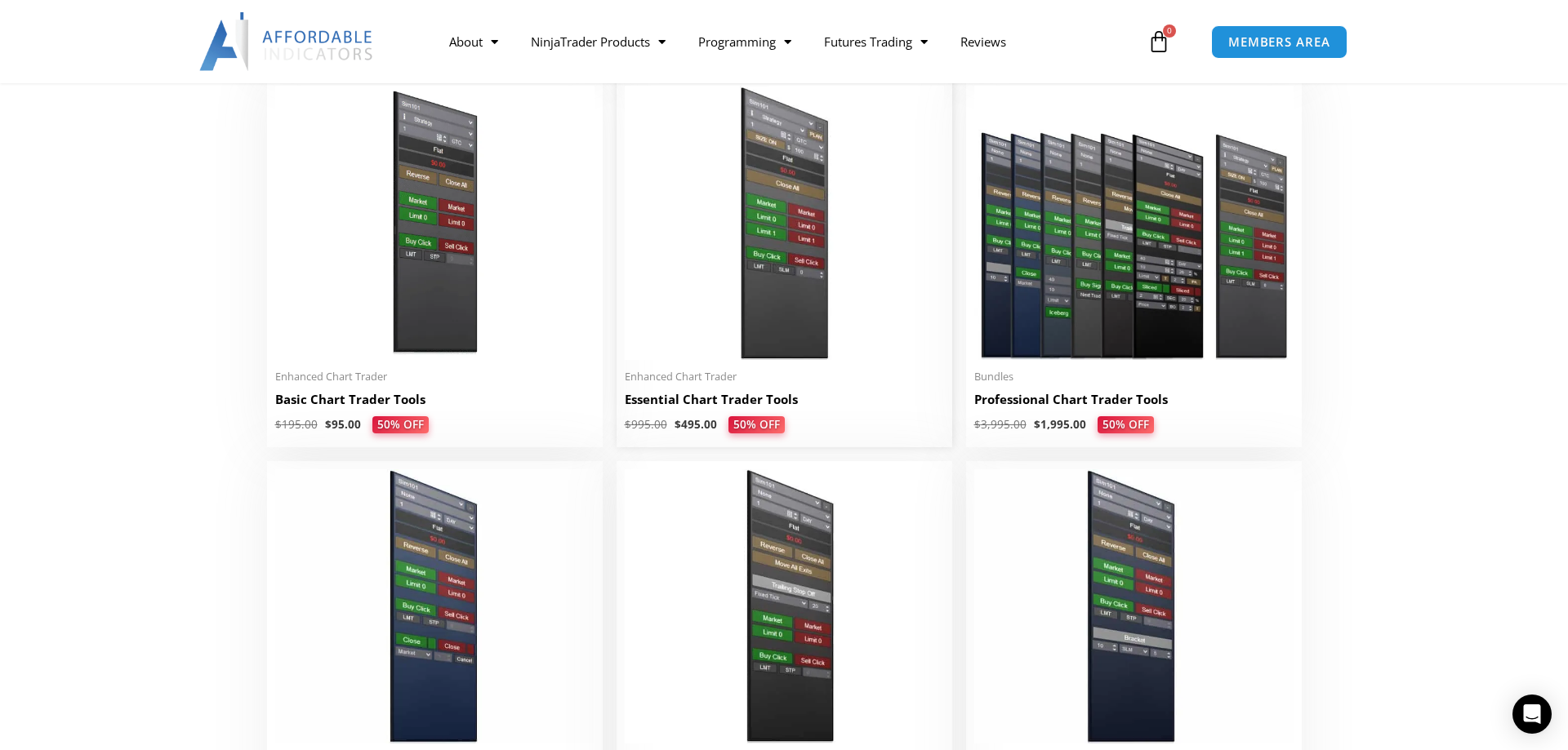
click at [689, 407] on h2 "Essential Chart Trader Tools" at bounding box center [784, 400] width 319 height 17
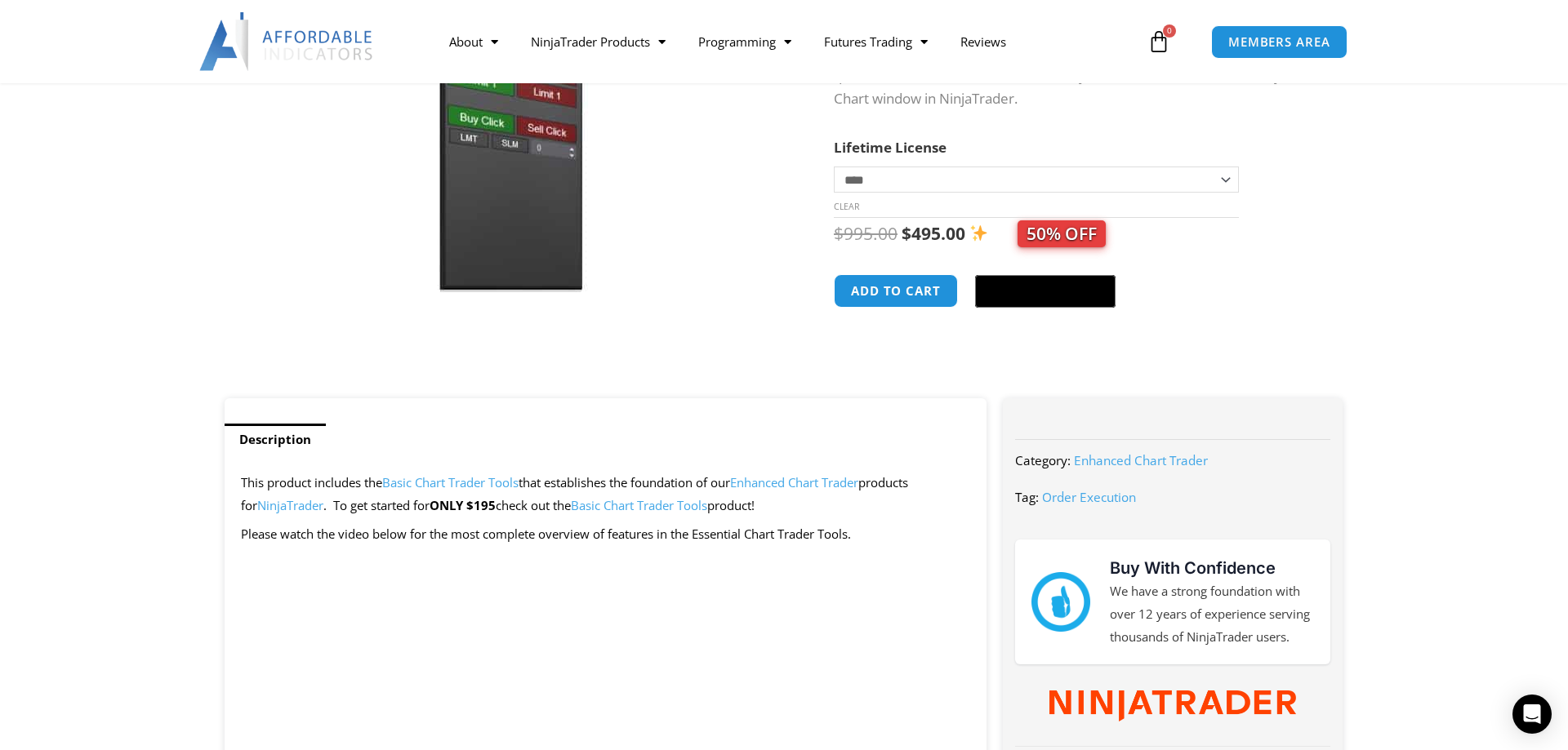
scroll to position [250, 0]
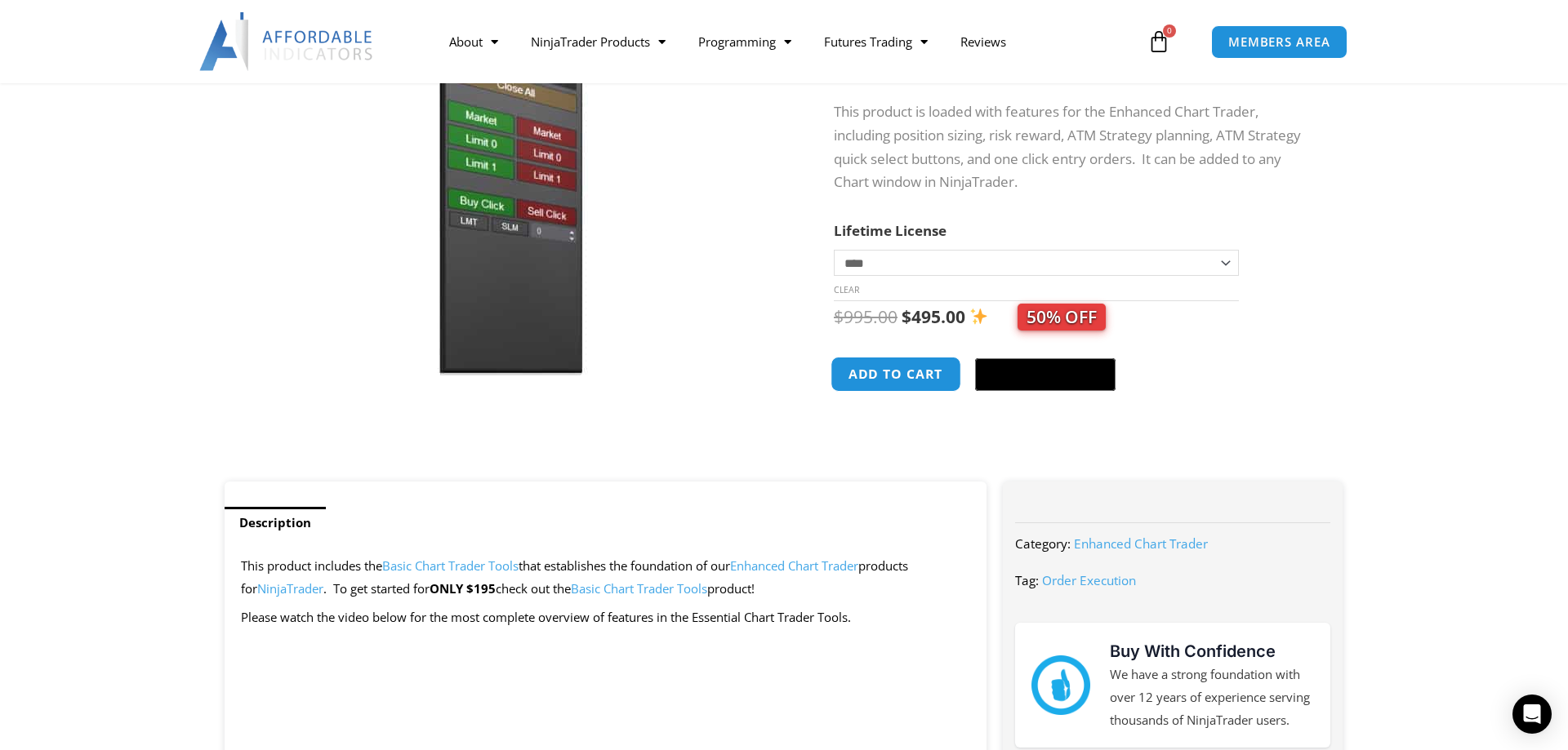
click at [894, 382] on button "Add to cart" at bounding box center [896, 374] width 131 height 35
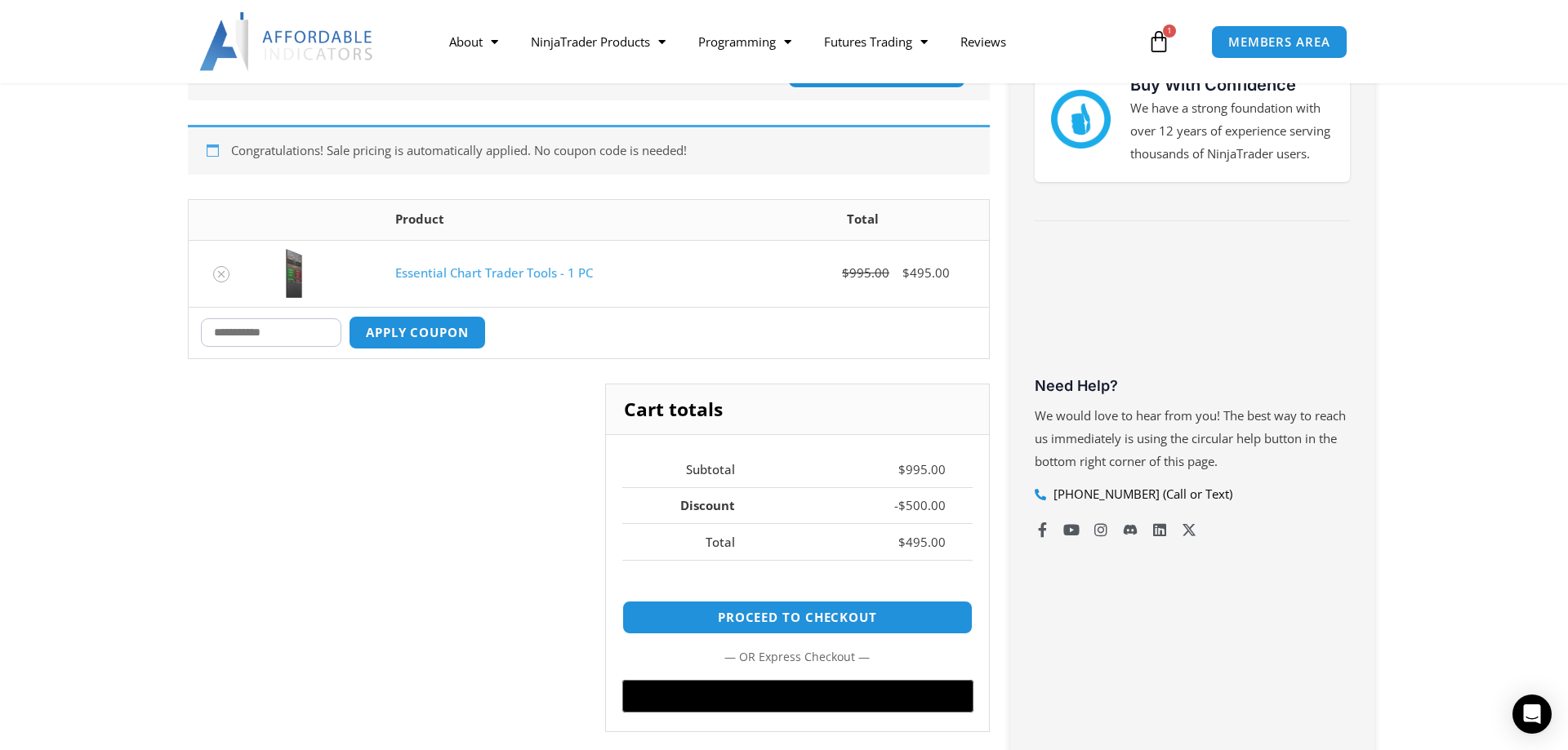
scroll to position [417, 0]
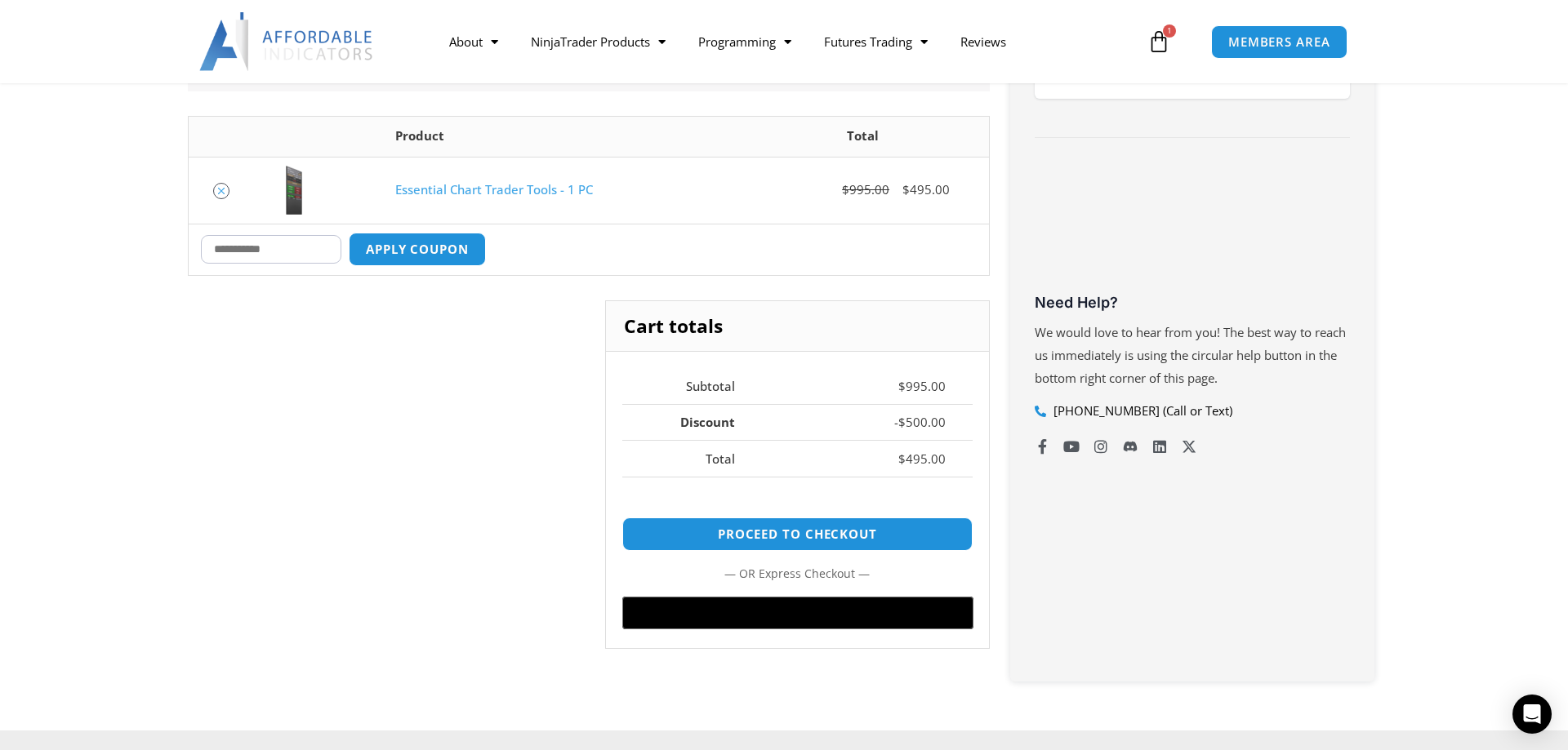
click at [221, 192] on icon "Remove Essential Chart Trader Tools - 1 PC from cart" at bounding box center [221, 190] width 12 height 12
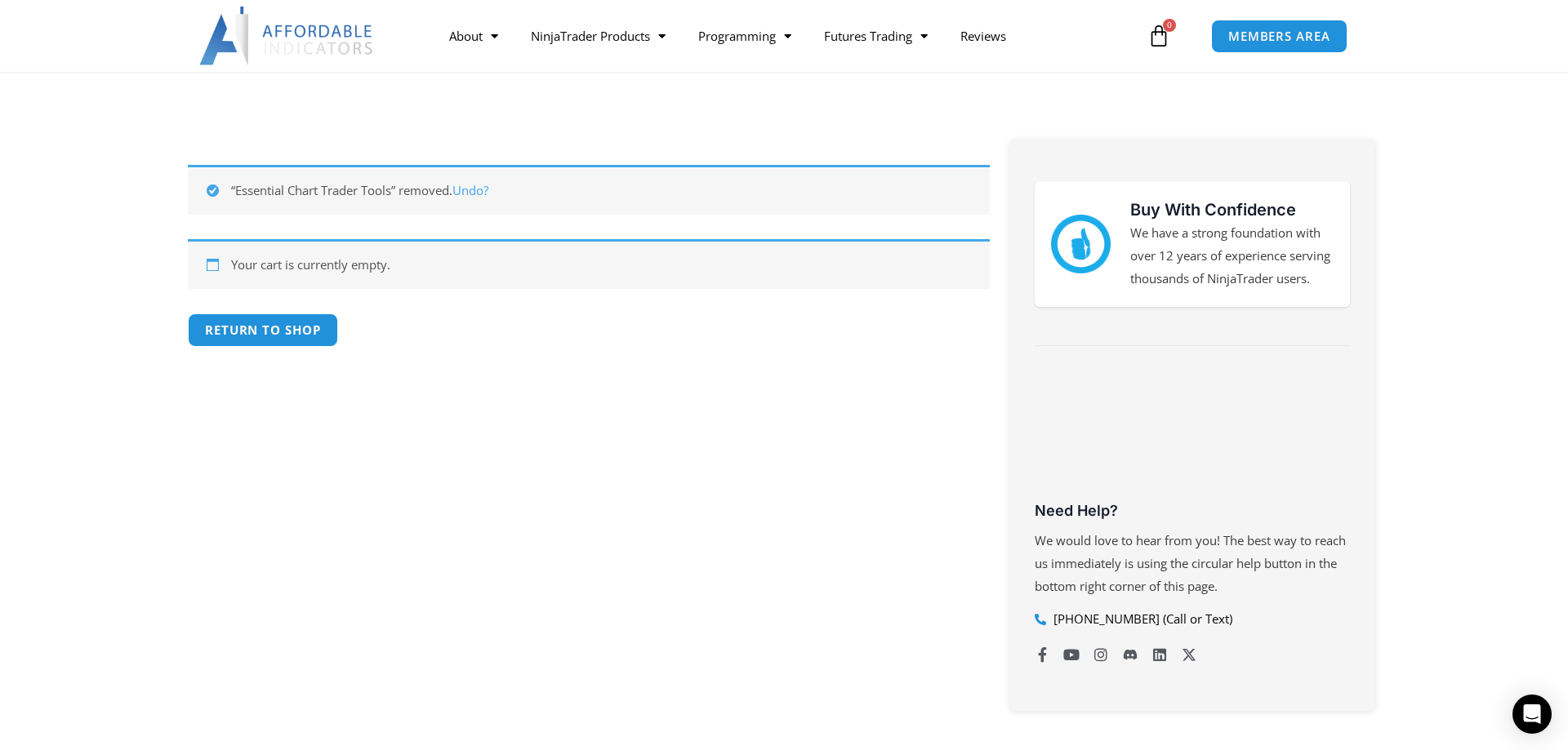
scroll to position [125, 0]
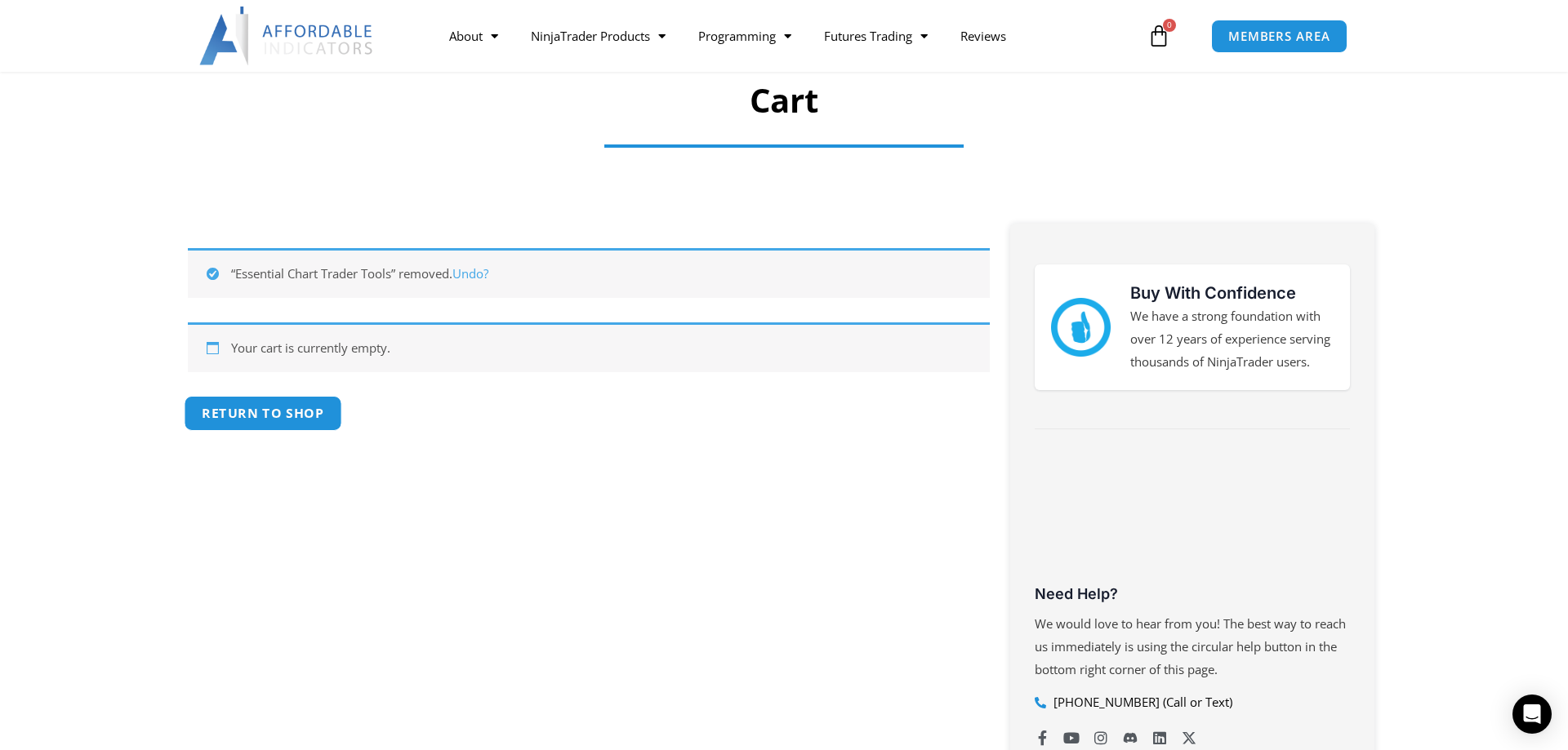
click at [275, 408] on link "Return to shop" at bounding box center [263, 413] width 157 height 35
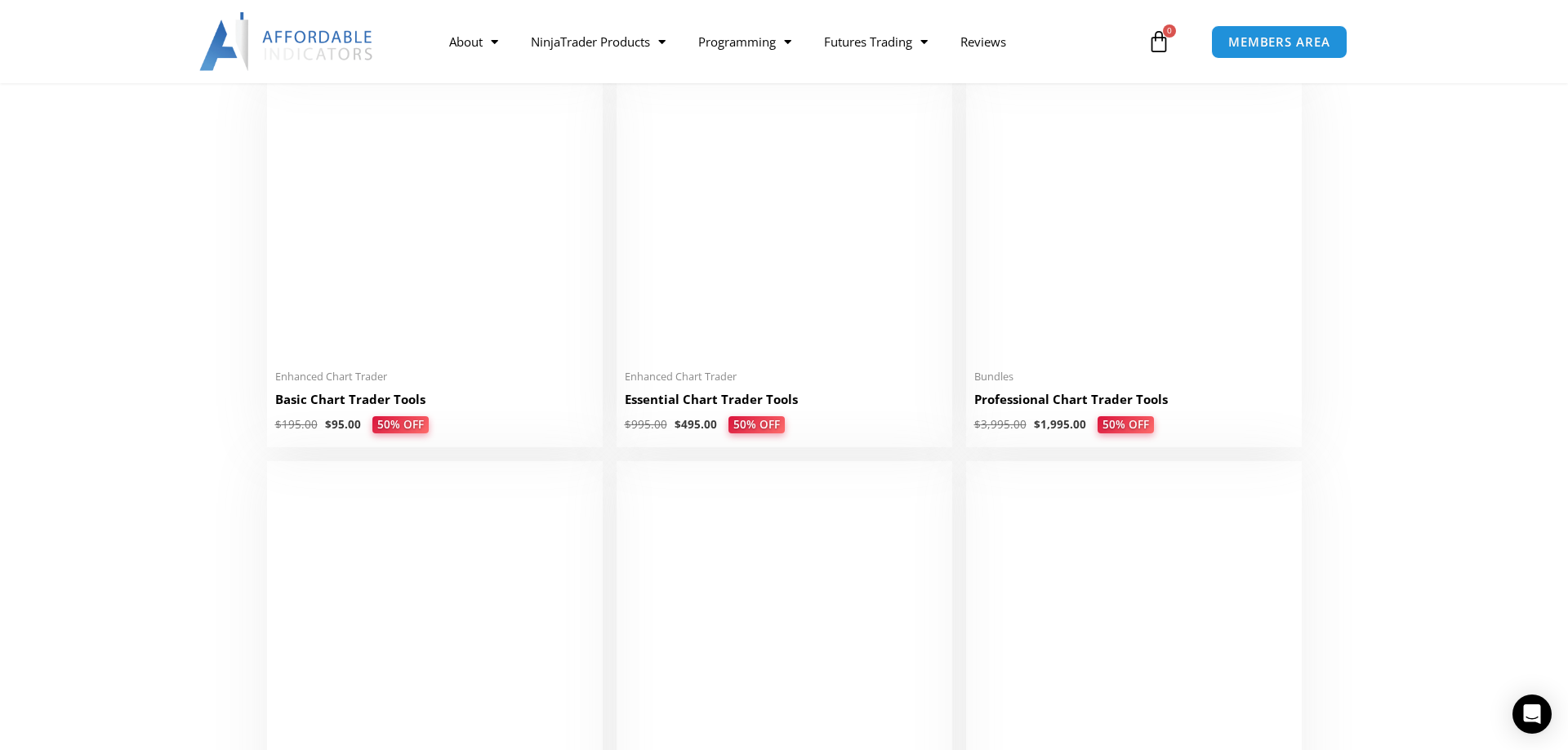
scroll to position [833, 0]
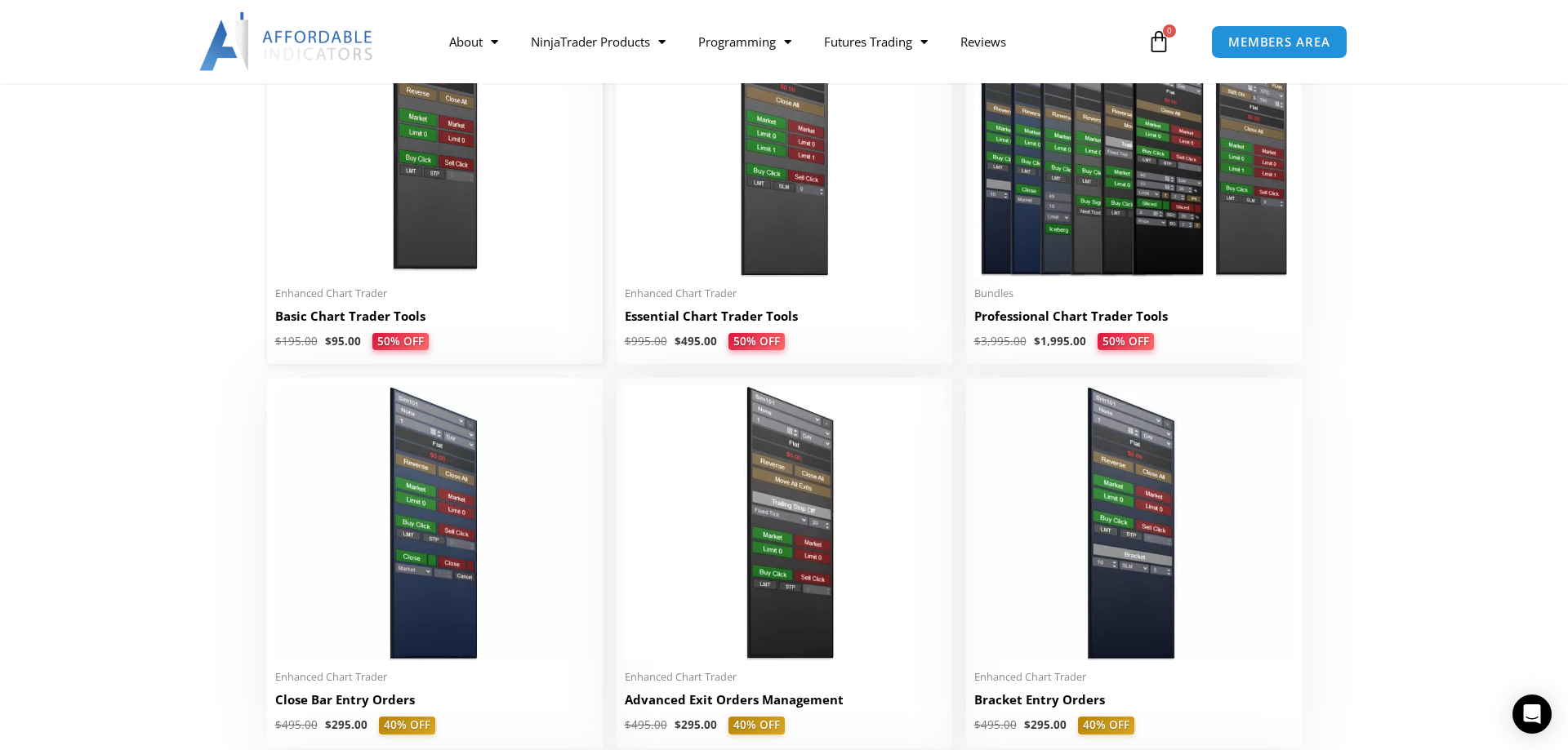
click at [341, 320] on h2 "Basic Chart Trader Tools" at bounding box center [434, 316] width 319 height 17
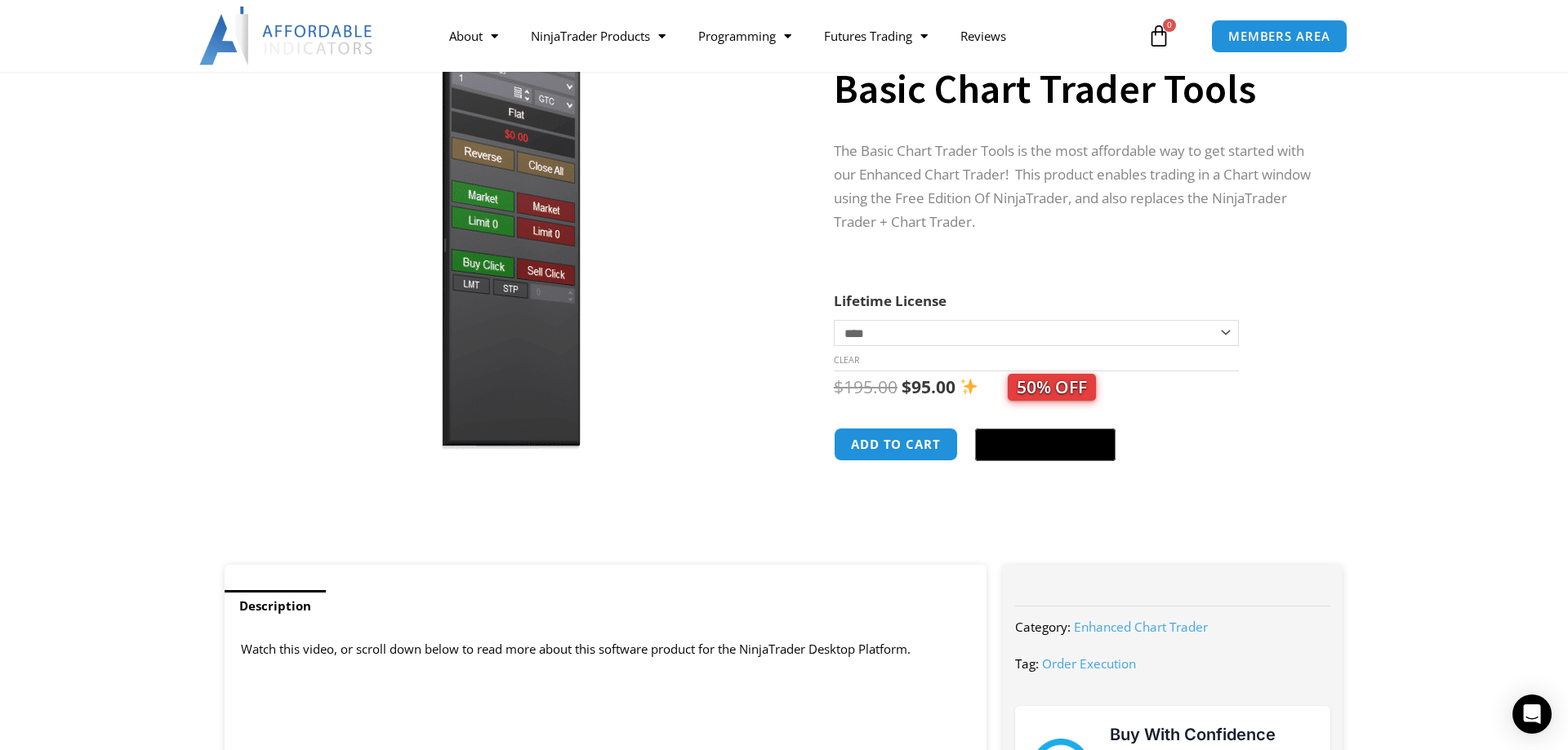
scroll to position [250, 0]
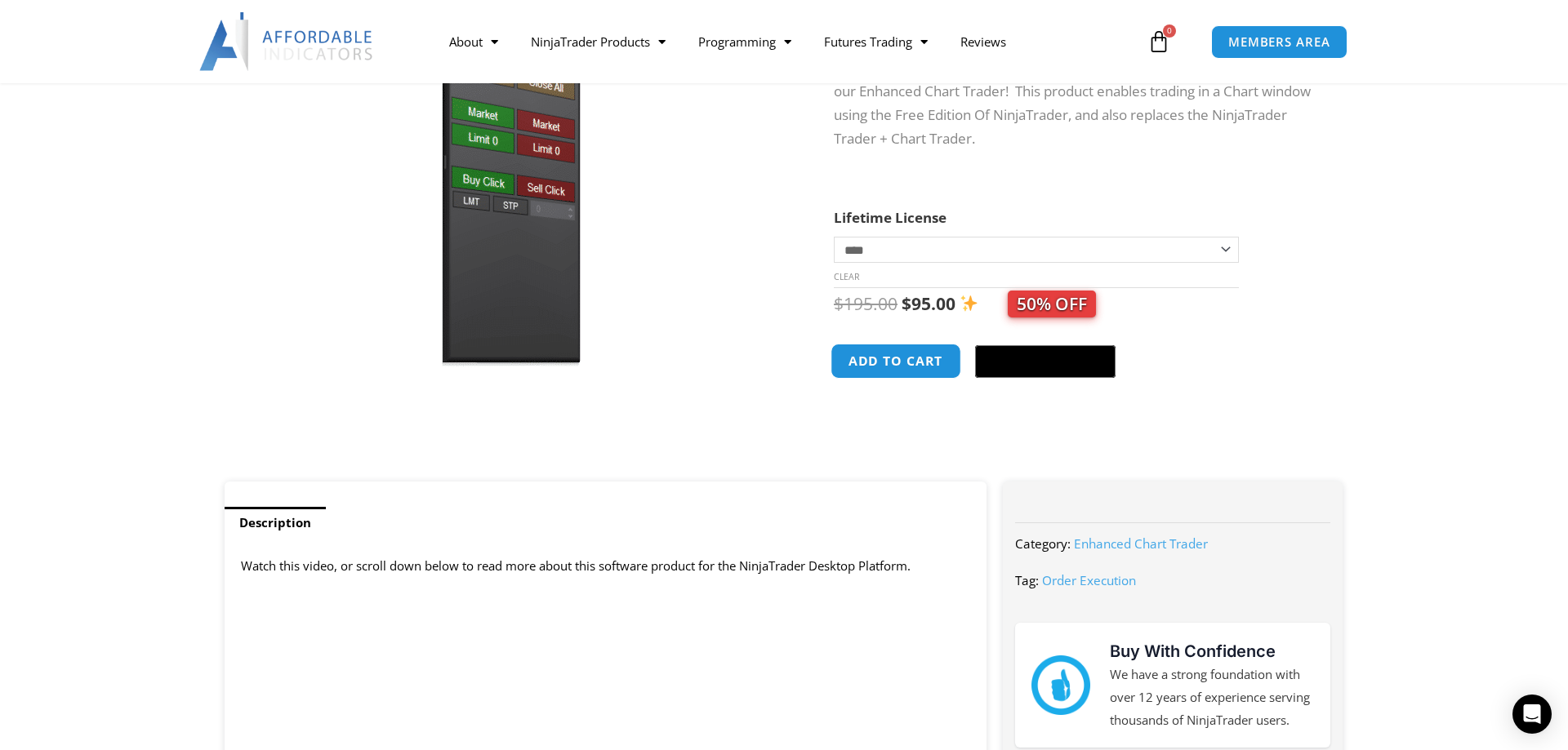
click at [909, 363] on button "Add to cart" at bounding box center [896, 361] width 131 height 35
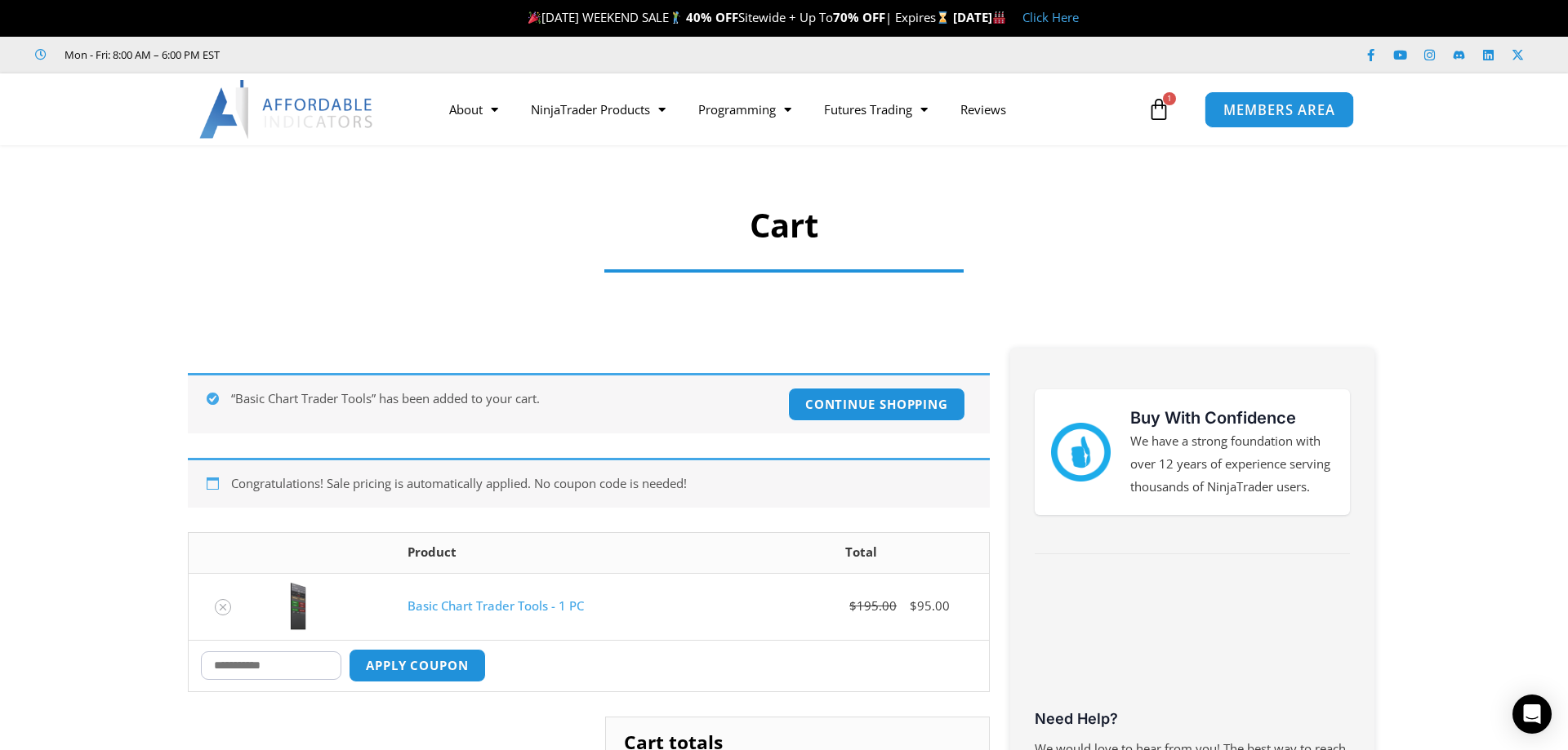
click at [1275, 112] on span "MEMBERS AREA" at bounding box center [1278, 110] width 112 height 14
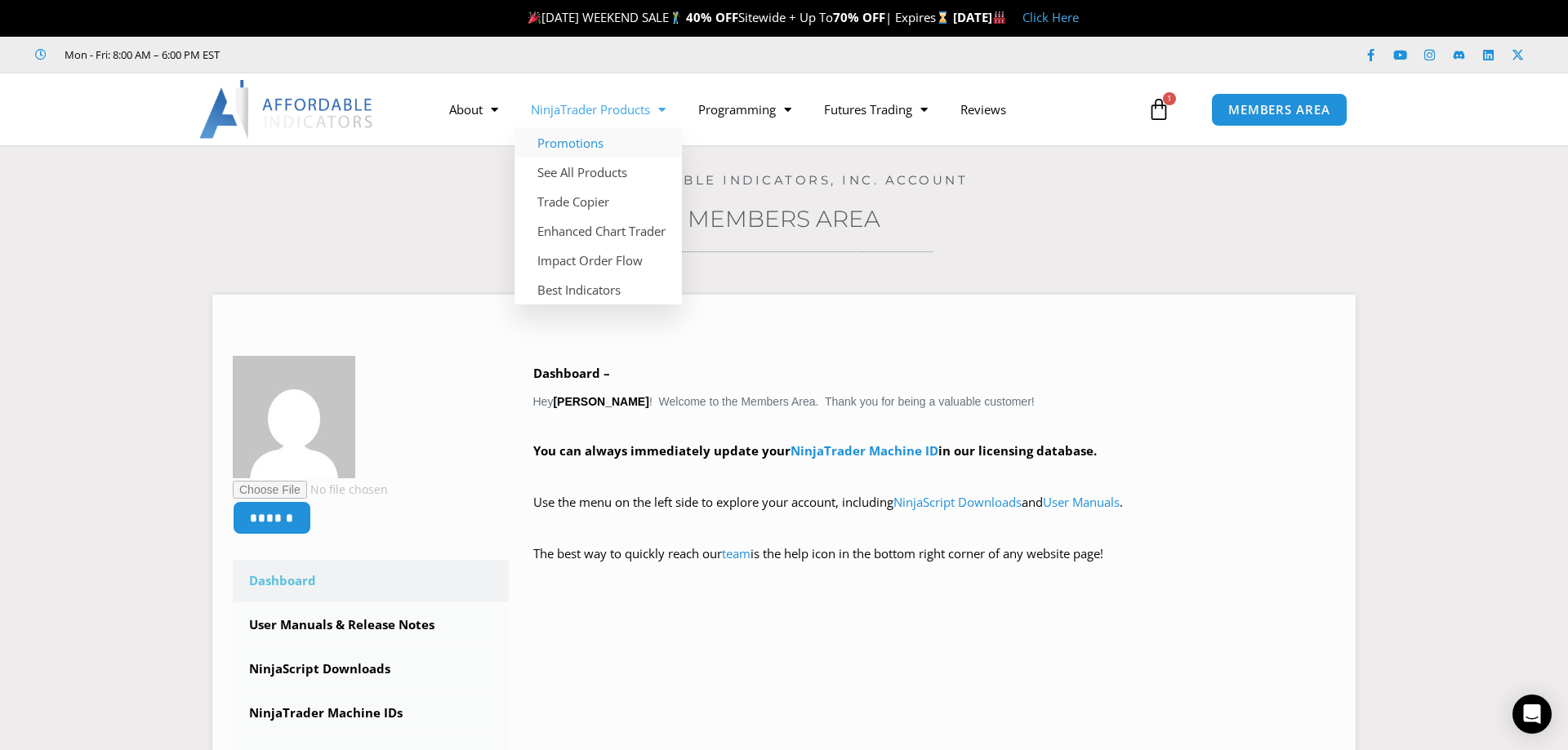
click at [573, 147] on link "Promotions" at bounding box center [597, 142] width 167 height 29
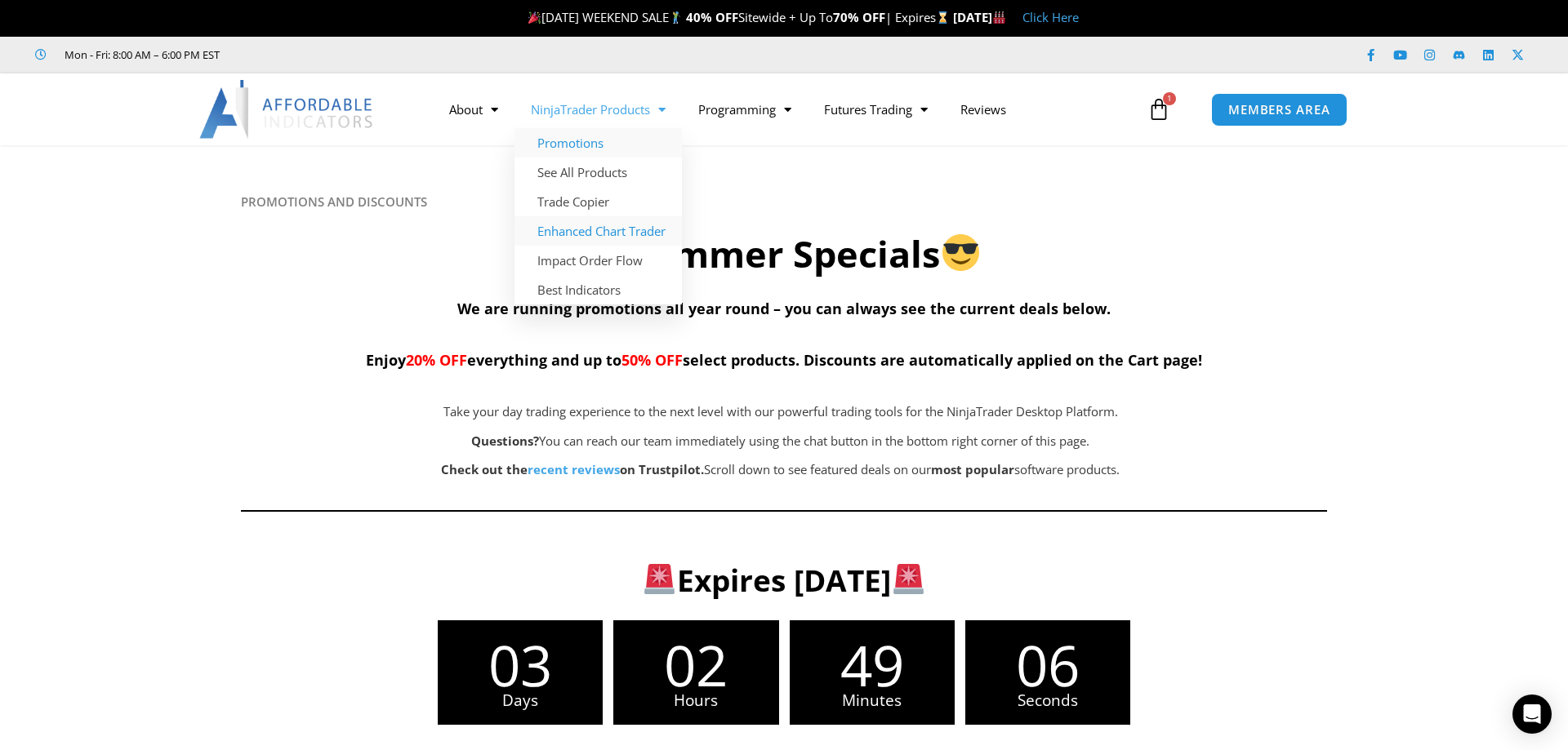
click at [577, 234] on link "Enhanced Chart Trader" at bounding box center [597, 231] width 167 height 29
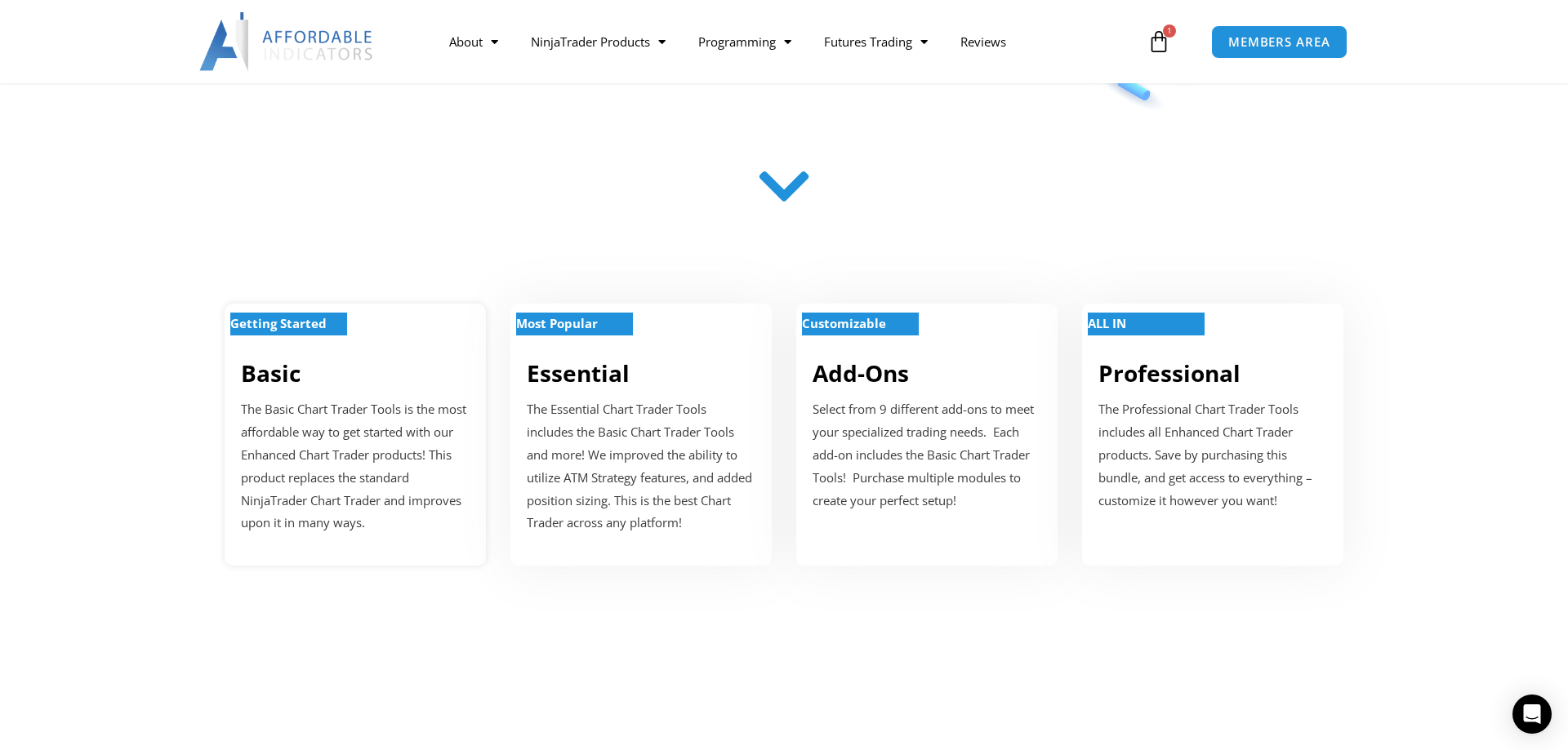
scroll to position [583, 0]
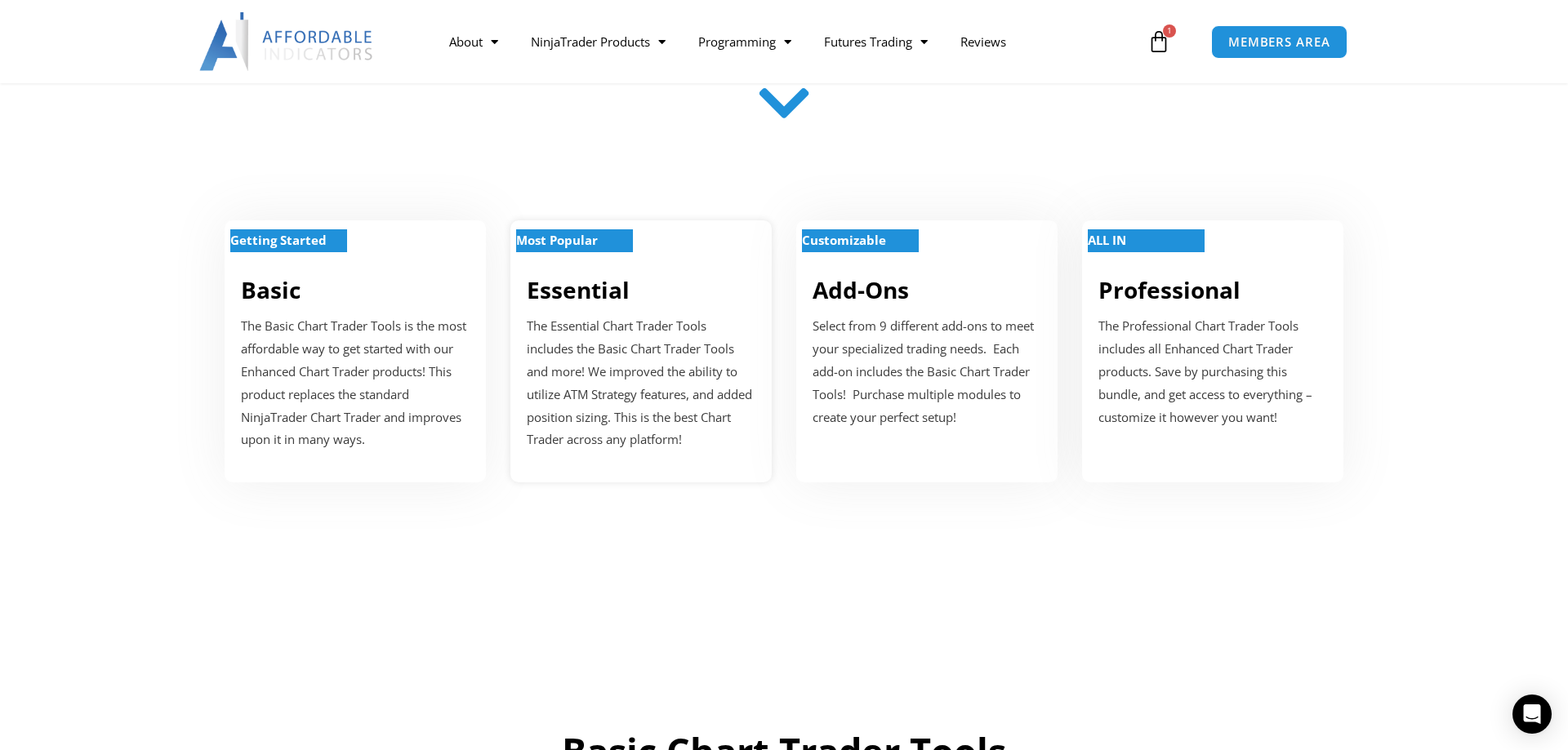
click at [586, 283] on link "Essential" at bounding box center [577, 290] width 103 height 31
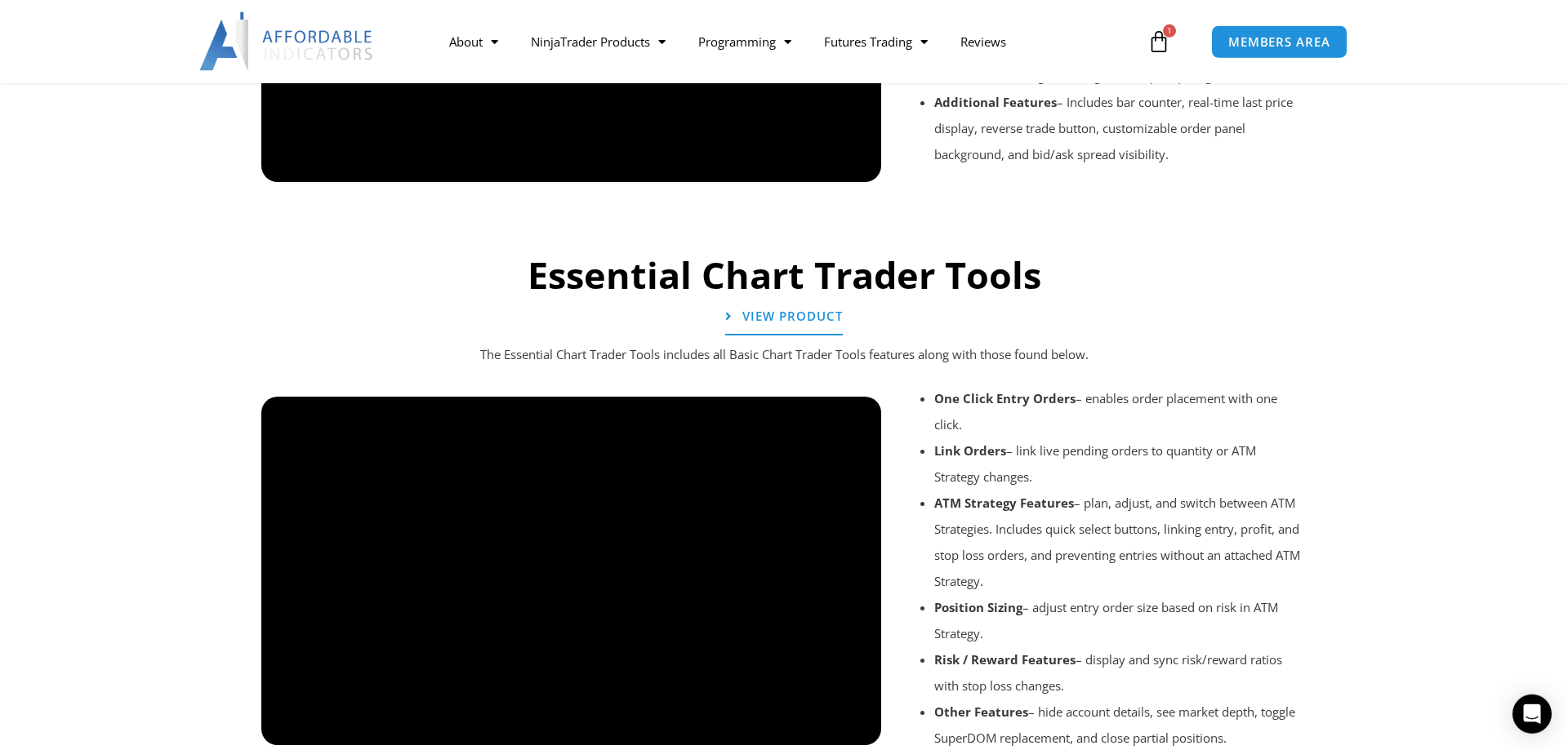
scroll to position [1542, 0]
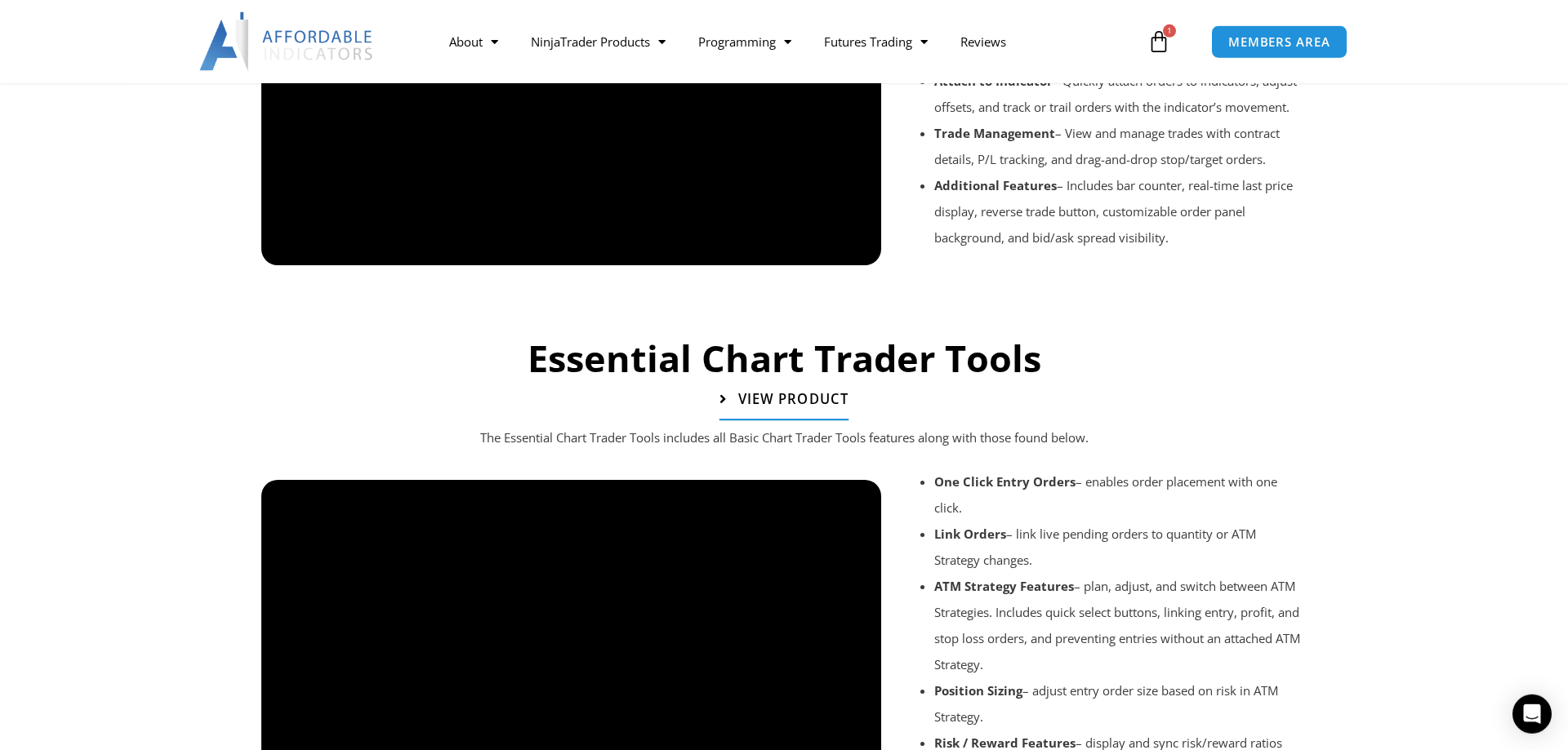
click at [781, 402] on span "View Product" at bounding box center [793, 400] width 110 height 14
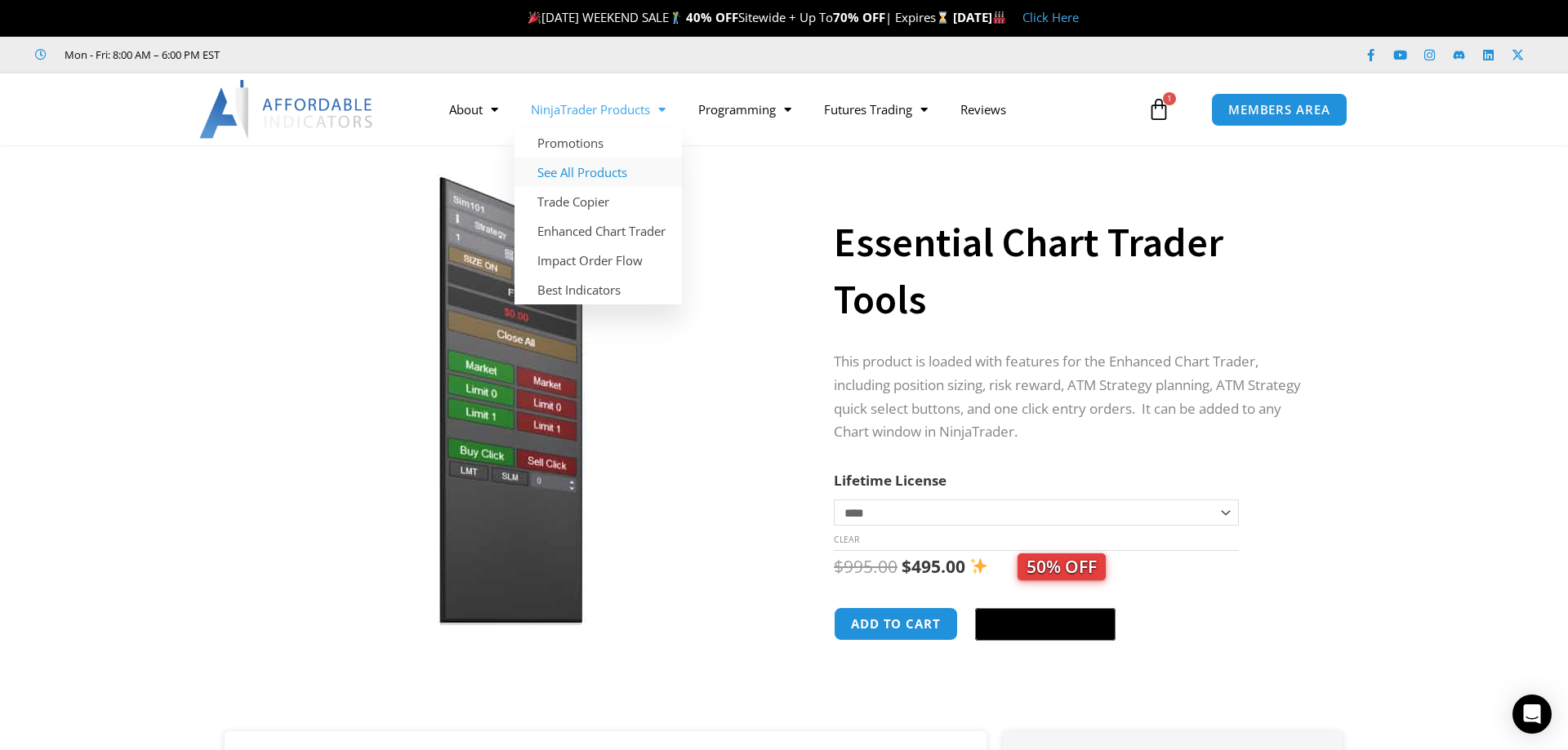
click at [566, 176] on link "See All Products" at bounding box center [597, 172] width 167 height 29
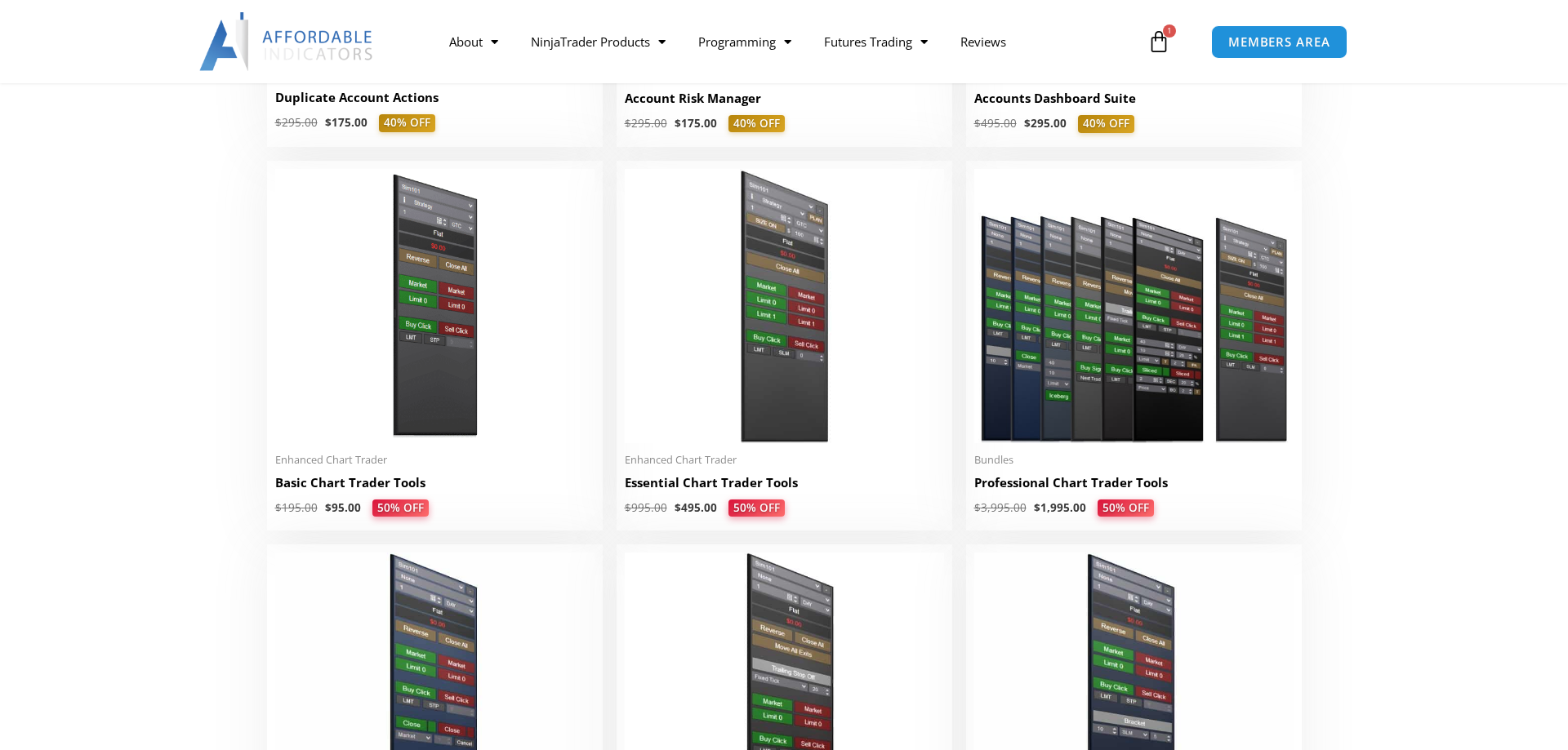
scroll to position [750, 0]
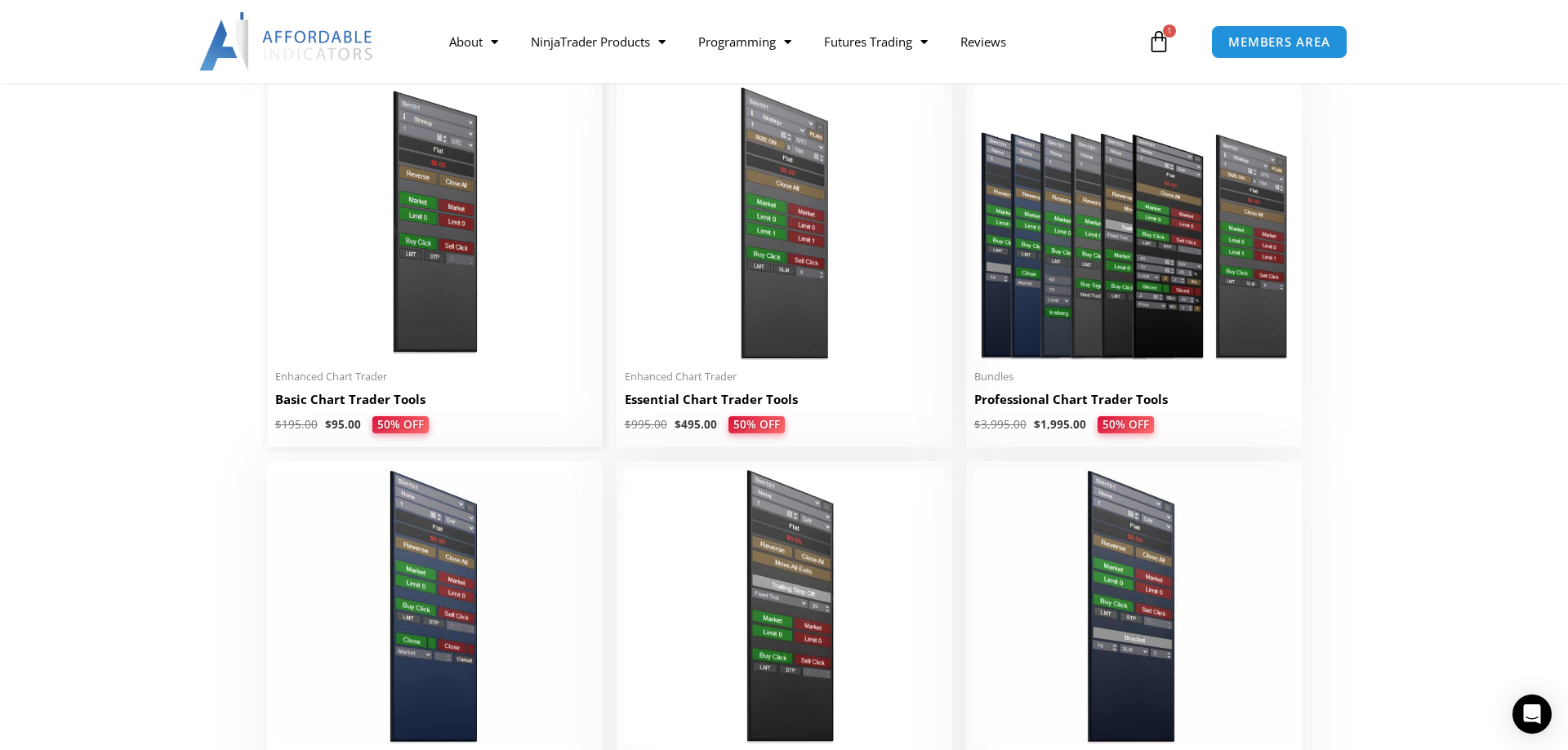
click at [373, 406] on h2 "Basic Chart Trader Tools" at bounding box center [434, 400] width 319 height 17
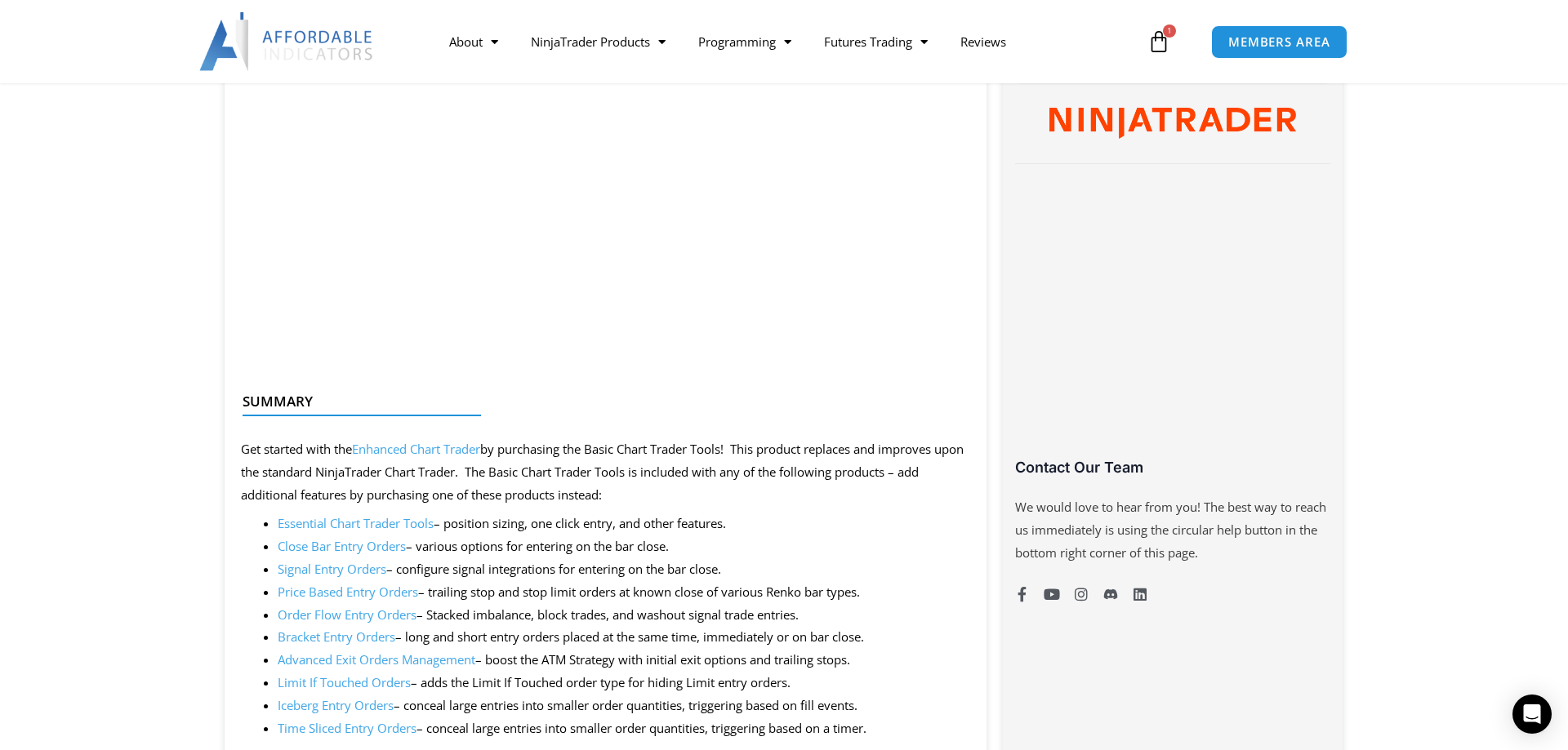
scroll to position [999, 0]
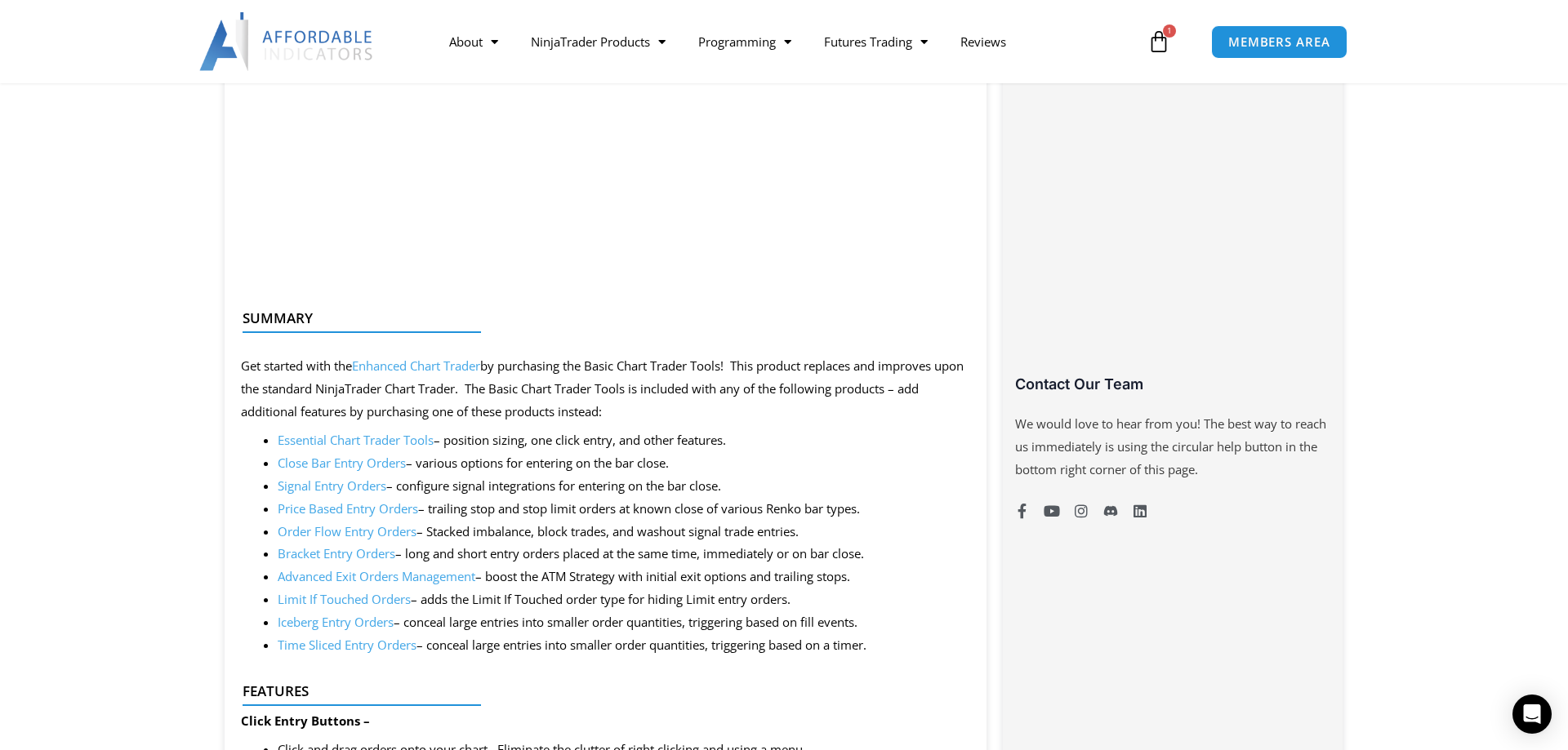
click at [319, 512] on link "Price Based Entry Orders" at bounding box center [348, 509] width 140 height 16
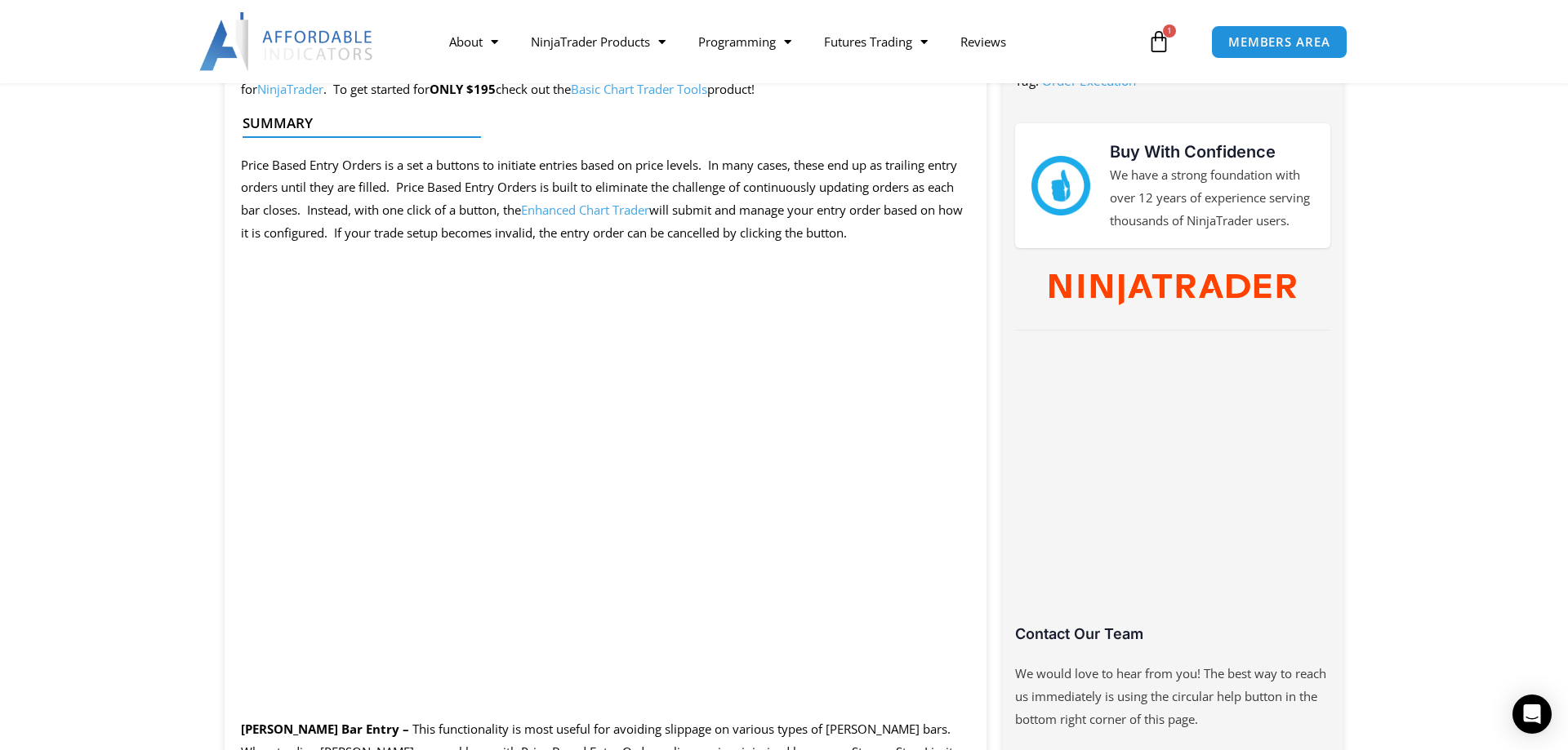
scroll to position [833, 0]
